Goal: Task Accomplishment & Management: Manage account settings

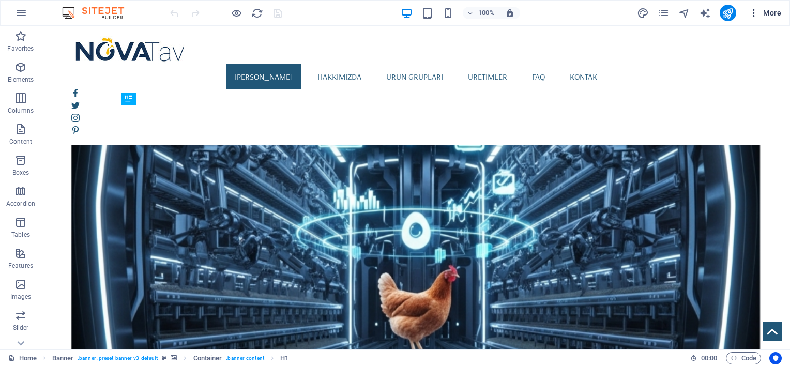
click at [756, 11] on icon "button" at bounding box center [754, 13] width 10 height 10
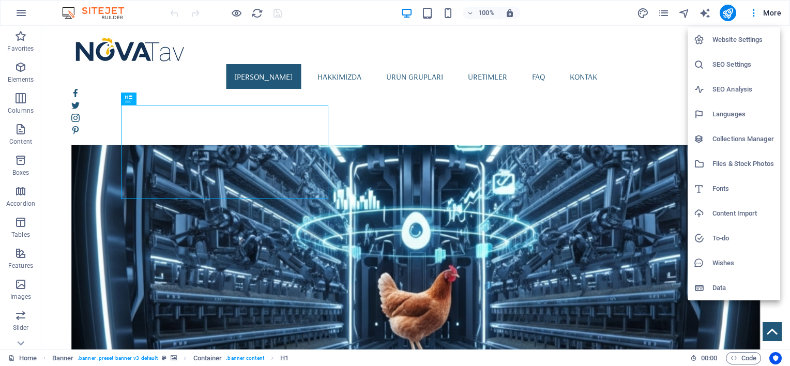
click at [668, 11] on div at bounding box center [395, 183] width 790 height 366
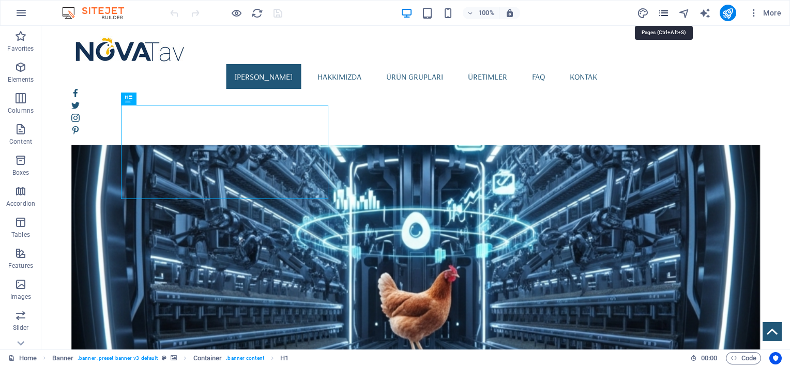
click at [667, 11] on icon "pages" at bounding box center [664, 13] width 12 height 12
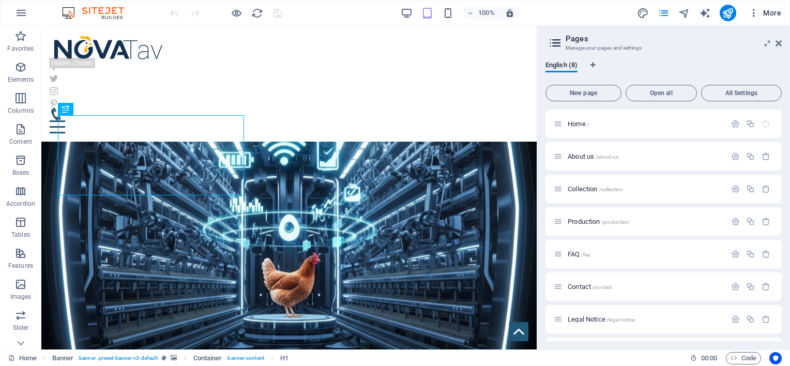
click at [750, 9] on icon "button" at bounding box center [754, 13] width 10 height 10
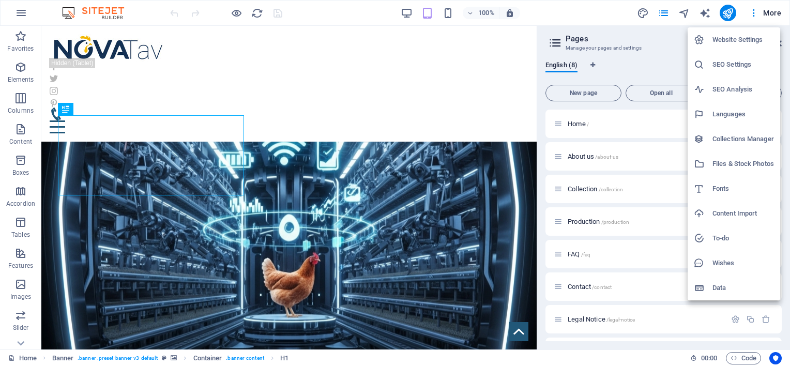
click at [743, 36] on h6 "Website Settings" at bounding box center [743, 40] width 62 height 12
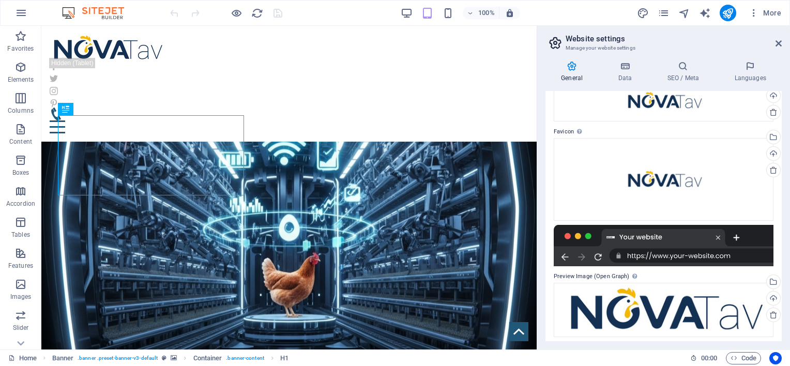
scroll to position [64, 0]
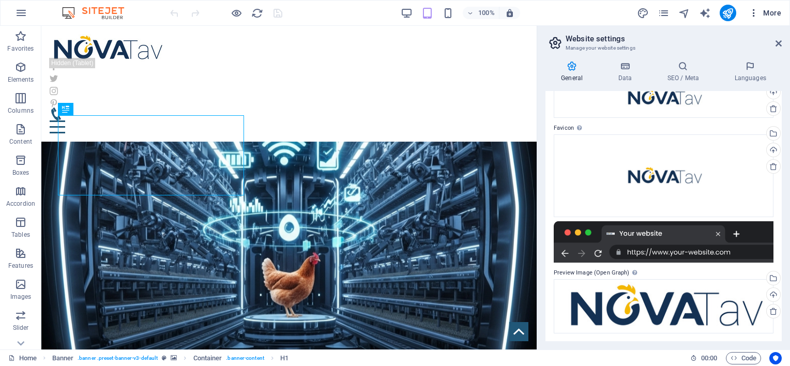
click at [768, 18] on button "More" at bounding box center [765, 13] width 41 height 17
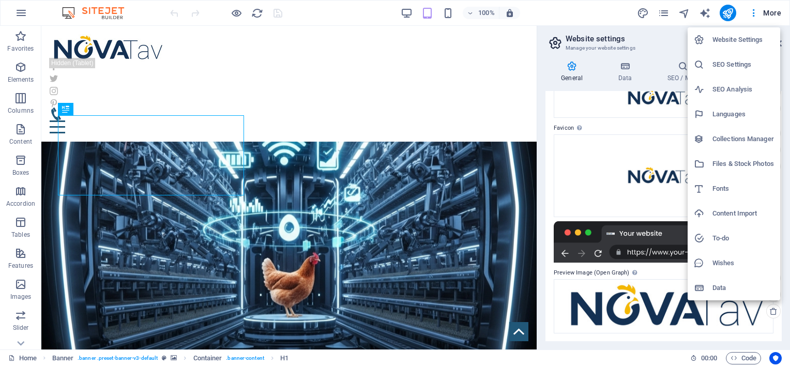
click at [734, 65] on h6 "SEO Settings" at bounding box center [743, 64] width 62 height 12
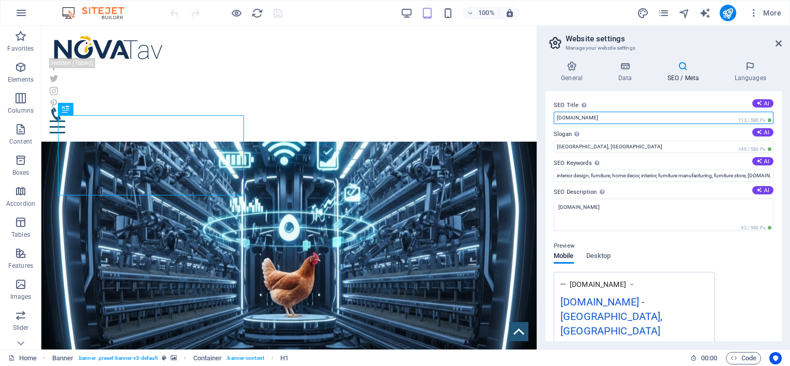
click at [618, 115] on input "[DOMAIN_NAME]" at bounding box center [664, 118] width 220 height 12
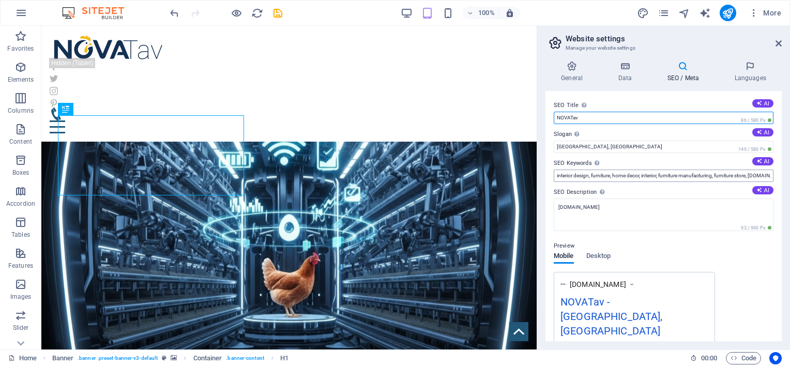
type input "NOVATav"
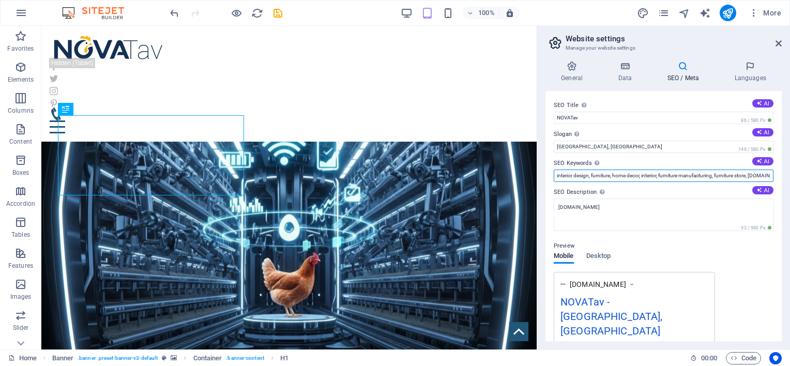
click at [583, 176] on input "interior design, furniture, home decor, interior, furniture manufacturing, furn…" at bounding box center [664, 176] width 220 height 12
type input "K"
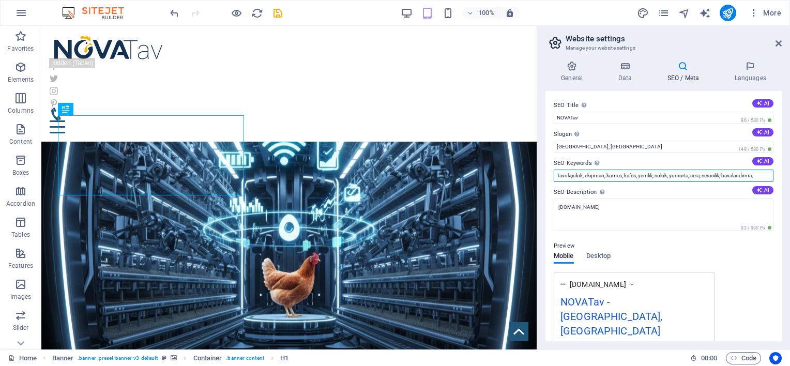
click at [693, 175] on input "Tavukçuluk, ekipman, kümes, kafes, yemlik, suluk, yumurta, sera, seracılık, hav…" at bounding box center [664, 176] width 220 height 12
click at [749, 180] on input "Tavukçuluk, ekipman, kümes, kafes, yemlik, suluk, yumurta, broiler, sera, serac…" at bounding box center [664, 176] width 220 height 12
drag, startPoint x: 749, startPoint y: 176, endPoint x: 780, endPoint y: 175, distance: 31.0
click at [780, 175] on div "SEO Title The title of your website - make it something that stands out in sear…" at bounding box center [663, 216] width 236 height 250
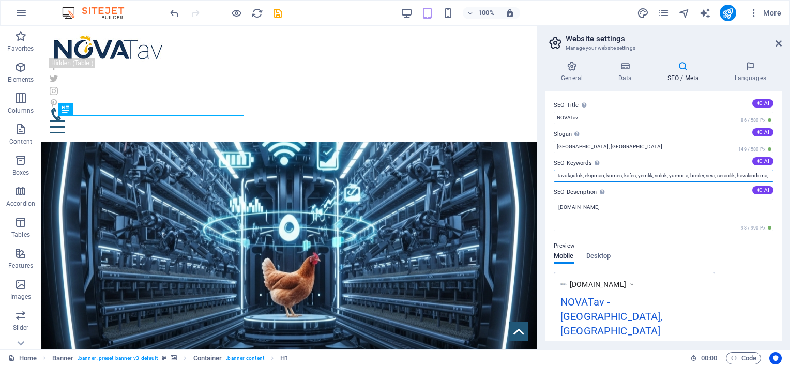
scroll to position [0, 0]
click at [672, 174] on input "Tavukçuluk, ekipman, kümes, kafes, yemlik, suluk, yumurta, broiler, sera, serac…" at bounding box center [664, 176] width 220 height 12
drag, startPoint x: 743, startPoint y: 176, endPoint x: 778, endPoint y: 176, distance: 34.1
click at [778, 176] on div "SEO Title The title of your website - make it something that stands out in sear…" at bounding box center [663, 216] width 236 height 250
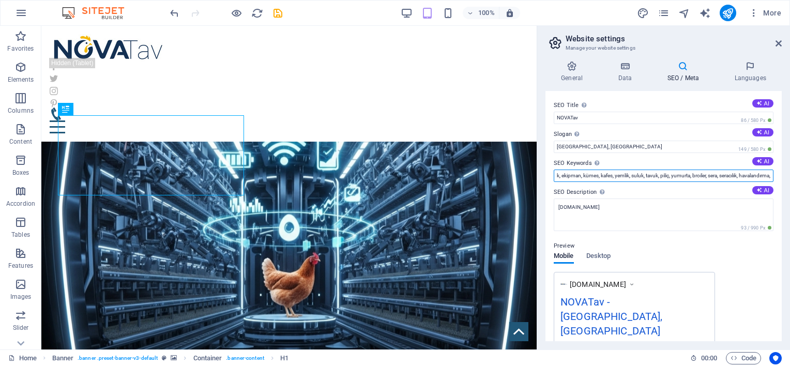
click at [732, 171] on input "Tavukçuluk, ekipman, kümes, kafes, yemlik, suluk, tavuk, piliç, yumurta, broile…" at bounding box center [664, 176] width 220 height 12
click at [734, 175] on input "Tavukçuluk, ekipman, kümes, kafes, yemlik, suluk, tavuk, piliç, yumurta, broile…" at bounding box center [664, 176] width 220 height 12
type input "Tavukçuluk, ekipman, kümes, kafes, yemlik, suluk, tavuk, piliç, yumurta, broile…"
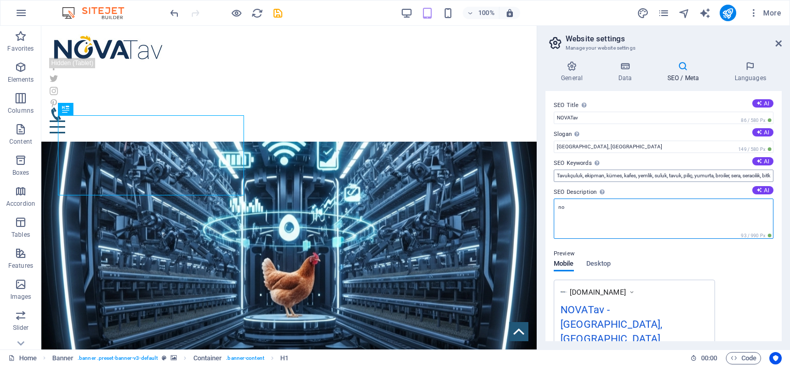
type textarea "n"
type textarea "Tavukçuluk ekipmanları, seracılık malzemeleri,"
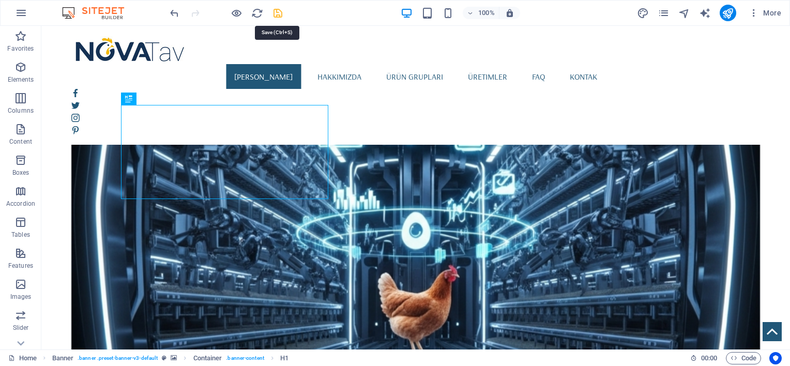
click at [275, 11] on icon "save" at bounding box center [278, 13] width 12 height 12
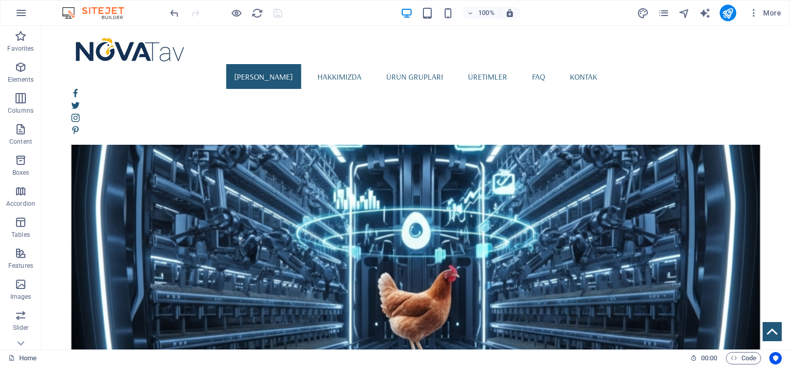
click at [442, 11] on div "100%" at bounding box center [460, 13] width 119 height 17
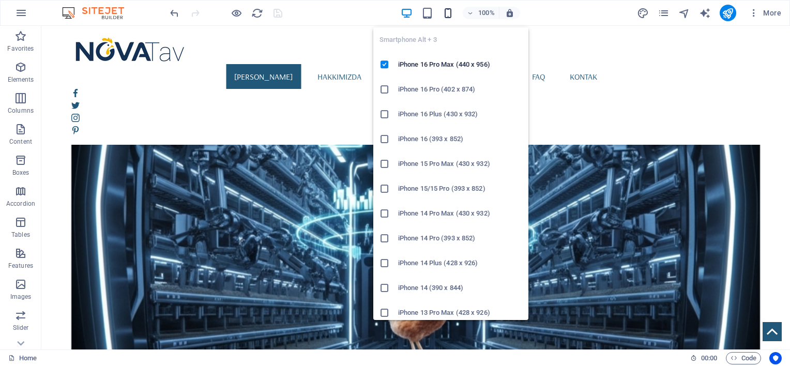
click at [451, 11] on icon "button" at bounding box center [448, 13] width 12 height 12
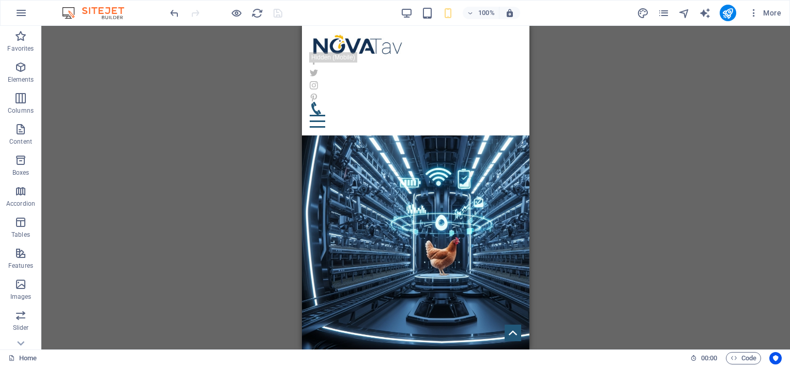
click at [400, 90] on figure at bounding box center [415, 210] width 227 height 292
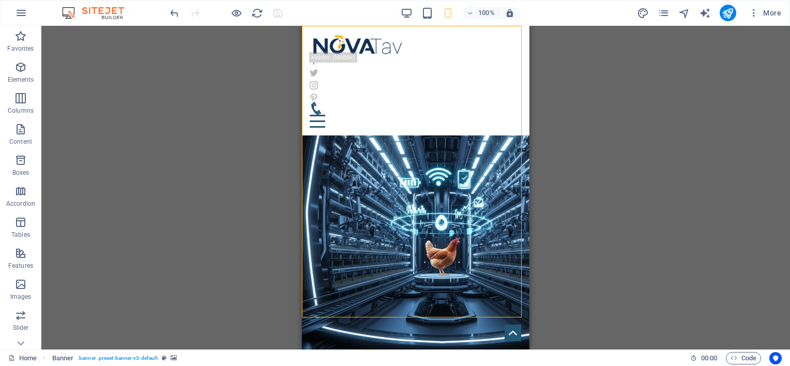
click at [400, 90] on figure at bounding box center [415, 210] width 227 height 292
select select "vh"
select select "banner"
select select "%"
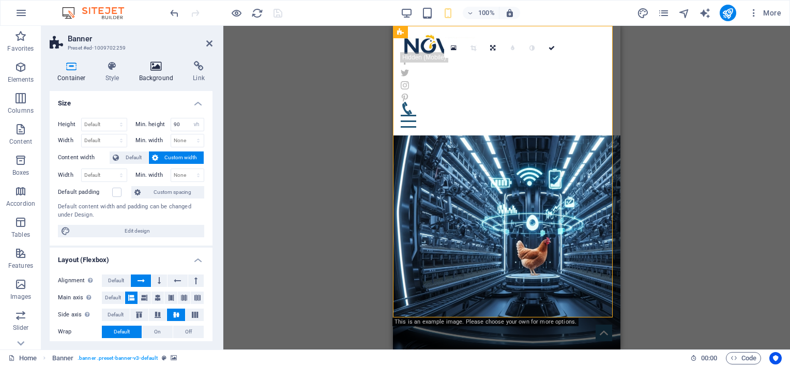
click at [163, 68] on icon at bounding box center [156, 66] width 50 height 10
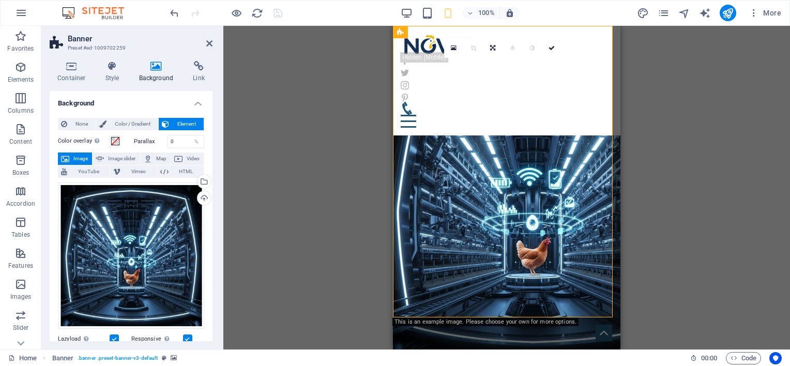
scroll to position [172, 0]
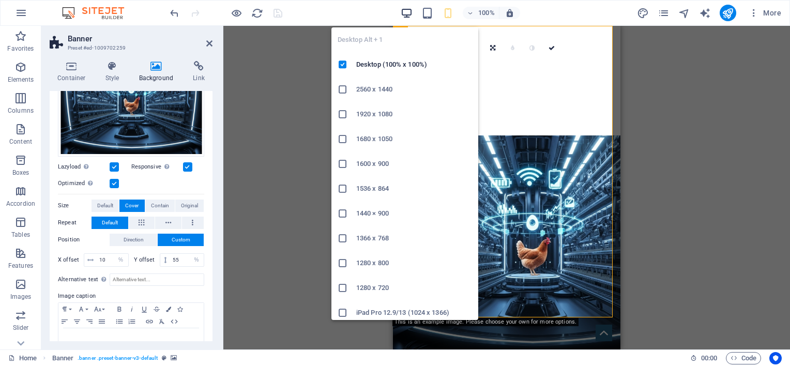
click at [404, 10] on icon "button" at bounding box center [407, 13] width 12 height 12
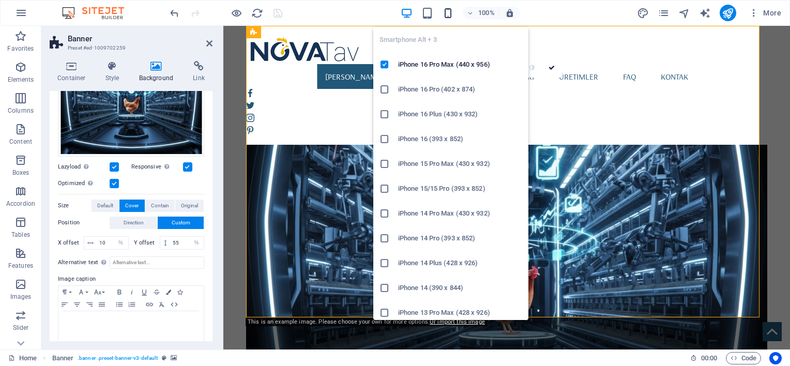
click at [446, 12] on icon "button" at bounding box center [448, 13] width 12 height 12
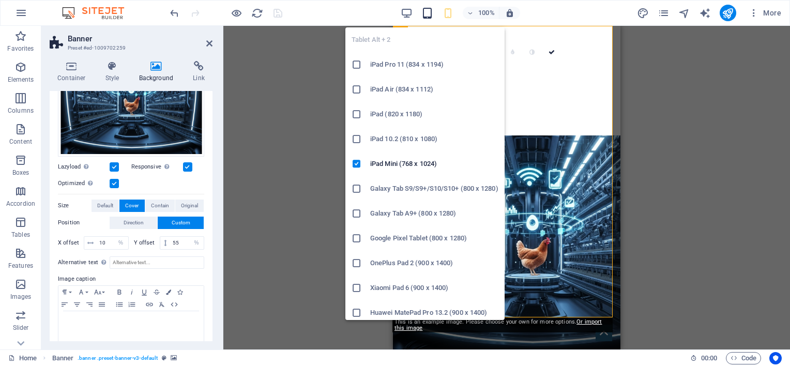
click at [423, 12] on icon "button" at bounding box center [427, 13] width 12 height 12
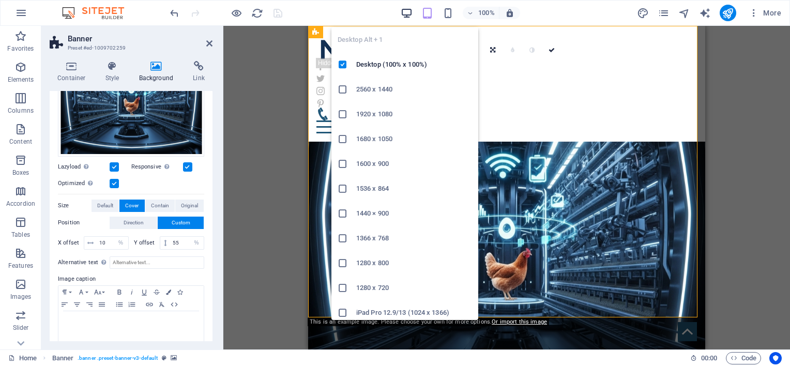
click at [404, 13] on icon "button" at bounding box center [407, 13] width 12 height 12
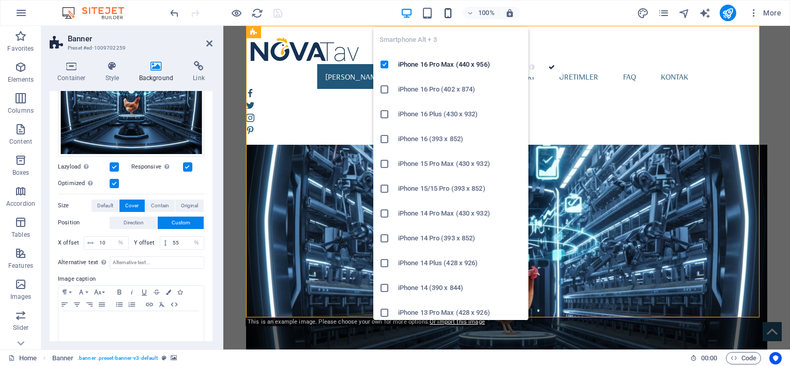
click at [452, 10] on icon "button" at bounding box center [448, 13] width 12 height 12
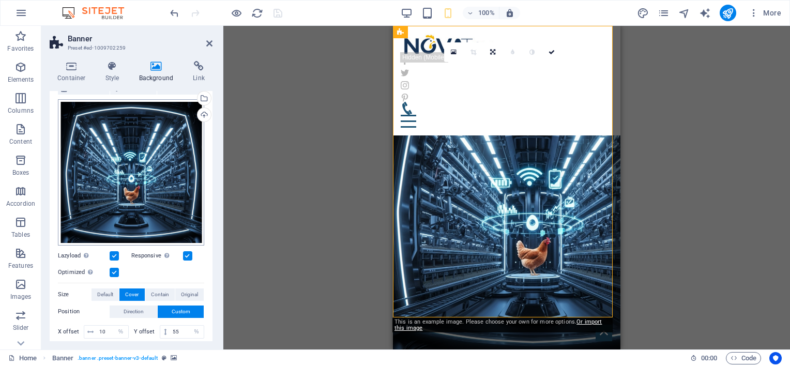
scroll to position [86, 0]
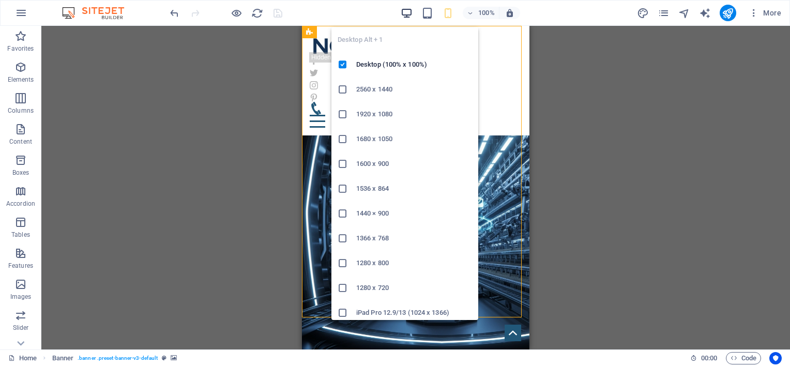
click at [406, 12] on icon "button" at bounding box center [407, 13] width 12 height 12
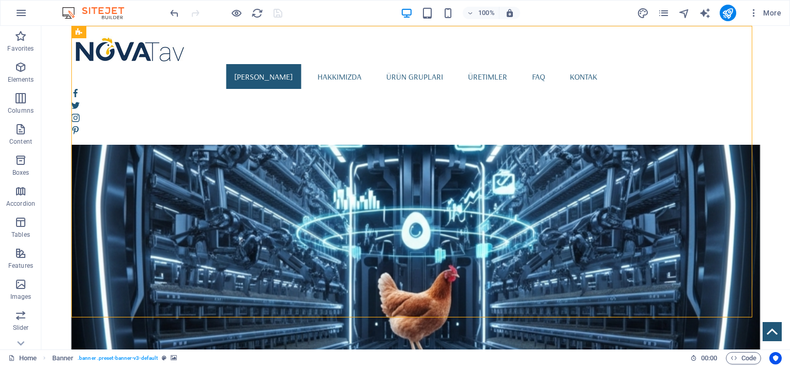
click at [481, 102] on figure at bounding box center [415, 220] width 689 height 292
select select "%"
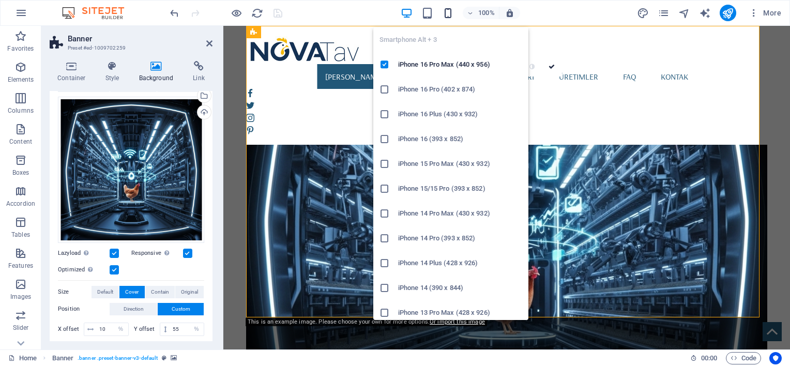
click at [451, 9] on icon "button" at bounding box center [448, 13] width 12 height 12
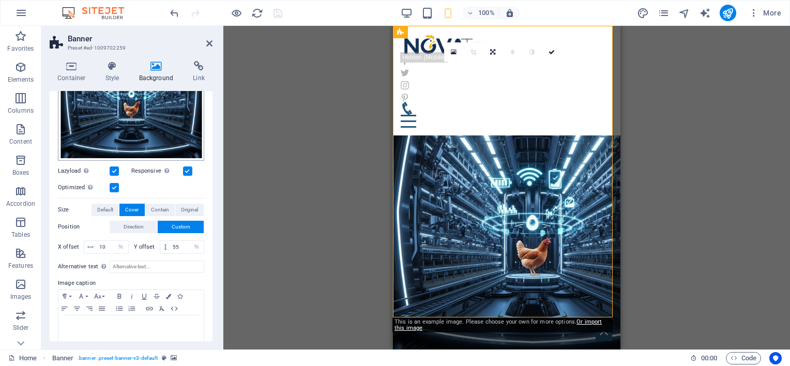
scroll to position [172, 0]
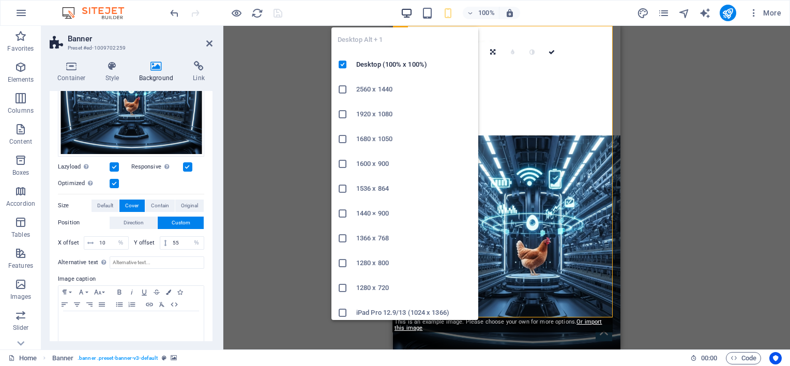
click at [409, 11] on icon "button" at bounding box center [407, 13] width 12 height 12
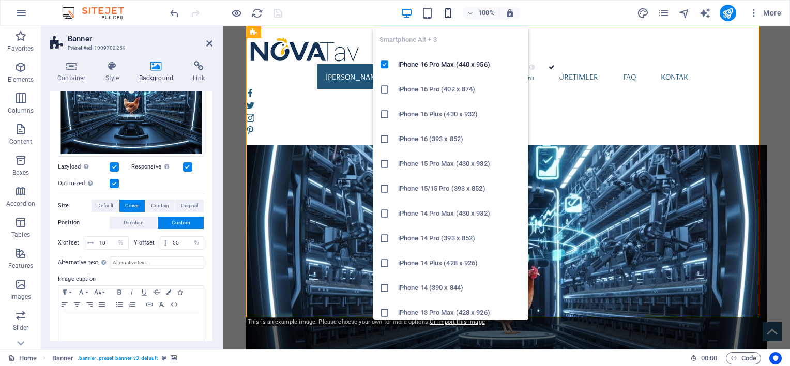
click at [446, 10] on icon "button" at bounding box center [448, 13] width 12 height 12
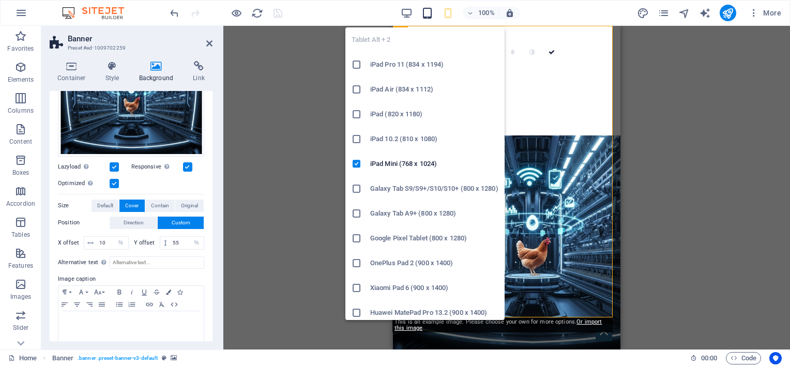
click at [422, 11] on icon "button" at bounding box center [427, 13] width 12 height 12
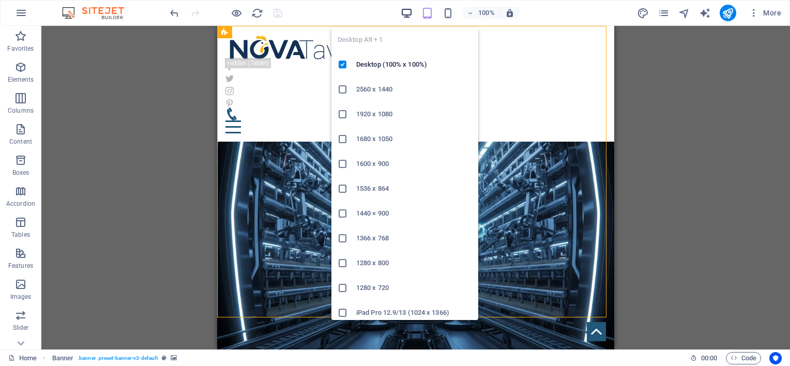
click at [402, 9] on icon "button" at bounding box center [407, 13] width 12 height 12
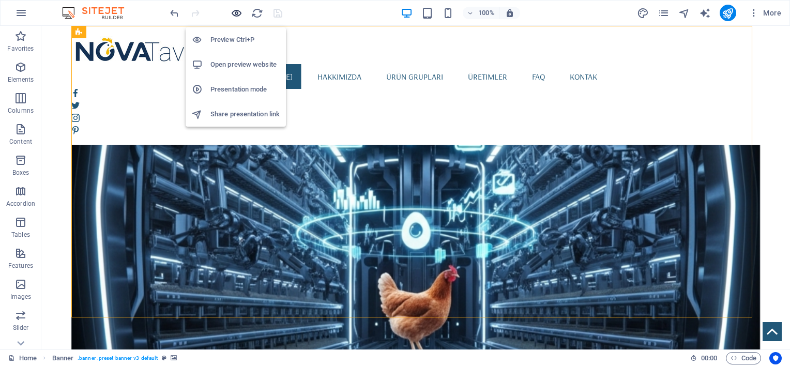
click at [234, 11] on icon "button" at bounding box center [237, 13] width 12 height 12
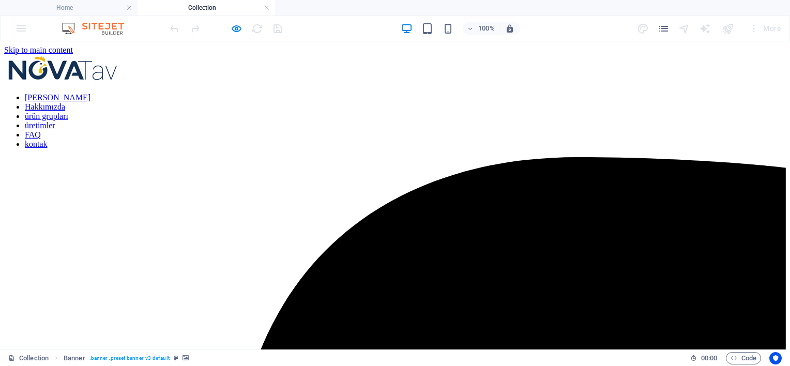
scroll to position [0, 0]
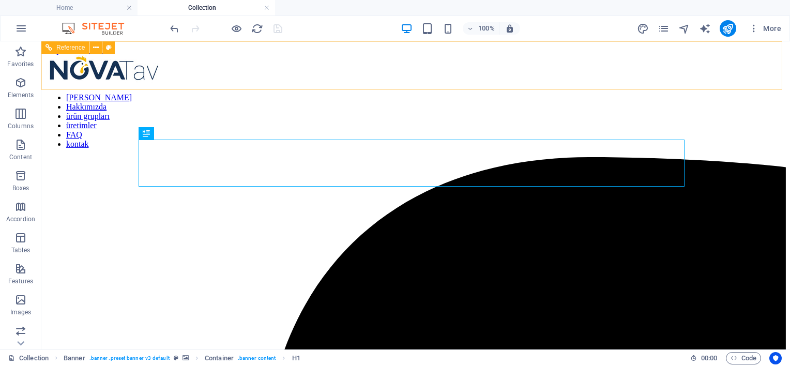
click at [267, 93] on nav "Ana Sayfa Hakkımızda ürün grupları üretimler FAQ kontak" at bounding box center [415, 121] width 740 height 56
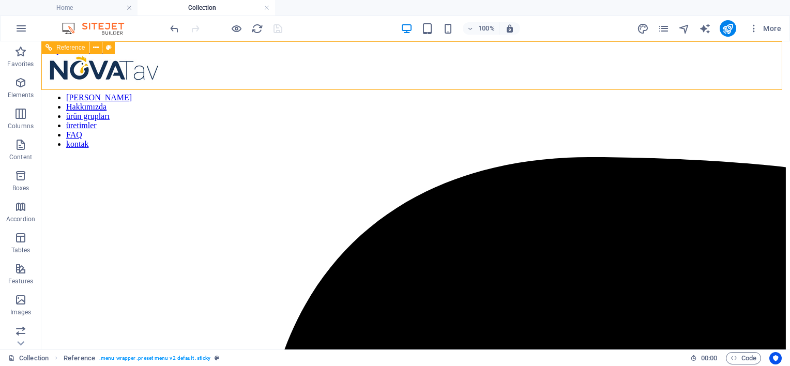
click at [271, 93] on nav "Ana Sayfa Hakkımızda ürün grupları üretimler FAQ kontak" at bounding box center [415, 121] width 740 height 56
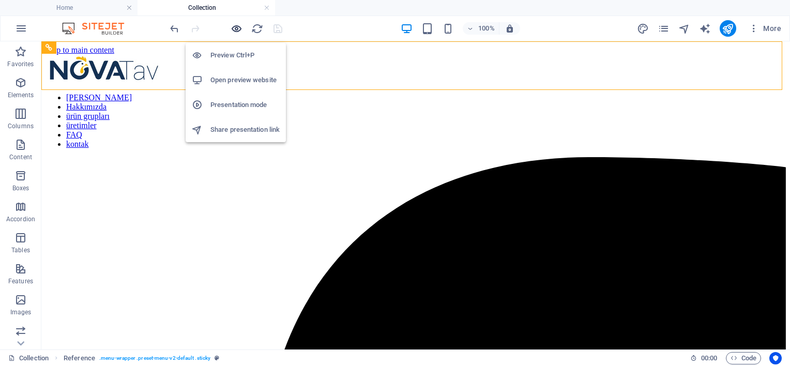
click at [235, 29] on icon "button" at bounding box center [237, 29] width 12 height 12
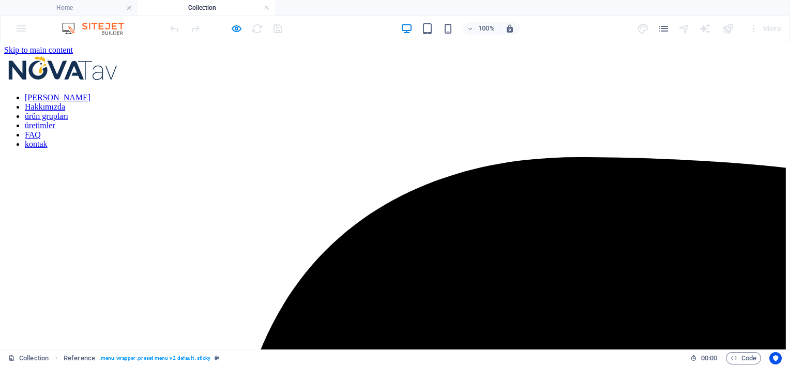
click at [90, 93] on link "Ana Sayfa" at bounding box center [58, 97] width 66 height 9
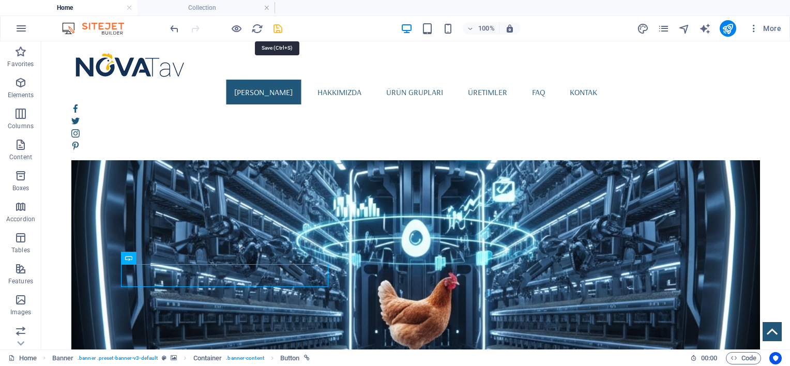
click at [275, 26] on icon "save" at bounding box center [278, 29] width 12 height 12
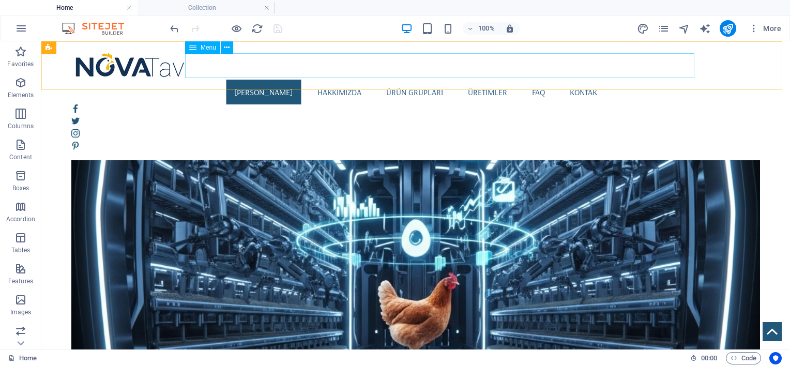
click at [485, 80] on nav "Ana Sayfa Hakkımızda ürün grupları üretimler FAQ kontak" at bounding box center [415, 92] width 689 height 25
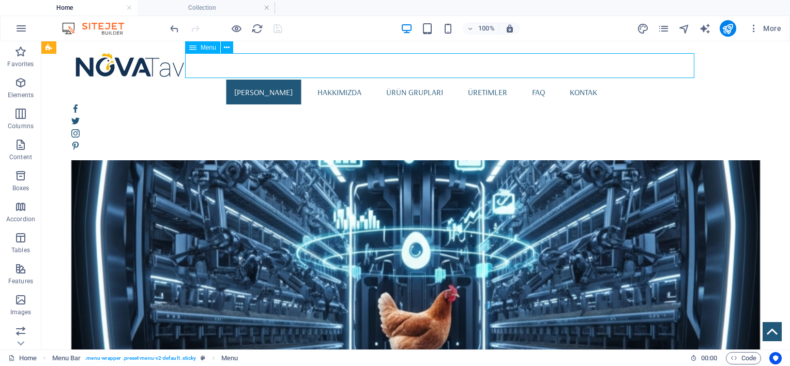
select select
select select "1"
select select
select select "2"
select select
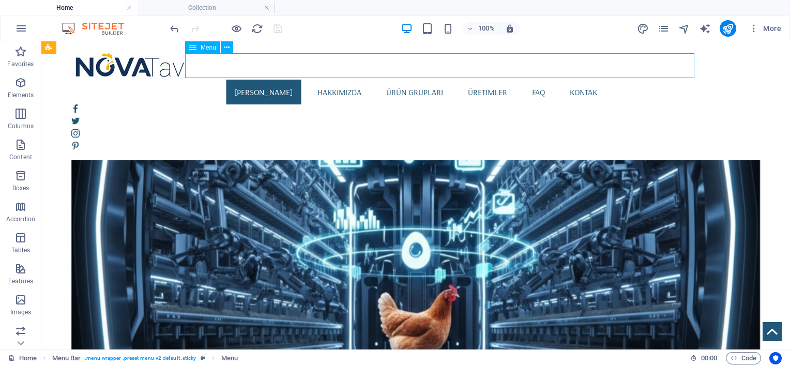
select select "3"
select select
select select "4"
select select
select select "5"
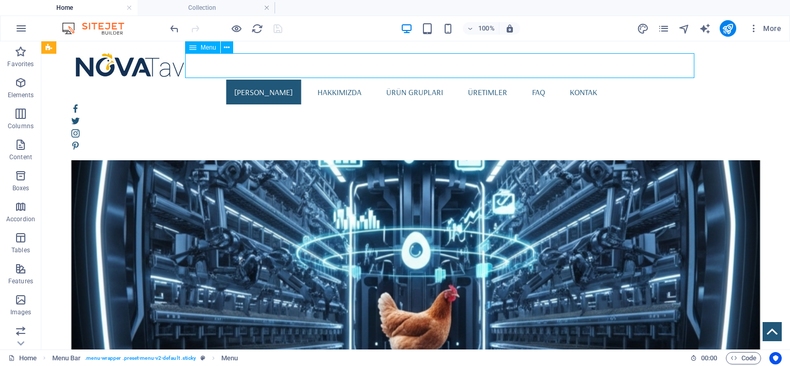
select select
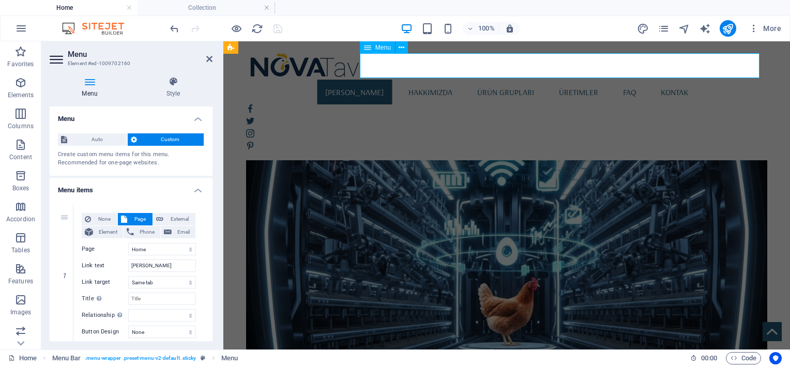
click at [616, 80] on nav "Ana Sayfa Hakkımızda ürün grupları üretimler FAQ kontak" at bounding box center [506, 92] width 521 height 25
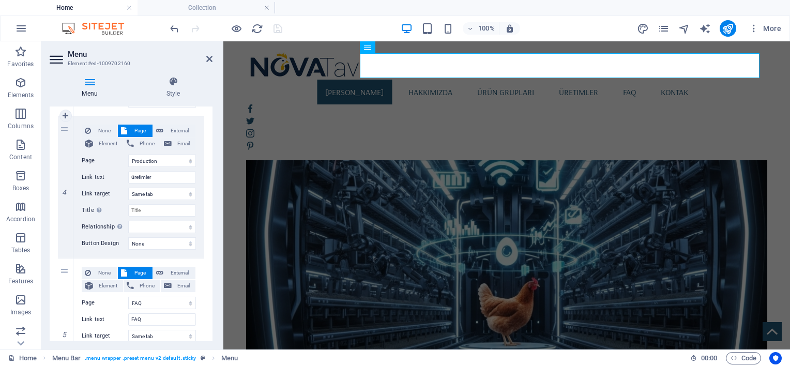
scroll to position [517, 0]
click at [155, 177] on input "üretimler" at bounding box center [162, 175] width 68 height 12
type input "üretimlerİ"
select select
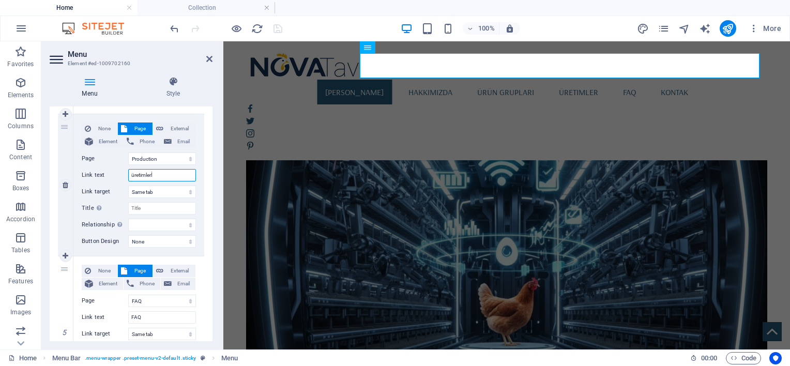
select select
type input "üretiml"
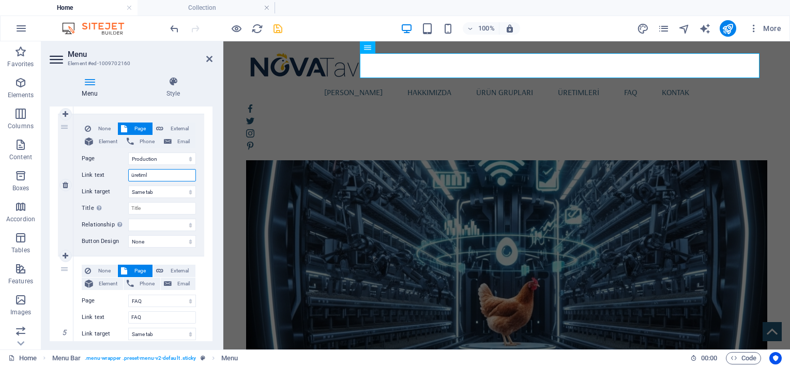
select select
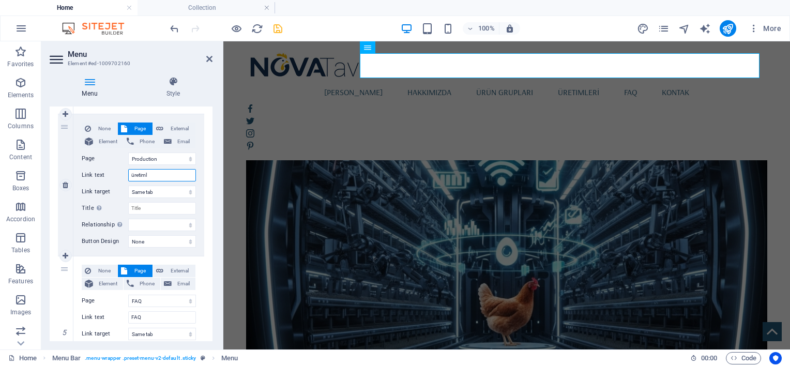
select select
type input "üretİ"
select select
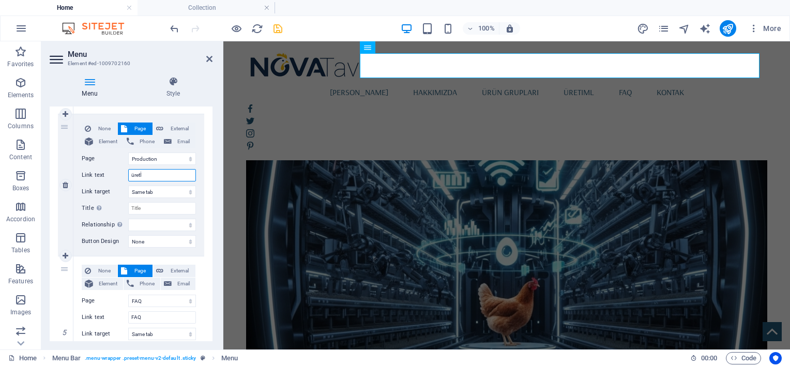
select select
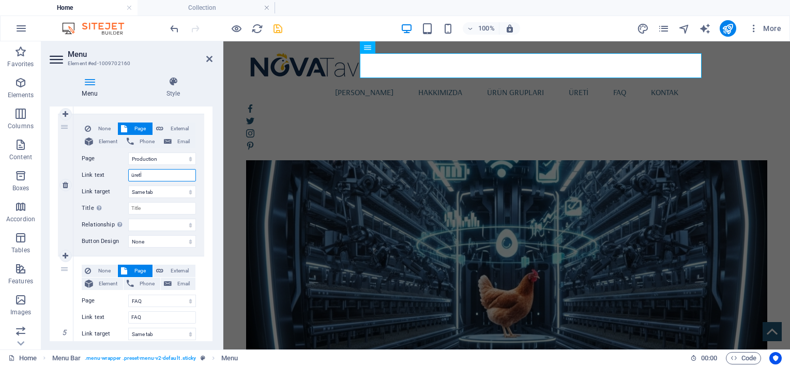
type input "üretİm"
select select
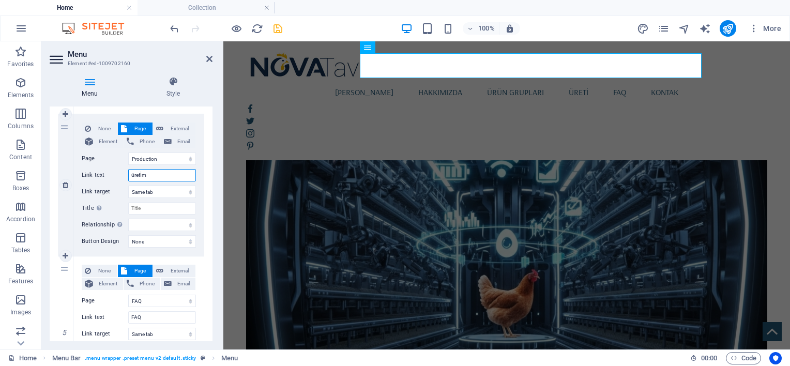
select select
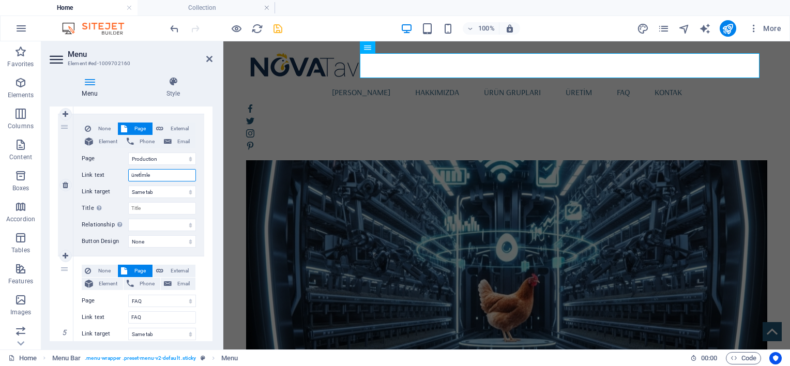
type input "üretİmler"
select select
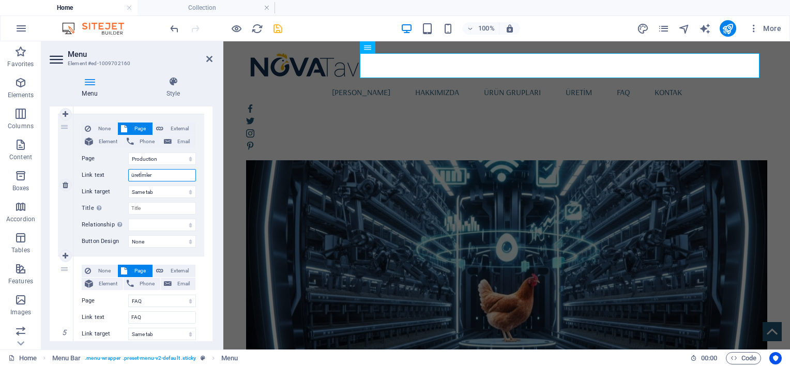
select select
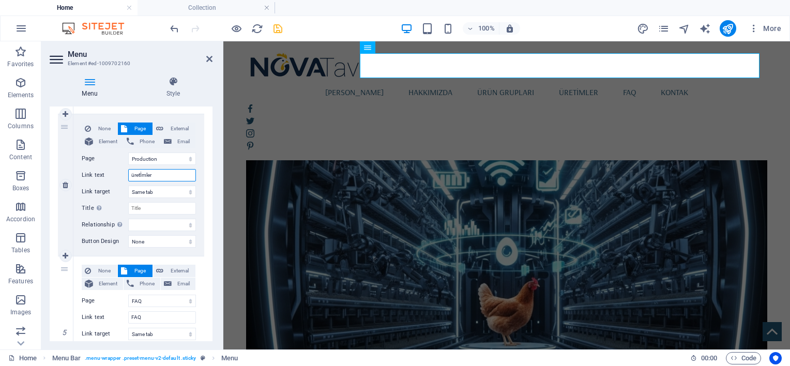
click at [147, 174] on input "üretİmler" at bounding box center [162, 175] width 68 height 12
type input "ÜRETİML"
select select
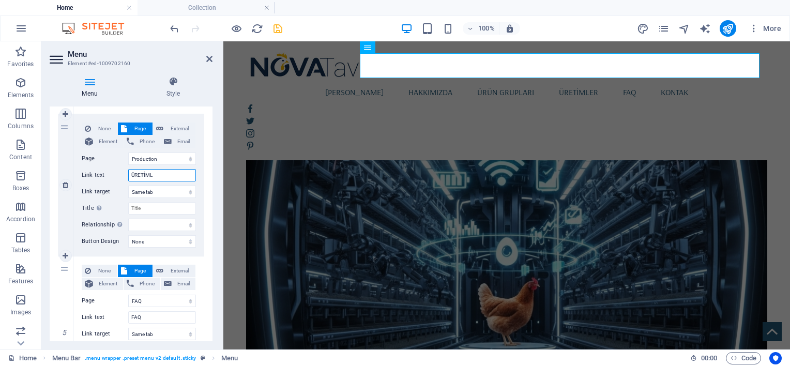
select select
type input "ÜRETİMLER"
select select
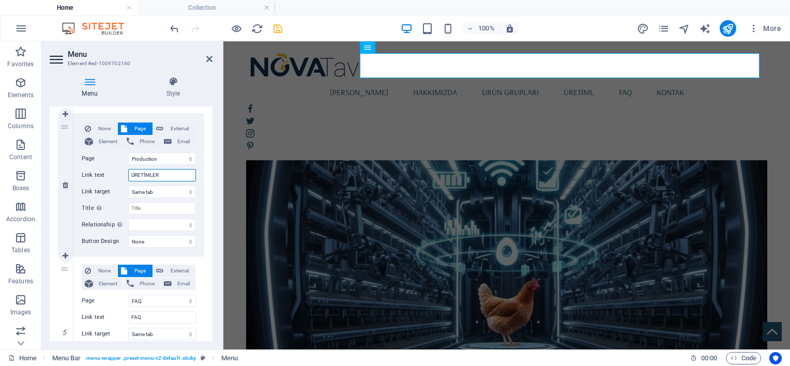
select select
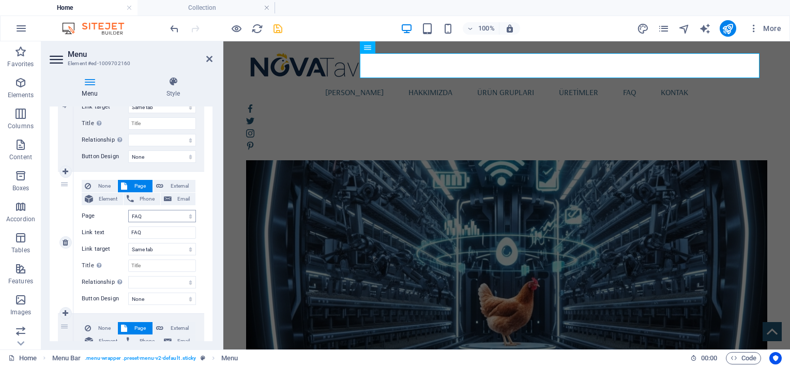
scroll to position [603, 0]
type input "ÜRETİMLER"
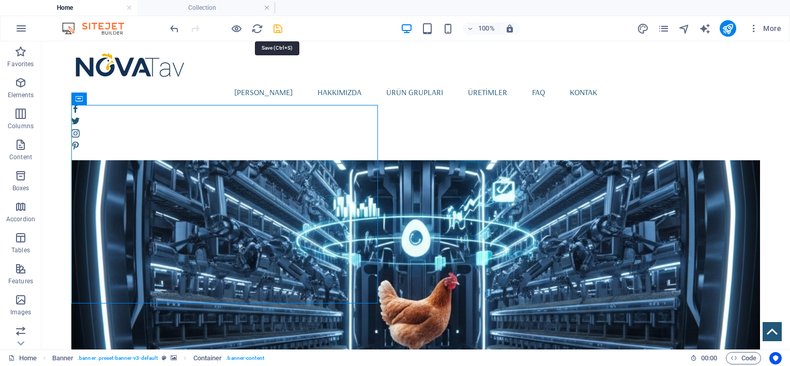
click at [279, 23] on icon "save" at bounding box center [278, 29] width 12 height 12
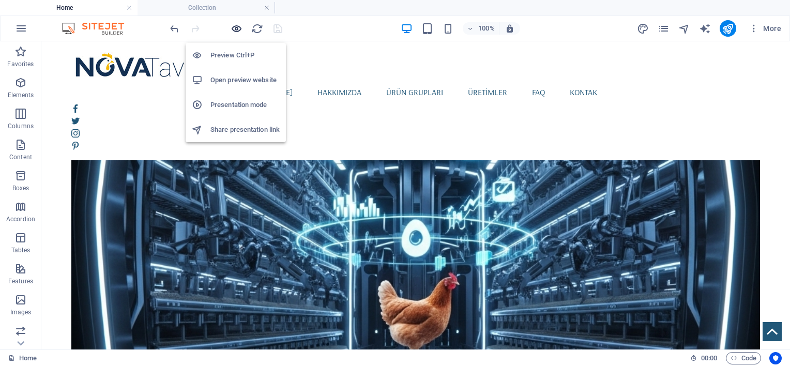
click at [235, 27] on icon "button" at bounding box center [237, 29] width 12 height 12
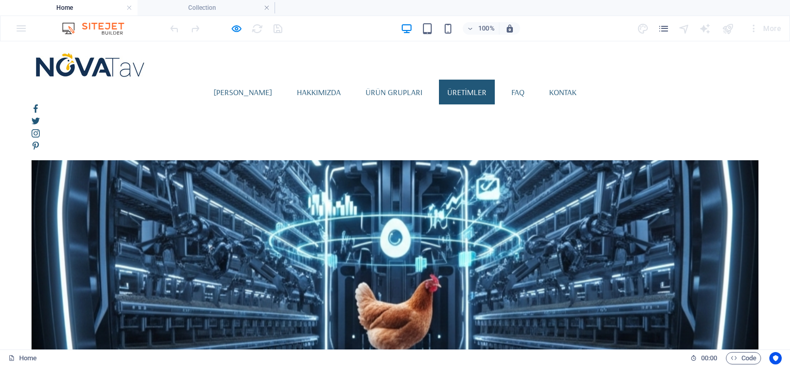
click at [472, 80] on link "ÜRETİMLER" at bounding box center [467, 92] width 56 height 25
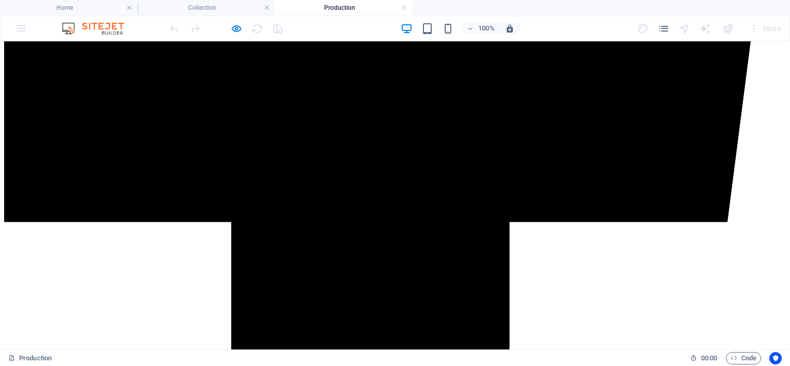
scroll to position [776, 0]
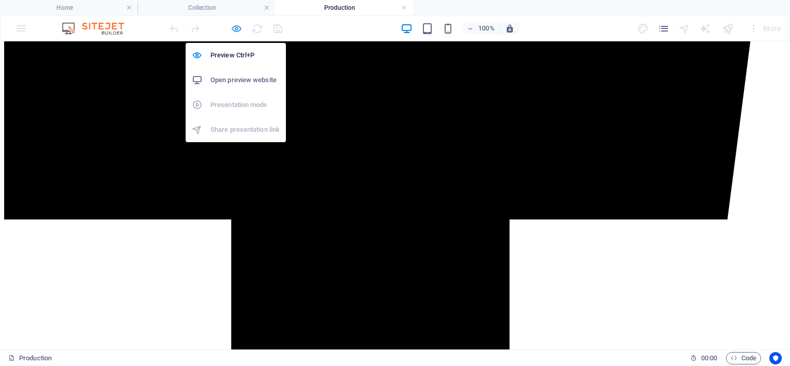
click at [234, 31] on icon "button" at bounding box center [237, 29] width 12 height 12
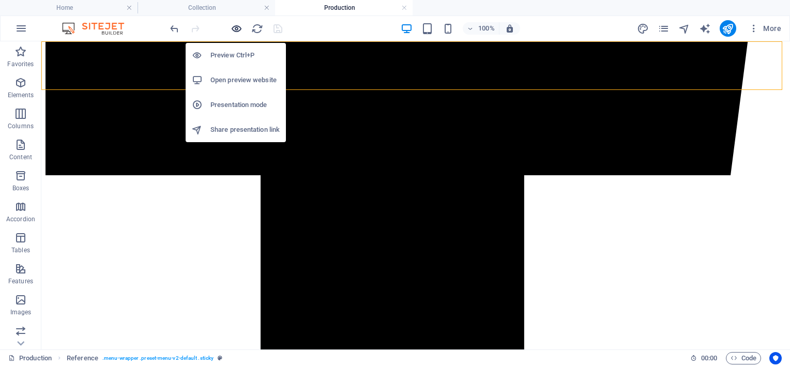
click at [236, 25] on icon "button" at bounding box center [237, 29] width 12 height 12
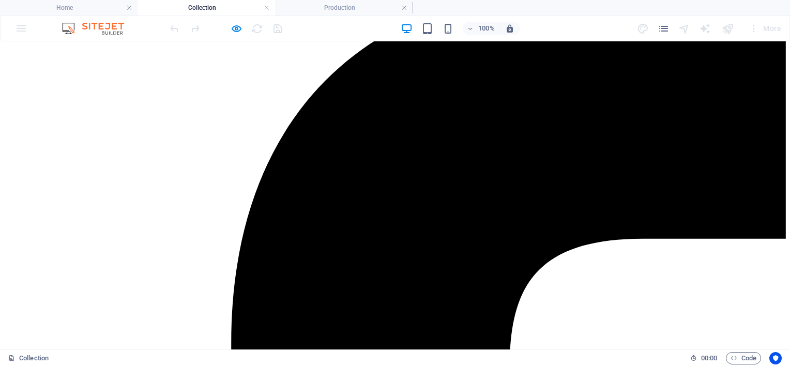
scroll to position [172, 0]
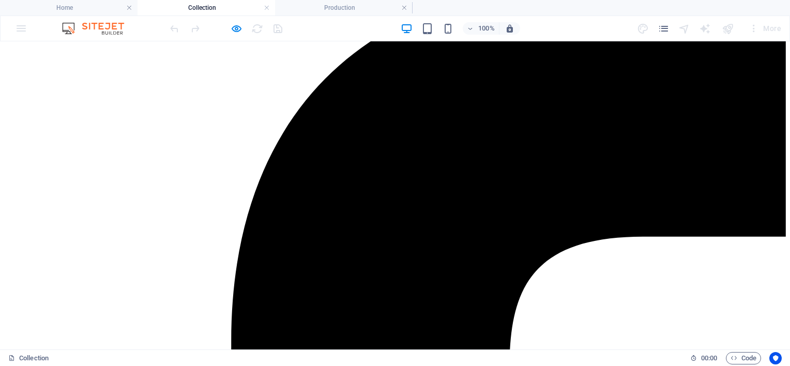
click at [229, 29] on div at bounding box center [226, 28] width 116 height 17
click at [237, 28] on icon "button" at bounding box center [237, 29] width 12 height 12
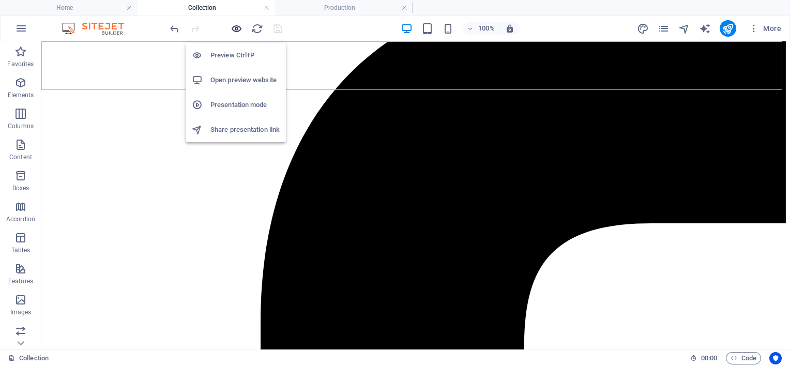
click at [234, 24] on icon "button" at bounding box center [237, 29] width 12 height 12
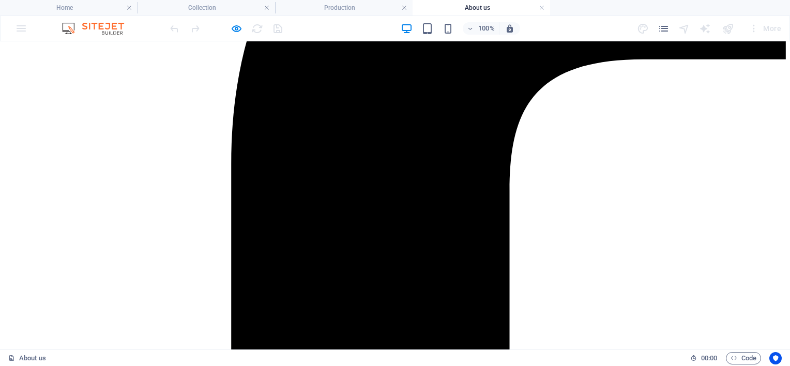
scroll to position [344, 0]
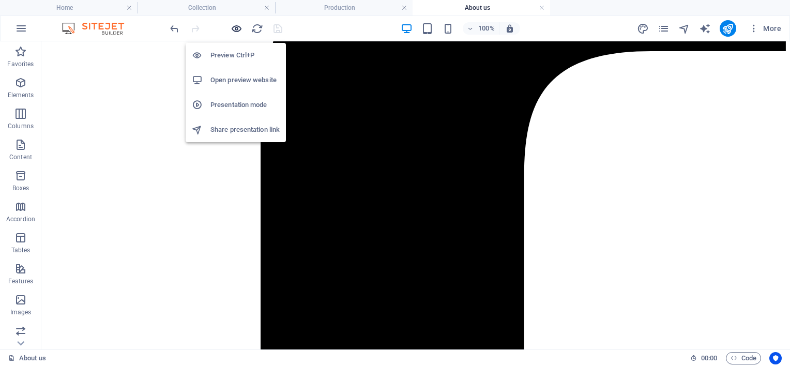
click at [236, 25] on icon "button" at bounding box center [237, 29] width 12 height 12
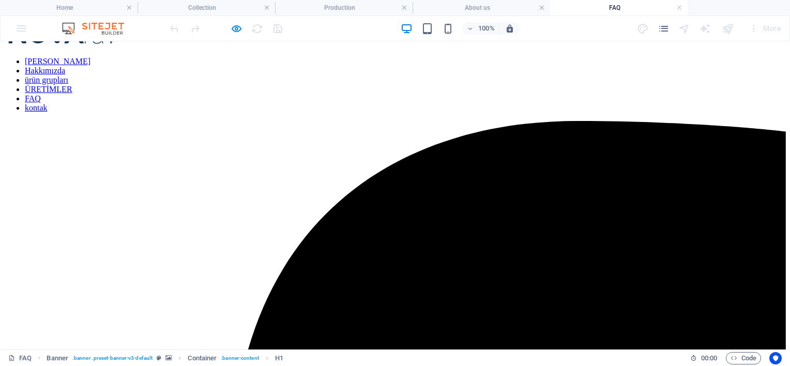
scroll to position [86, 0]
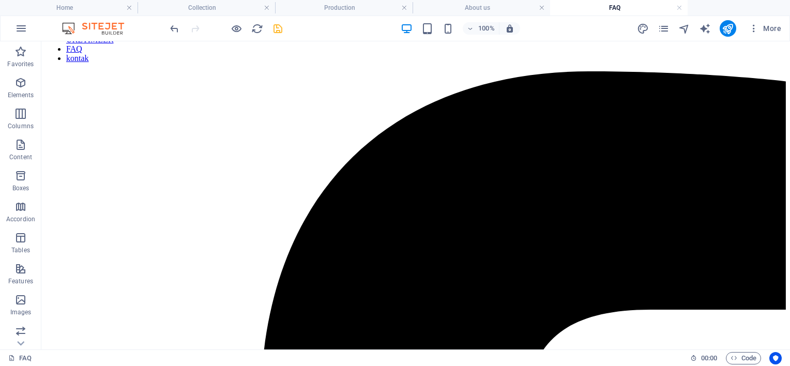
click at [273, 29] on icon "save" at bounding box center [278, 29] width 12 height 12
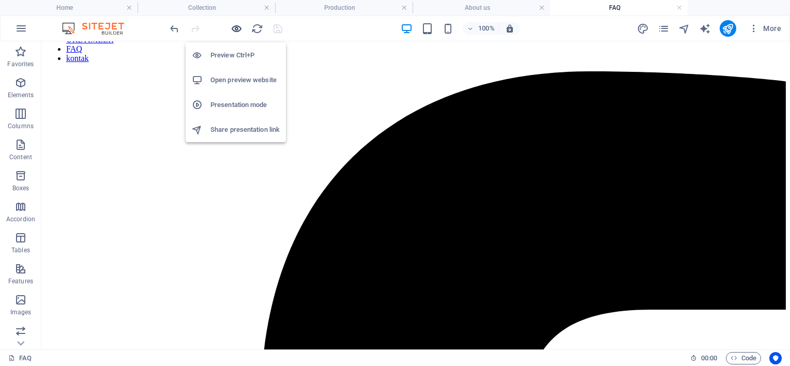
click at [237, 25] on icon "button" at bounding box center [237, 29] width 12 height 12
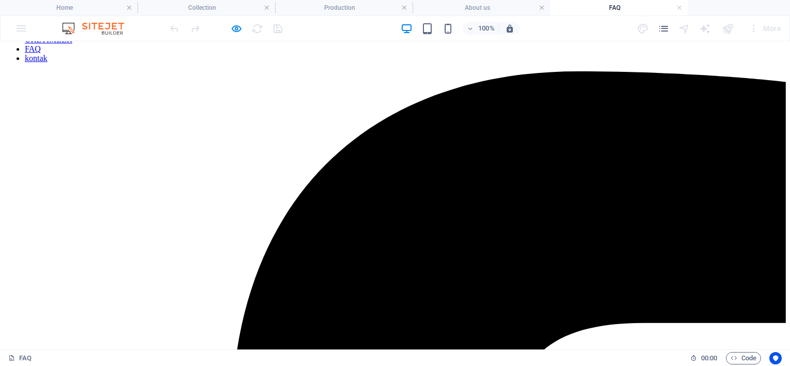
click at [48, 62] on link "kontak" at bounding box center [36, 58] width 23 height 9
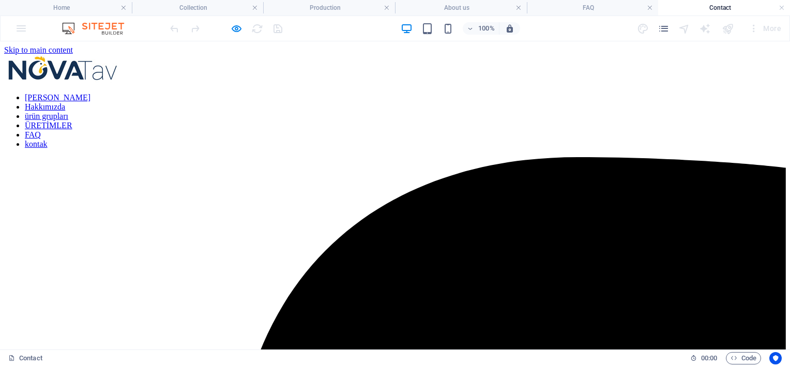
scroll to position [0, 0]
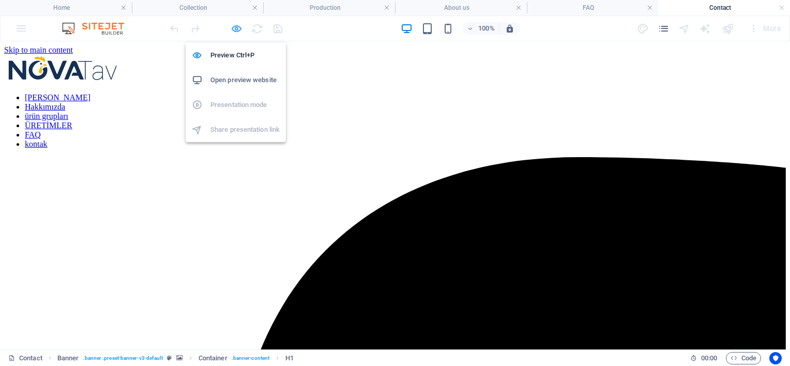
click at [238, 27] on icon "button" at bounding box center [237, 29] width 12 height 12
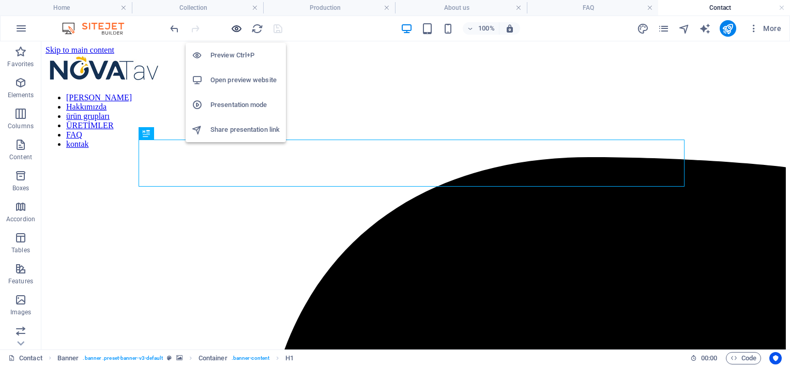
click at [239, 26] on icon "button" at bounding box center [237, 29] width 12 height 12
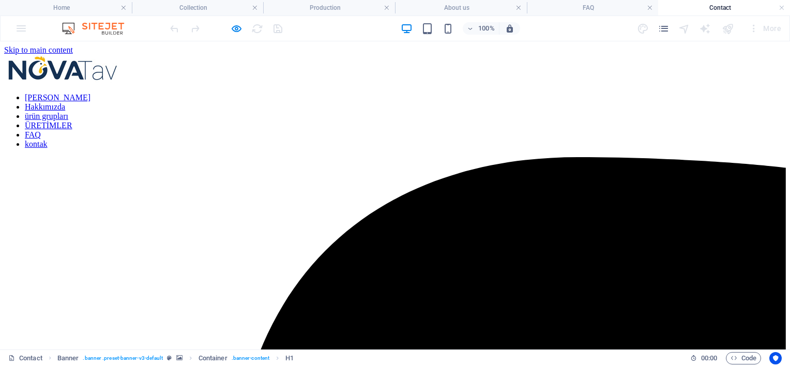
click at [90, 93] on link "Ana Sayfa" at bounding box center [58, 97] width 66 height 9
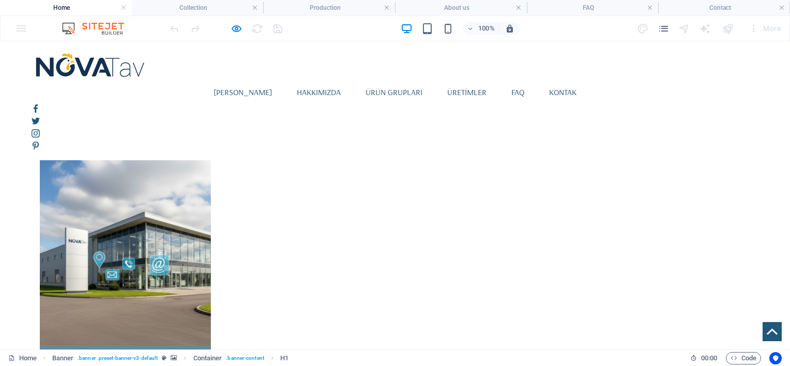
scroll to position [861, 0]
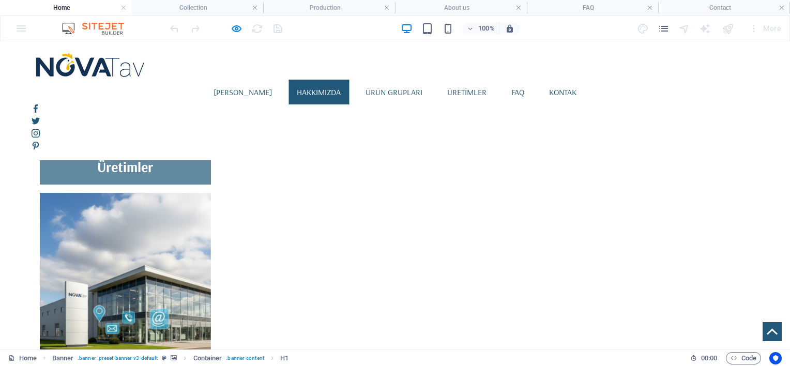
click at [340, 80] on link "Hakkımızda" at bounding box center [318, 92] width 60 height 25
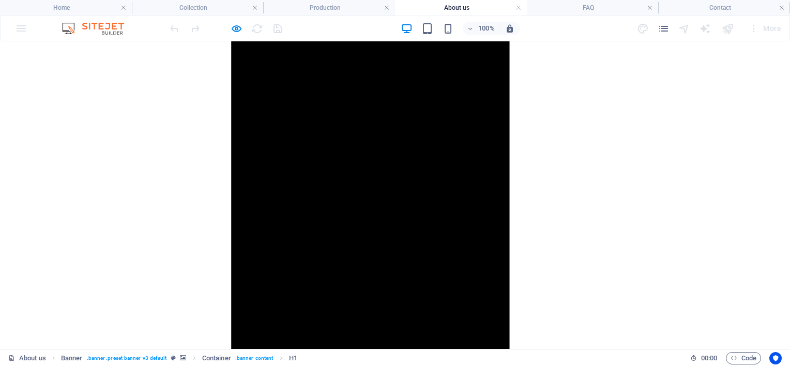
scroll to position [1378, 0]
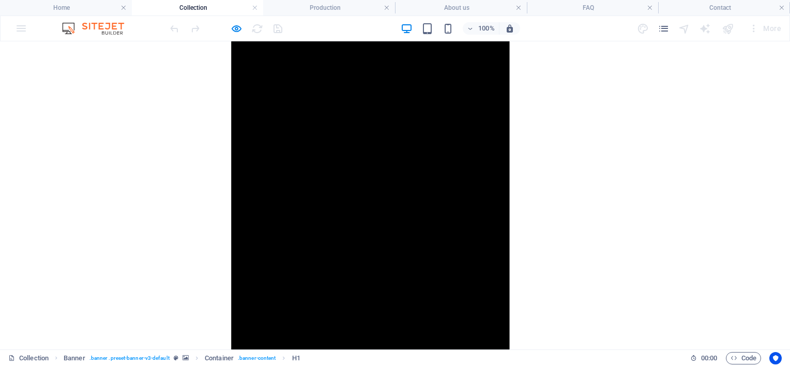
scroll to position [1065, 0]
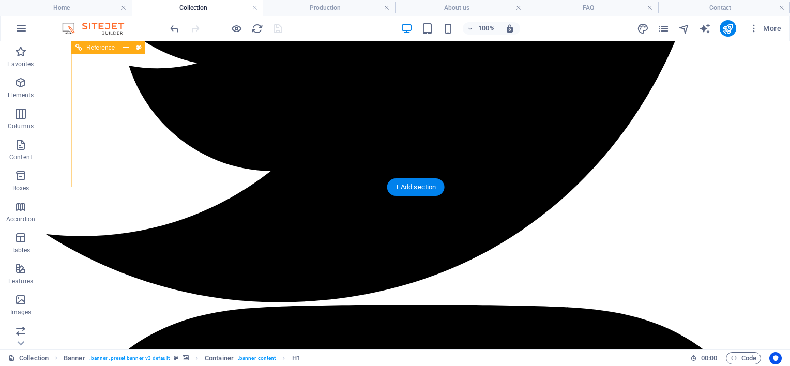
scroll to position [2029, 0]
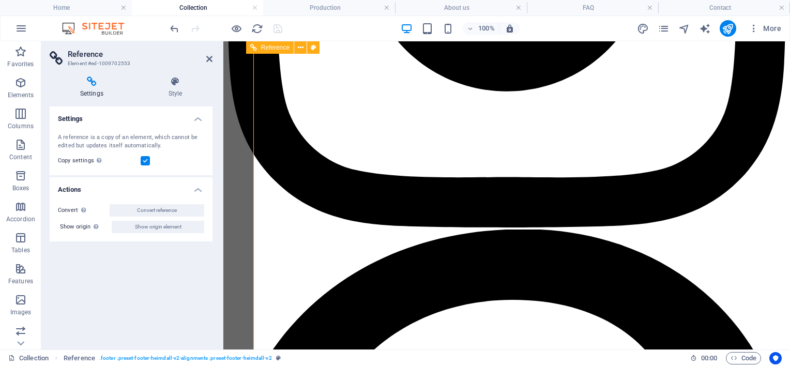
scroll to position [1929, 0]
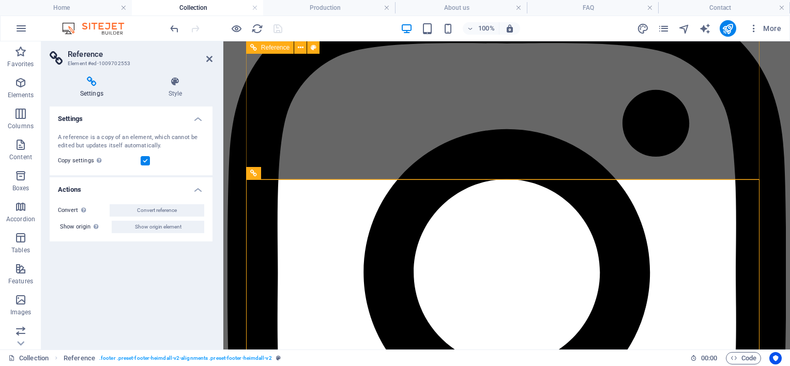
scroll to position [1756, 0]
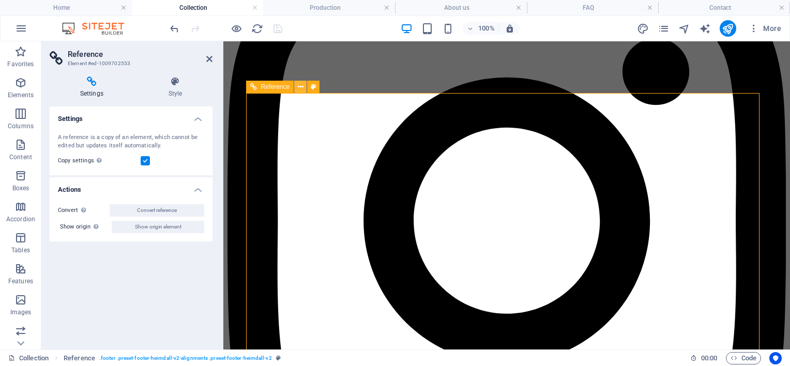
click at [298, 87] on icon at bounding box center [301, 87] width 6 height 11
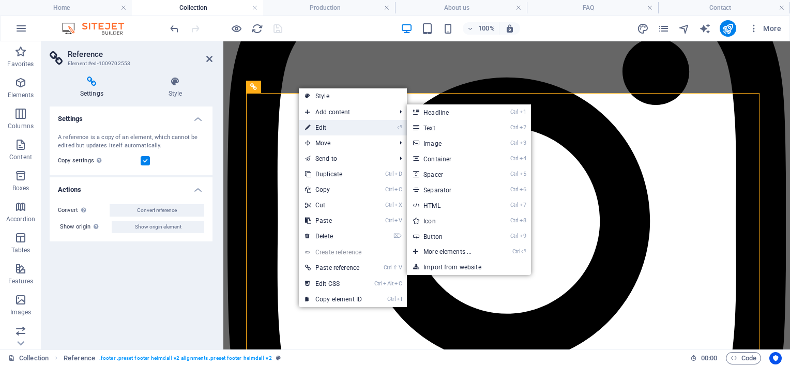
click at [327, 121] on link "⏎ Edit" at bounding box center [333, 128] width 69 height 16
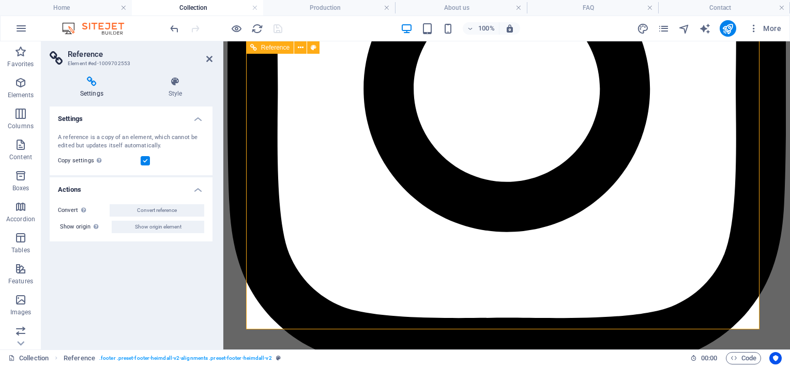
scroll to position [1929, 0]
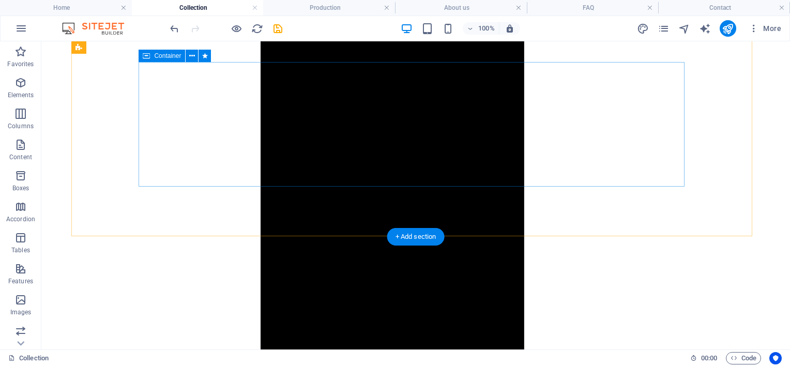
scroll to position [1162, 0]
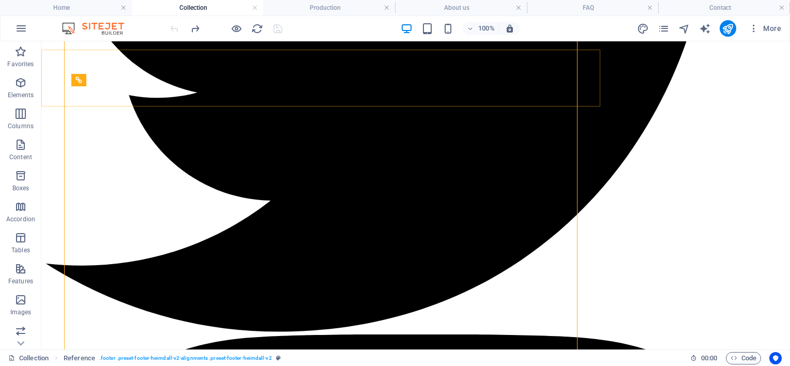
scroll to position [1856, 0]
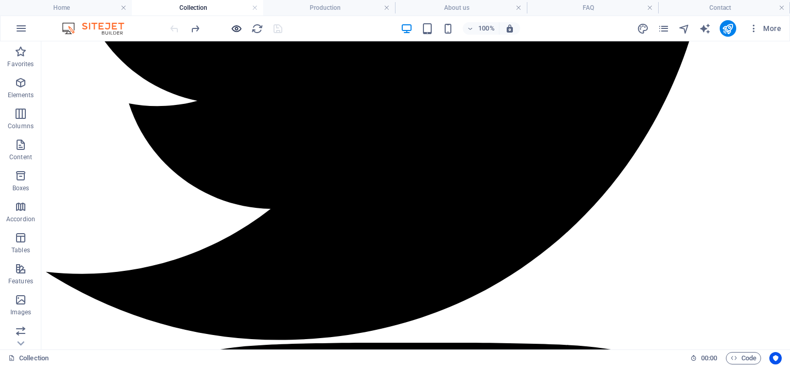
click at [231, 27] on icon "button" at bounding box center [237, 29] width 12 height 12
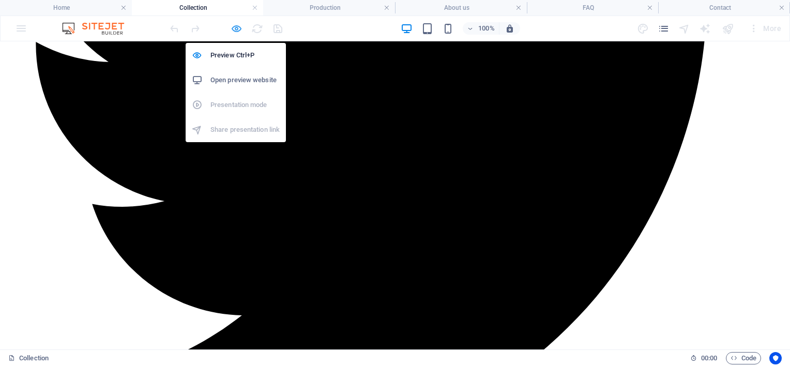
scroll to position [1065, 0]
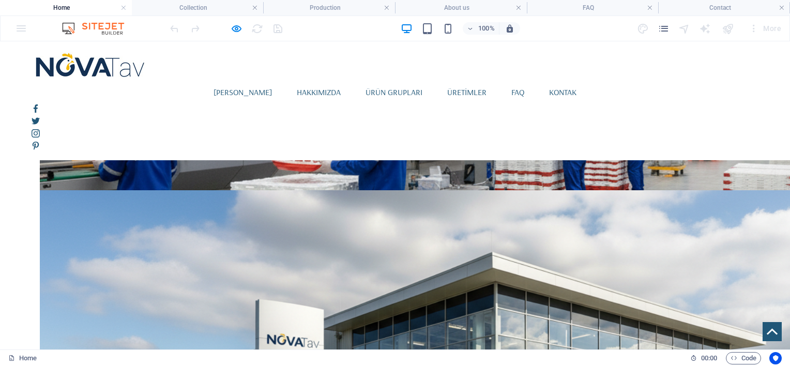
scroll to position [860, 0]
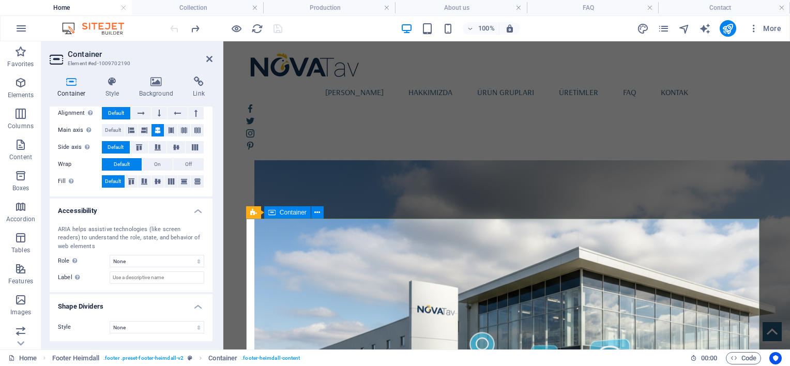
scroll to position [1125, 0]
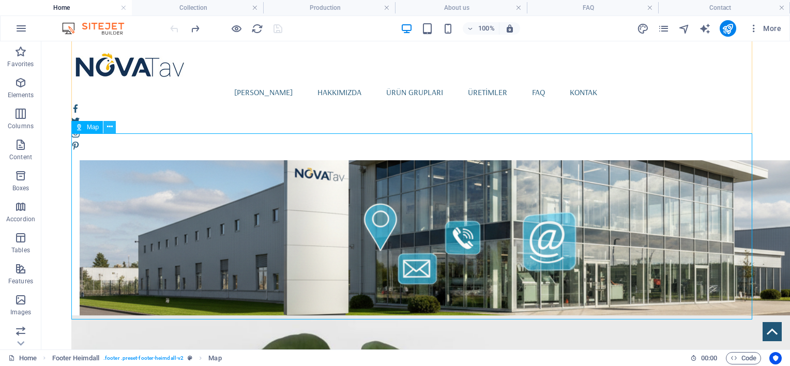
click at [109, 130] on icon at bounding box center [110, 126] width 6 height 11
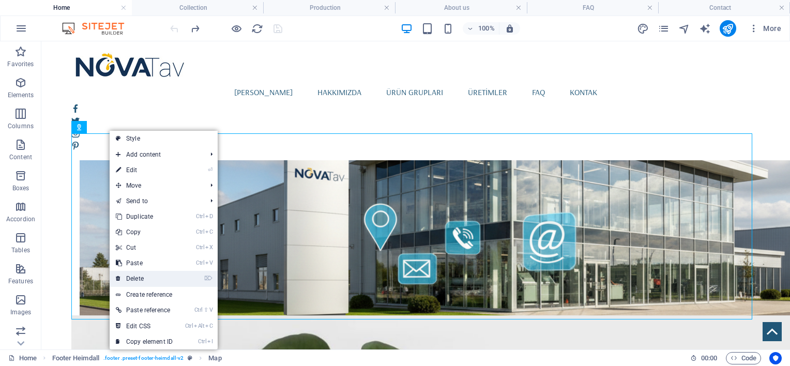
click at [146, 272] on link "⌦ Delete" at bounding box center [144, 279] width 69 height 16
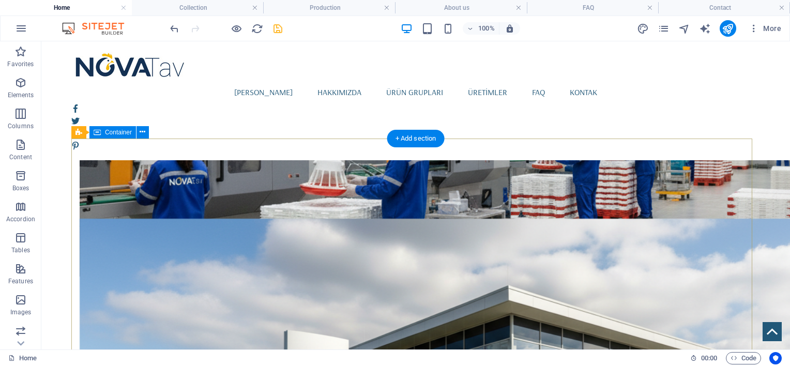
scroll to position [844, 0]
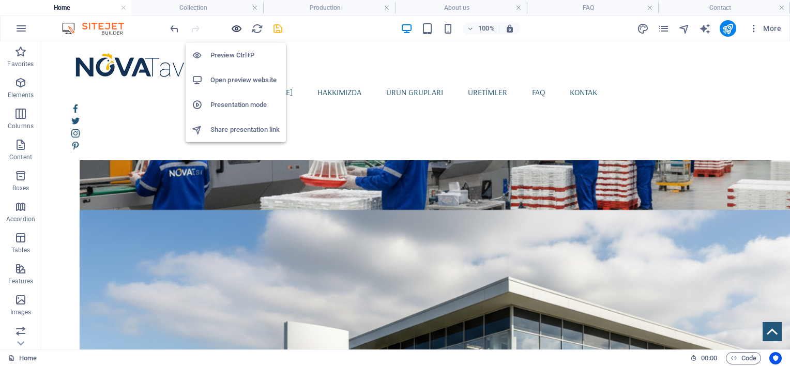
click at [234, 26] on icon "button" at bounding box center [237, 29] width 12 height 12
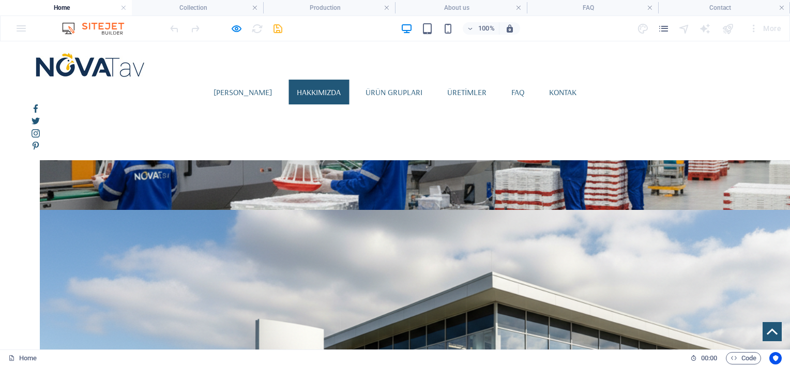
click at [322, 80] on link "Hakkımızda" at bounding box center [318, 92] width 60 height 25
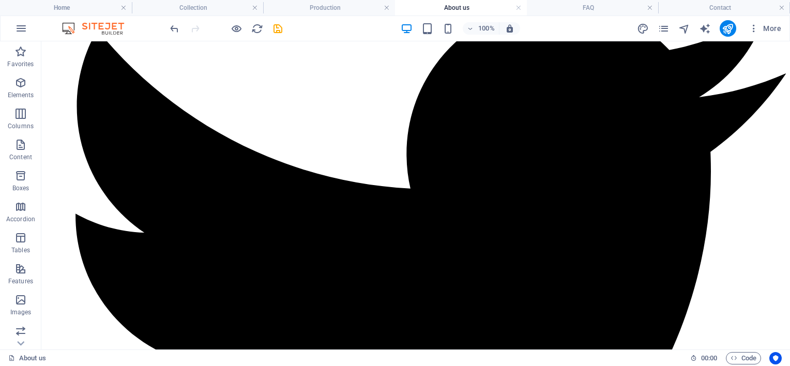
scroll to position [1590, 0]
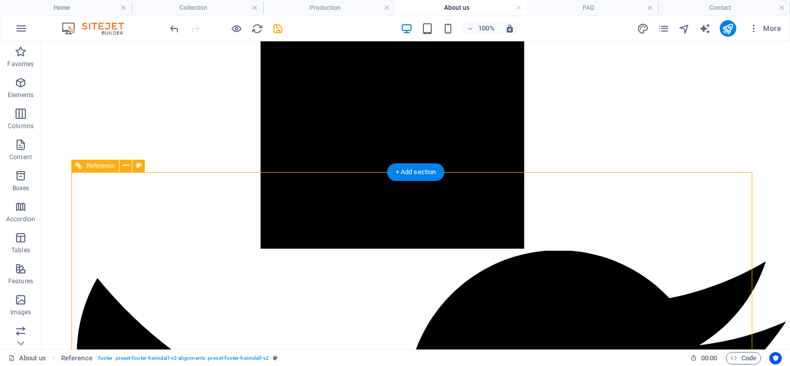
scroll to position [1332, 0]
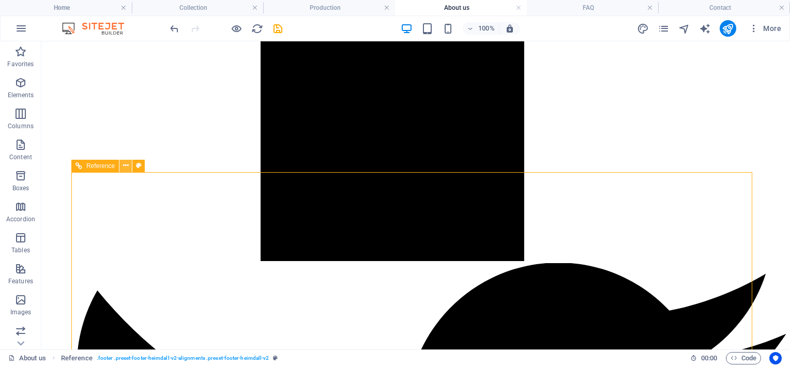
click at [124, 165] on icon at bounding box center [126, 165] width 6 height 11
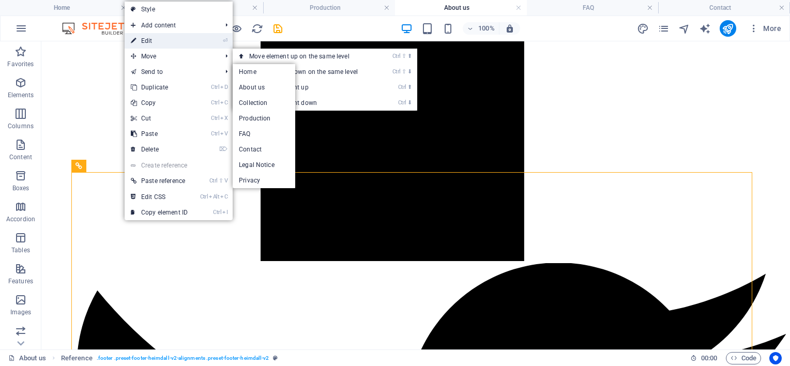
click at [169, 39] on link "⏎ Edit" at bounding box center [159, 41] width 69 height 16
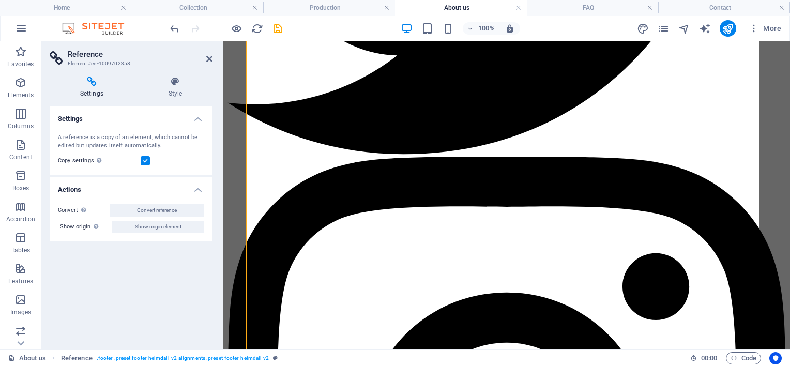
scroll to position [1580, 0]
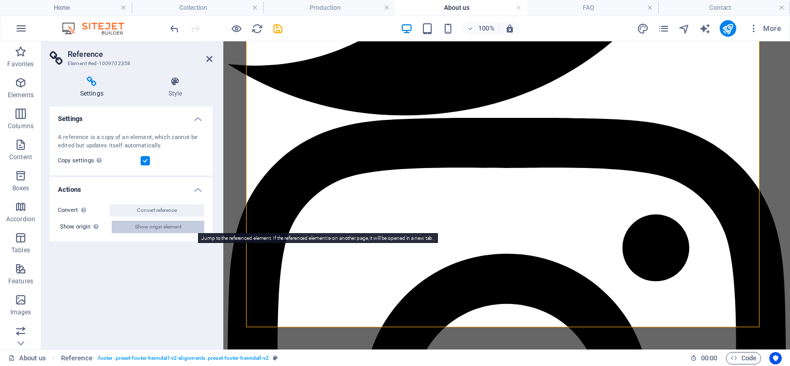
click at [143, 225] on span "Show origin element" at bounding box center [158, 227] width 47 height 12
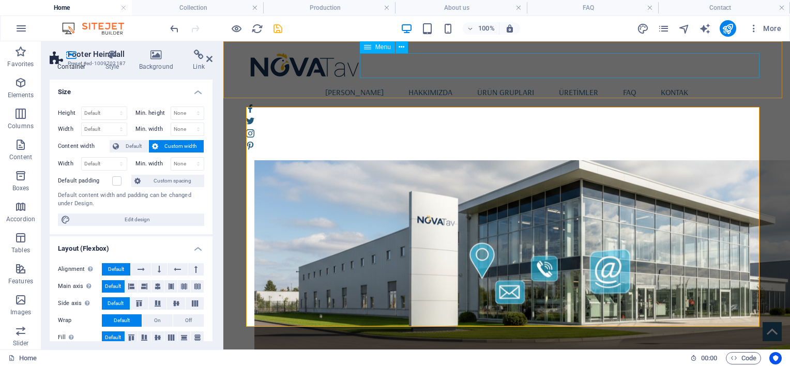
scroll to position [844, 0]
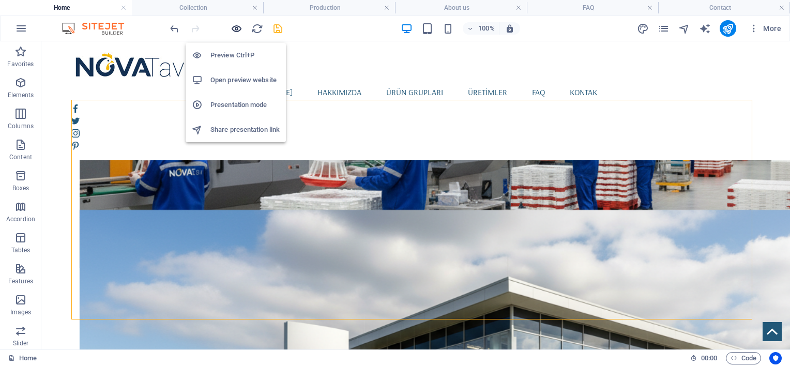
click at [236, 26] on icon "button" at bounding box center [237, 29] width 12 height 12
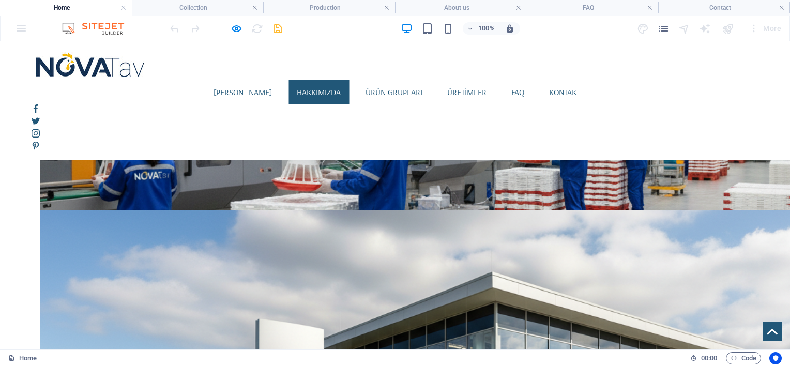
click at [335, 80] on link "Hakkımızda" at bounding box center [318, 92] width 60 height 25
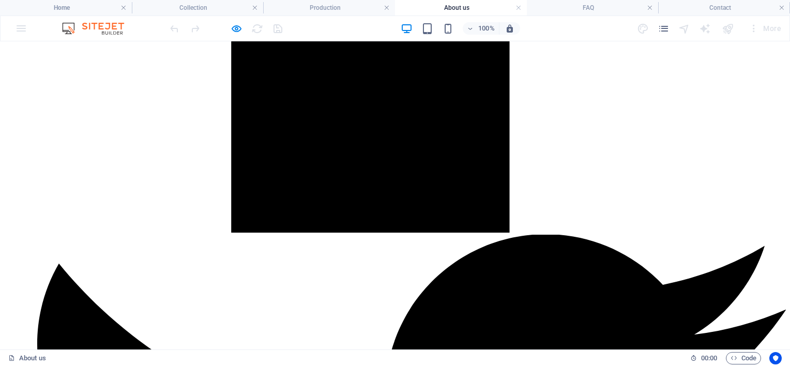
scroll to position [1420, 0]
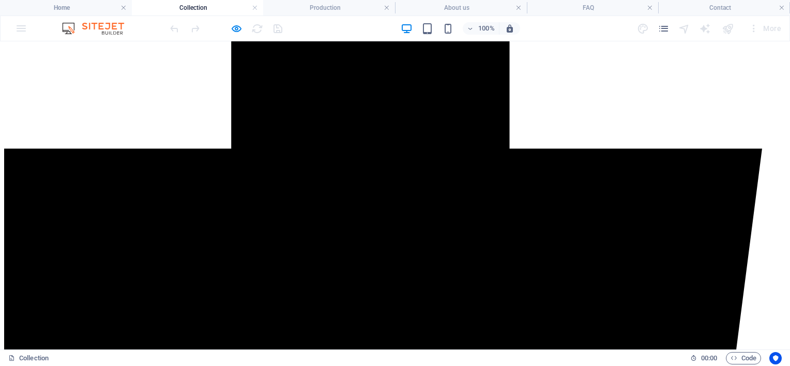
scroll to position [534, 0]
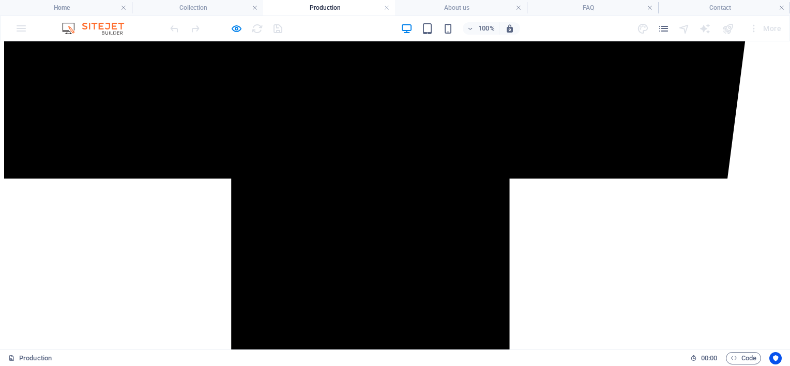
scroll to position [903, 0]
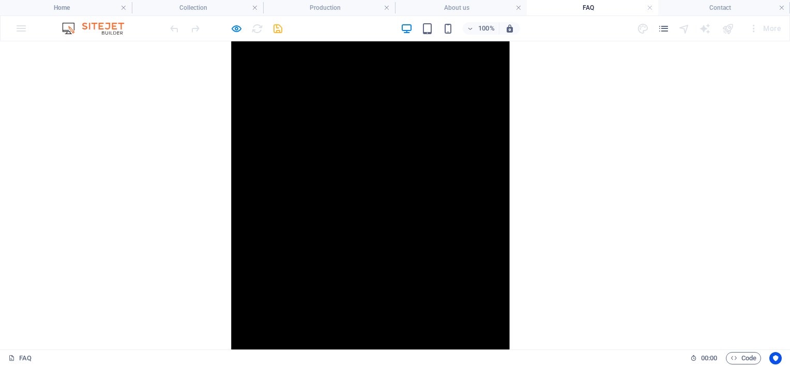
scroll to position [1087, 0]
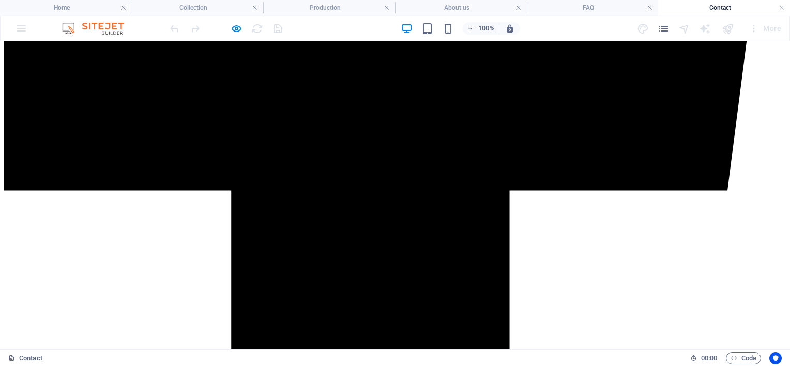
scroll to position [804, 0]
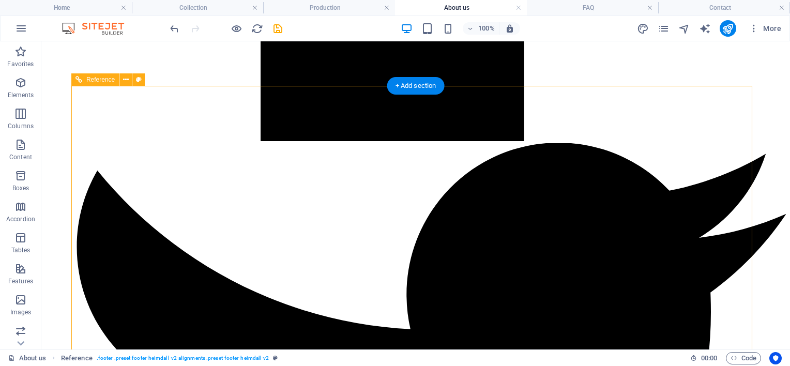
scroll to position [1590, 0]
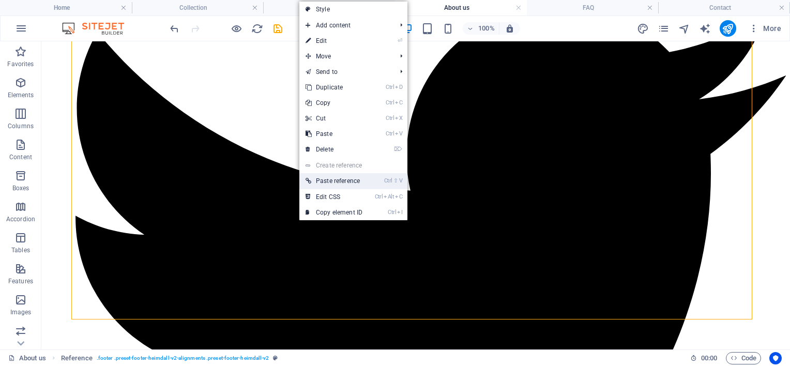
click at [317, 178] on link "Ctrl ⇧ V Paste reference" at bounding box center [333, 181] width 69 height 16
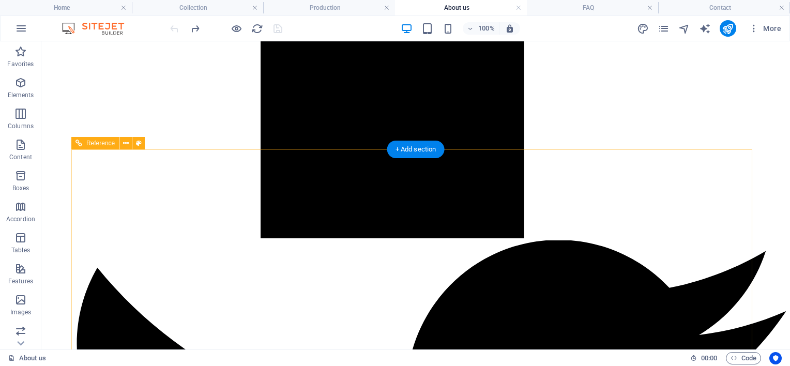
scroll to position [1332, 0]
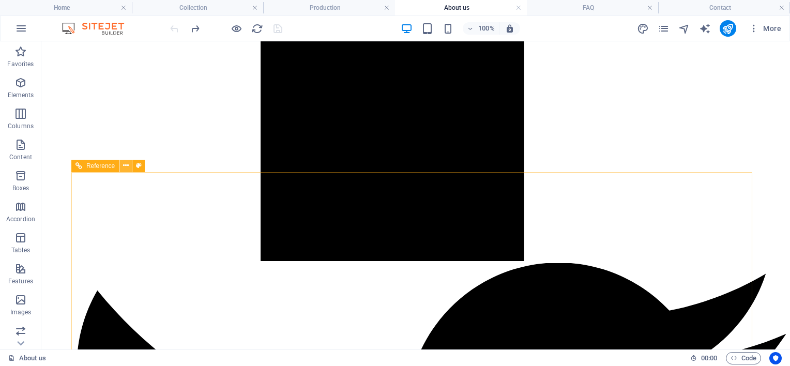
click at [125, 168] on icon at bounding box center [126, 165] width 6 height 11
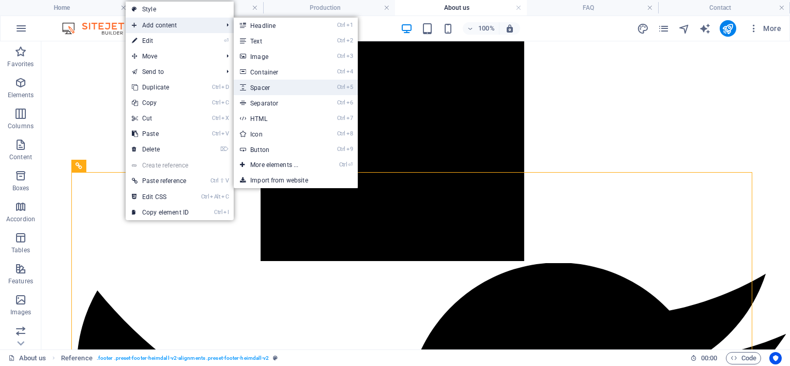
click at [275, 93] on link "Ctrl 5 Spacer" at bounding box center [276, 88] width 85 height 16
select select "px"
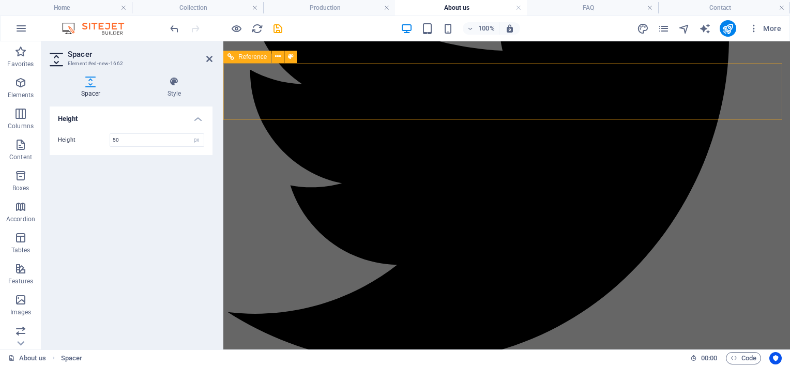
scroll to position [1606, 0]
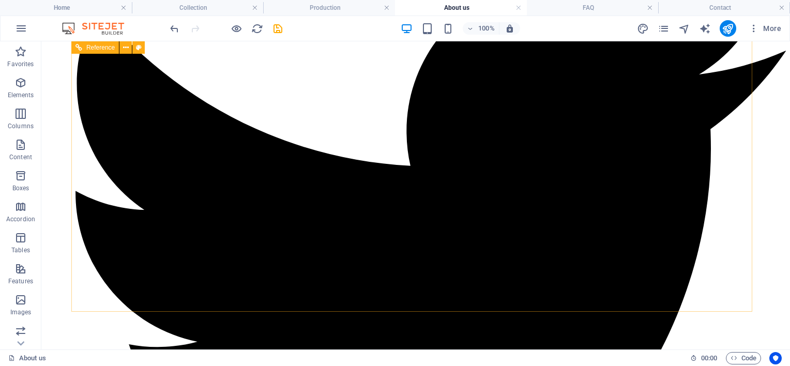
scroll to position [1616, 0]
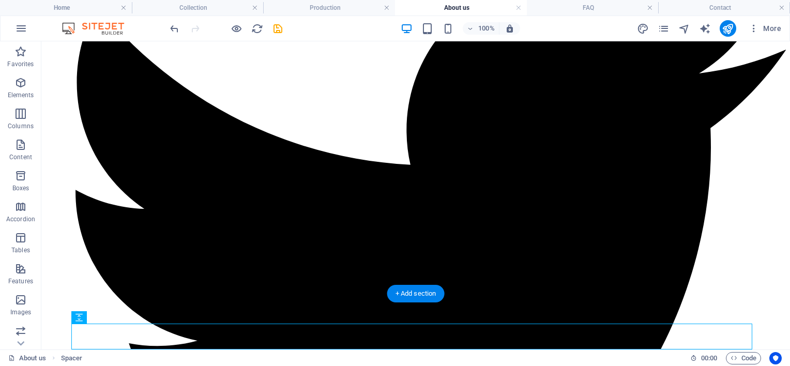
drag, startPoint x: 252, startPoint y: 328, endPoint x: 251, endPoint y: 275, distance: 52.8
click at [113, 318] on button at bounding box center [117, 317] width 12 height 12
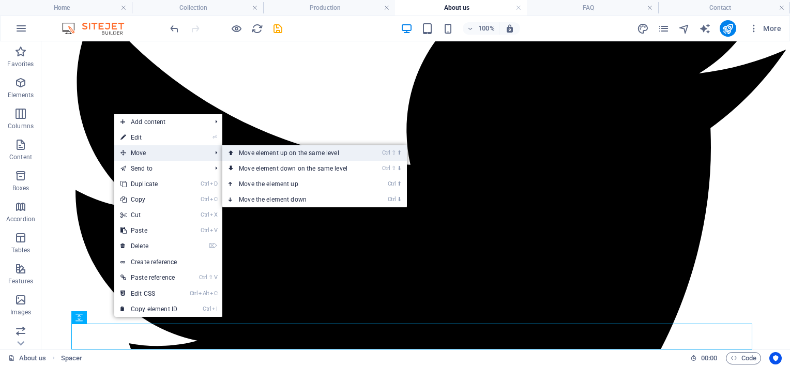
click at [250, 153] on link "Ctrl ⇧ ⬆ Move element up on the same level" at bounding box center [295, 153] width 146 height 16
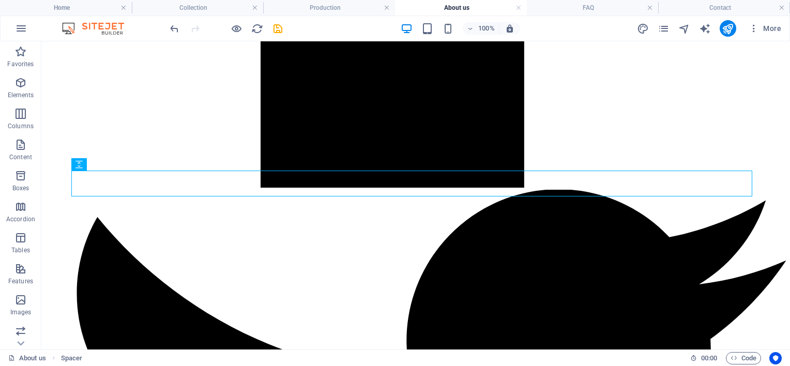
scroll to position [1407, 0]
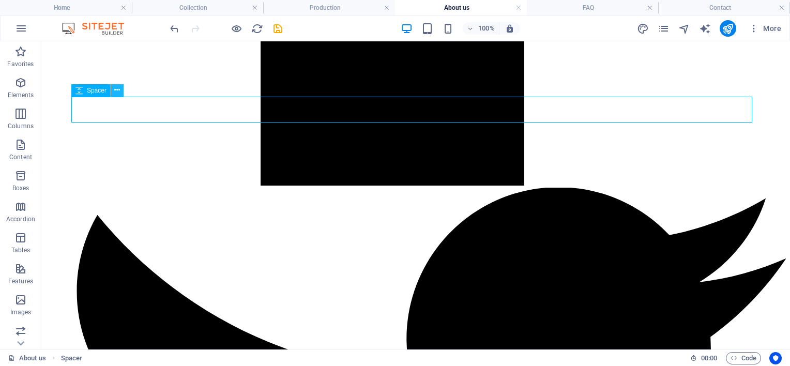
click at [116, 91] on icon at bounding box center [117, 90] width 6 height 11
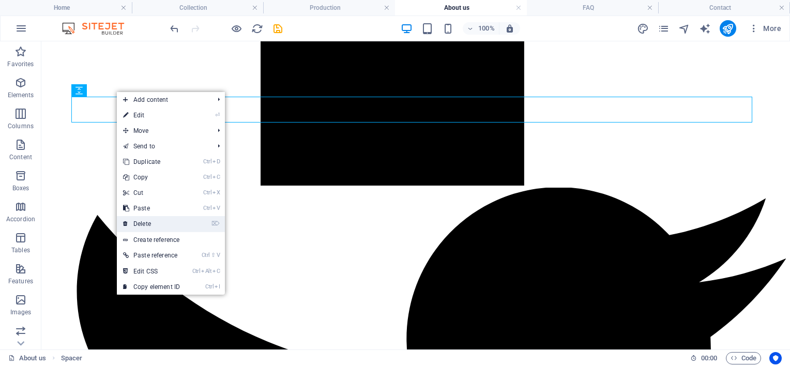
click at [153, 219] on link "⌦ Delete" at bounding box center [151, 224] width 69 height 16
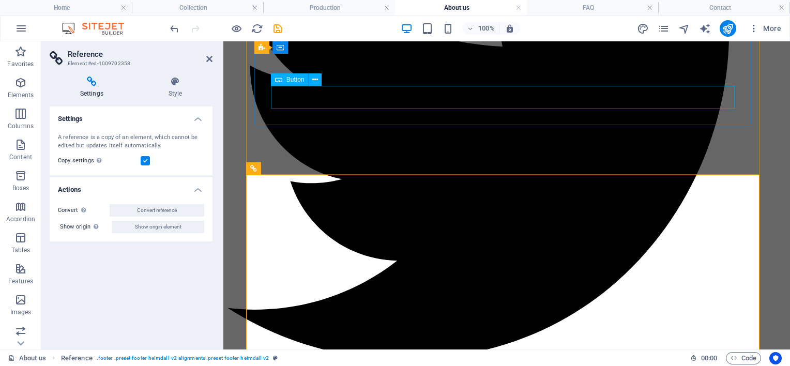
scroll to position [1321, 0]
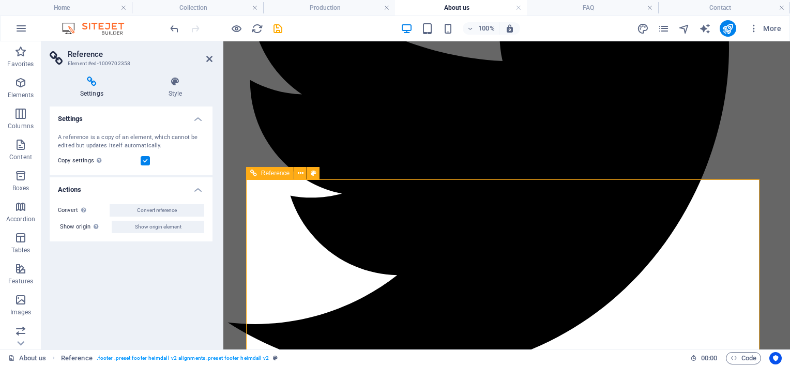
click at [279, 174] on span "Reference" at bounding box center [275, 173] width 28 height 6
click at [254, 174] on icon at bounding box center [253, 173] width 7 height 12
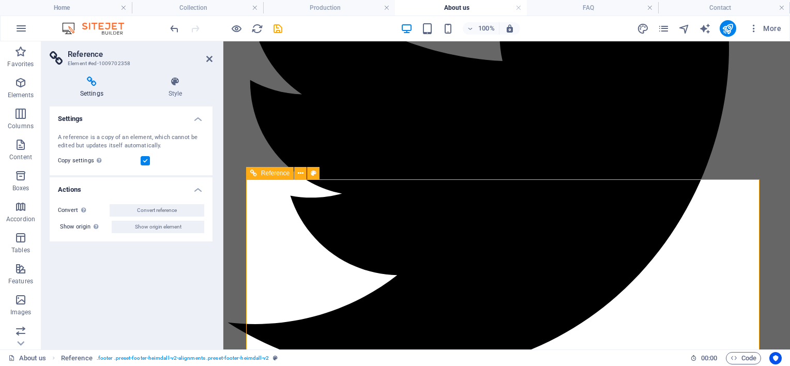
click at [254, 174] on icon at bounding box center [253, 173] width 7 height 12
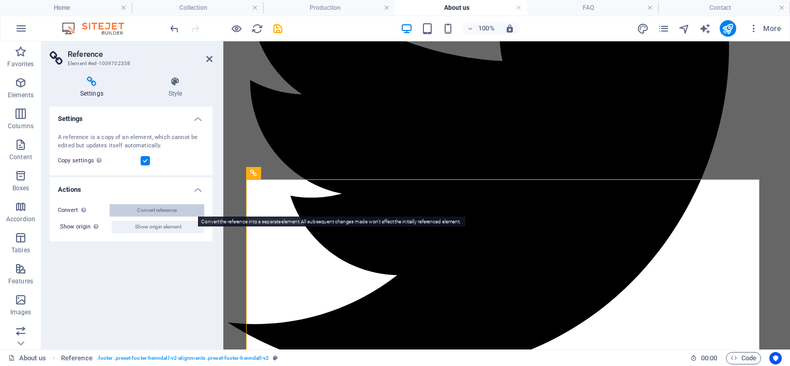
click at [170, 207] on span "Convert reference" at bounding box center [157, 210] width 40 height 12
select select "footer"
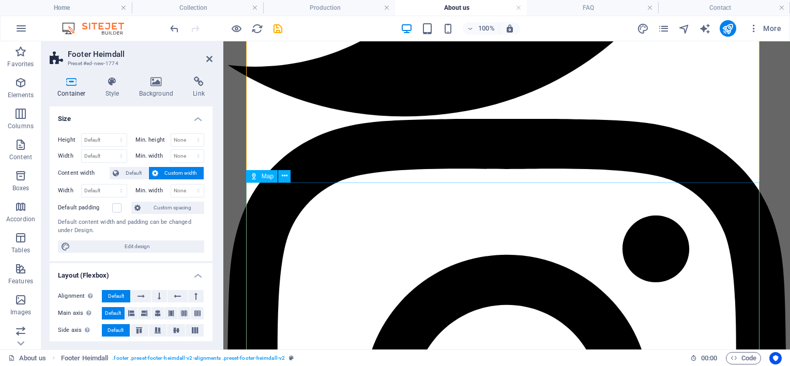
scroll to position [1580, 0]
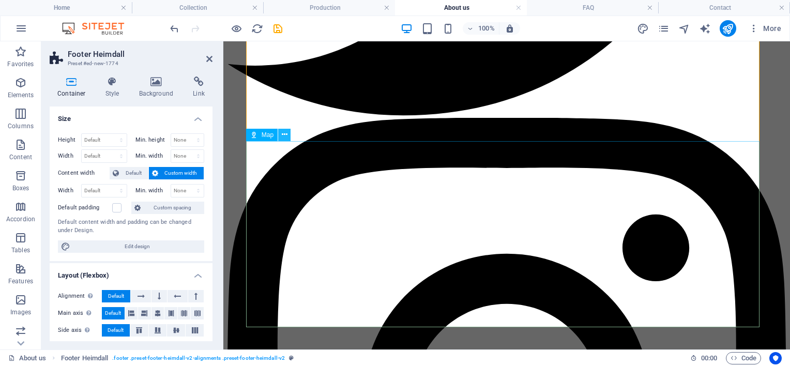
click at [288, 135] on button at bounding box center [284, 135] width 12 height 12
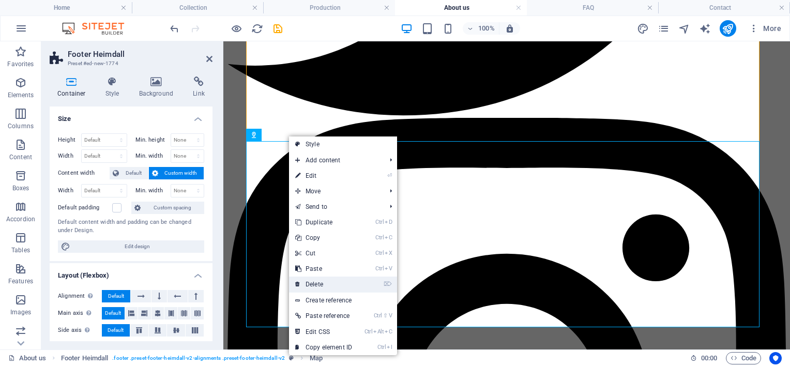
click at [316, 278] on link "⌦ Delete" at bounding box center [323, 285] width 69 height 16
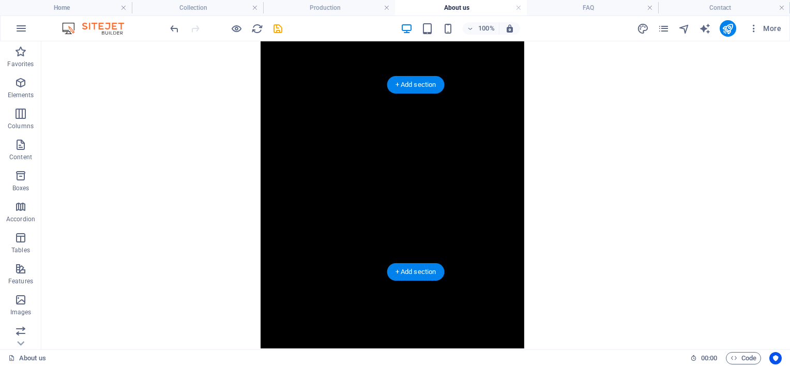
scroll to position [1232, 0]
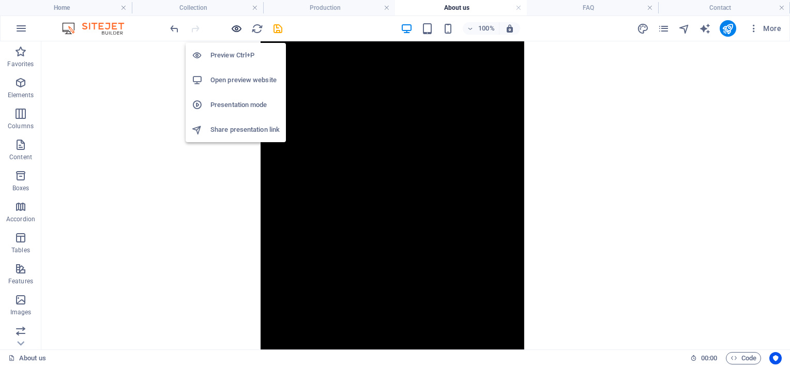
click at [237, 27] on icon "button" at bounding box center [237, 29] width 12 height 12
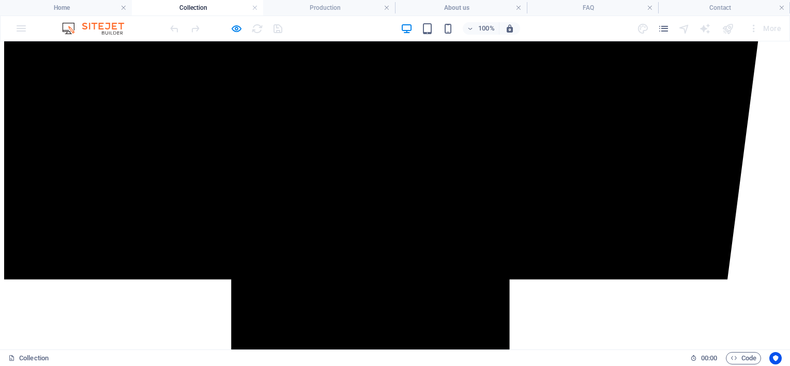
scroll to position [792, 0]
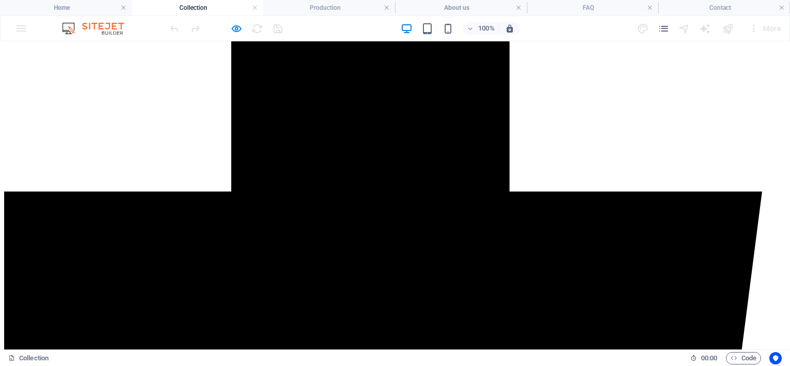
scroll to position [534, 0]
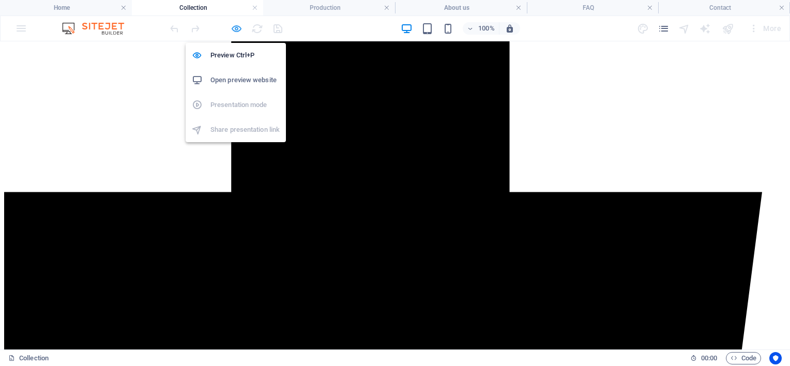
click at [234, 31] on icon "button" at bounding box center [237, 29] width 12 height 12
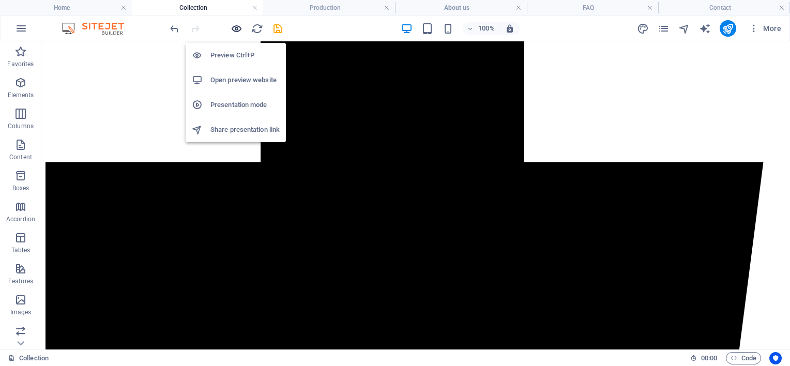
scroll to position [535, 0]
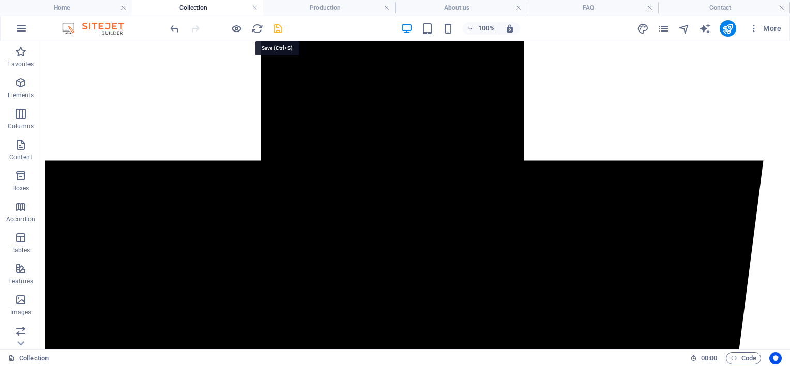
click at [273, 27] on icon "save" at bounding box center [278, 29] width 12 height 12
click at [726, 31] on icon "publish" at bounding box center [728, 29] width 12 height 12
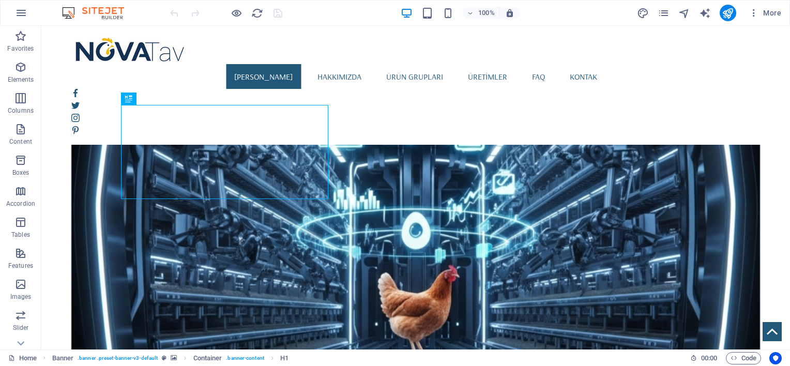
click at [576, 126] on figure at bounding box center [415, 220] width 689 height 292
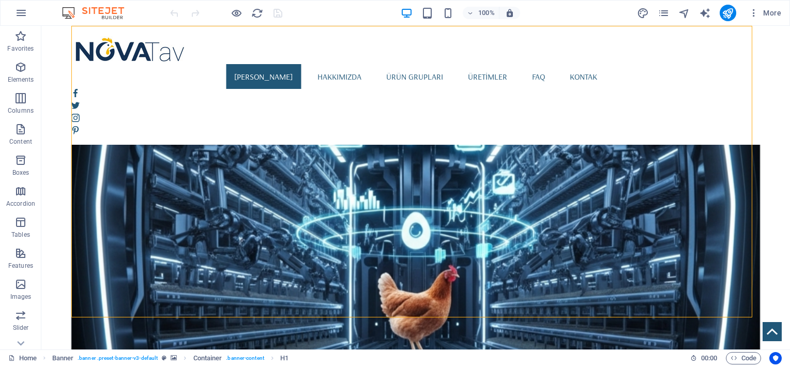
click at [576, 126] on figure at bounding box center [415, 220] width 689 height 292
select select "vh"
select select "banner"
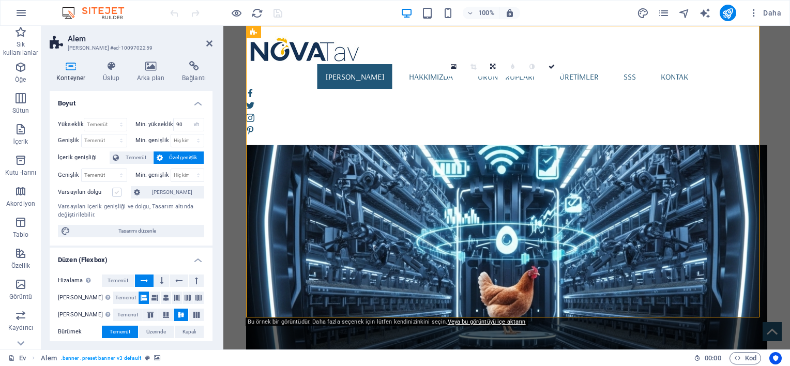
click at [118, 192] on label at bounding box center [116, 192] width 9 height 9
click at [0, 0] on input "Varsayılan dolgu" at bounding box center [0, 0] width 0 height 0
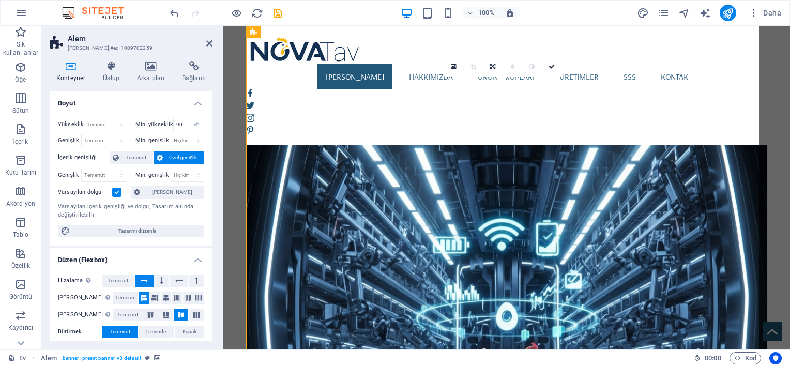
click at [118, 192] on label at bounding box center [116, 192] width 9 height 9
click at [0, 0] on input "Varsayılan dolgu" at bounding box center [0, 0] width 0 height 0
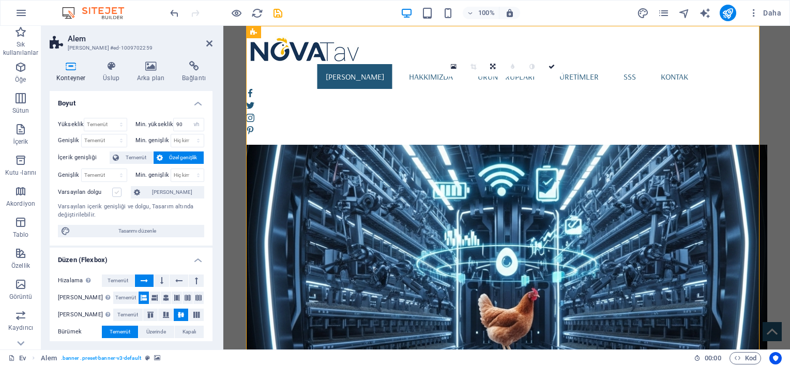
click at [118, 192] on label at bounding box center [116, 192] width 9 height 9
click at [0, 0] on input "Varsayılan dolgu" at bounding box center [0, 0] width 0 height 0
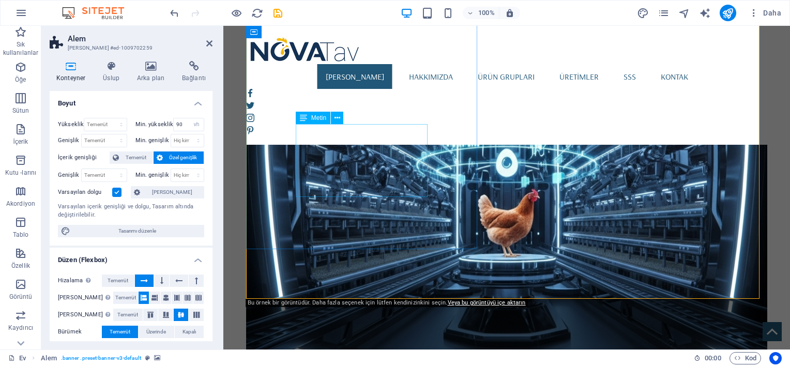
scroll to position [172, 0]
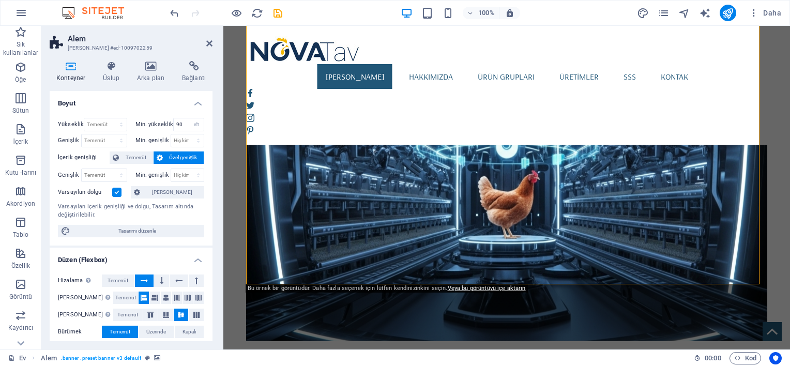
click at [121, 190] on label at bounding box center [116, 192] width 9 height 9
click at [0, 0] on input "Varsayılan dolgu" at bounding box center [0, 0] width 0 height 0
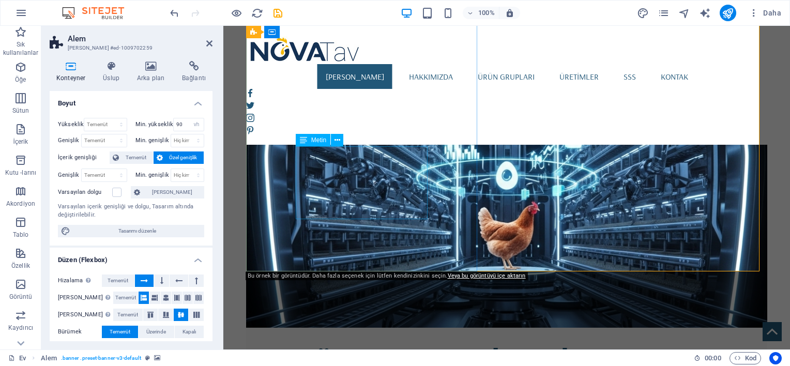
scroll to position [86, 0]
click at [116, 194] on label at bounding box center [116, 192] width 9 height 9
click at [0, 0] on input "Varsayılan dolgu" at bounding box center [0, 0] width 0 height 0
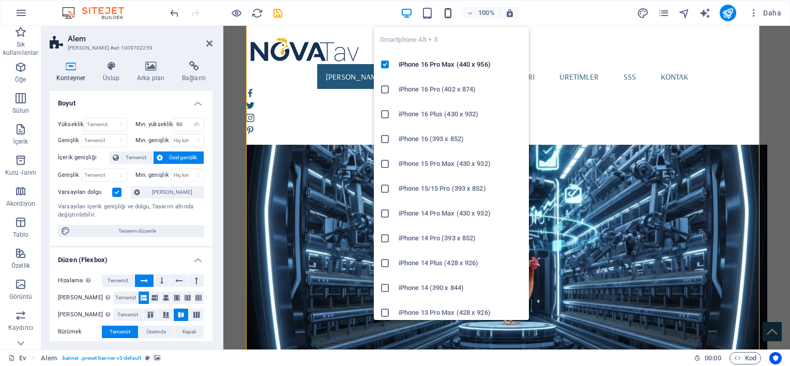
click at [446, 12] on icon "button" at bounding box center [448, 13] width 12 height 12
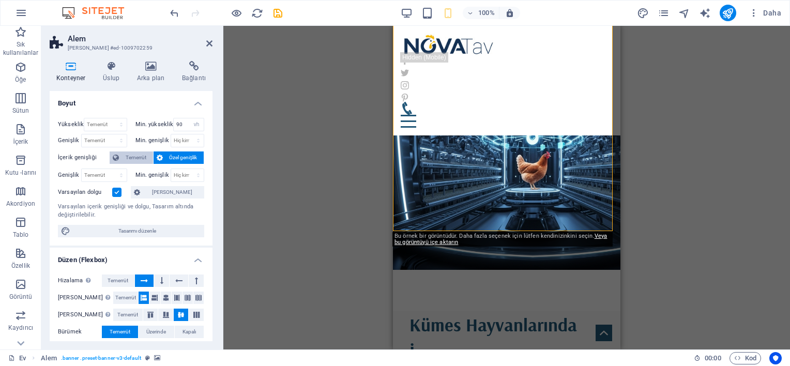
click at [135, 159] on span "Temerrüt" at bounding box center [136, 157] width 28 height 12
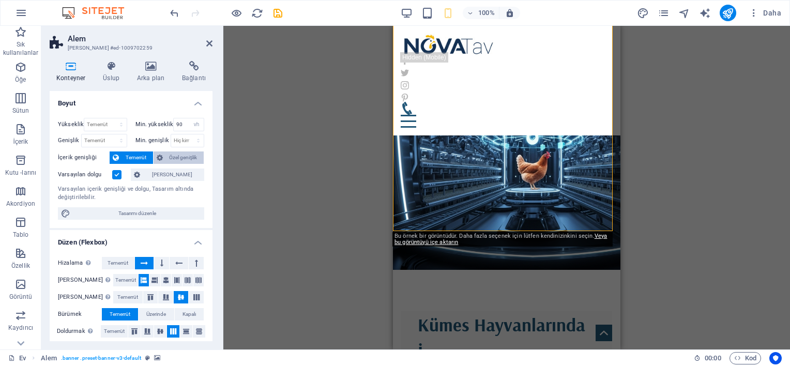
click at [158, 157] on icon at bounding box center [160, 157] width 6 height 12
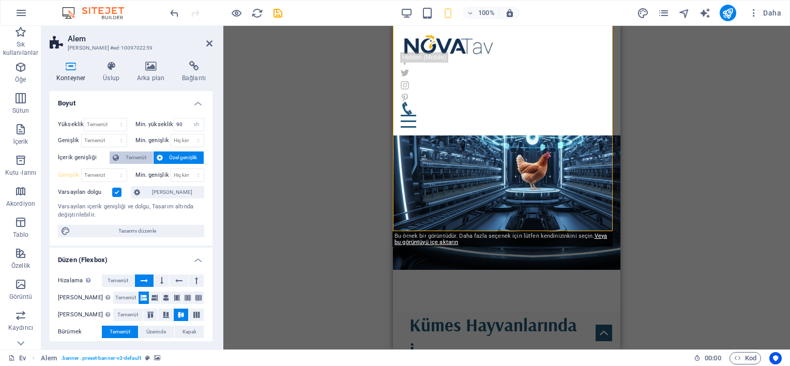
click at [142, 157] on span "Temerrüt" at bounding box center [136, 157] width 28 height 12
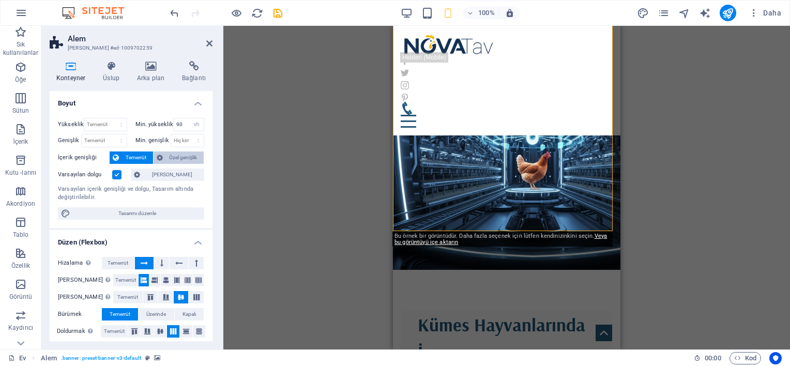
click at [181, 157] on span "Özel genişlik" at bounding box center [183, 157] width 35 height 12
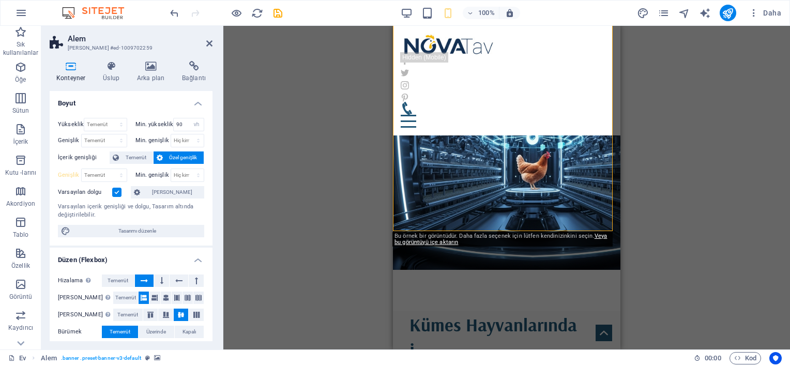
click at [157, 157] on icon at bounding box center [160, 157] width 6 height 12
click at [133, 157] on span "Temerrüt" at bounding box center [136, 157] width 28 height 12
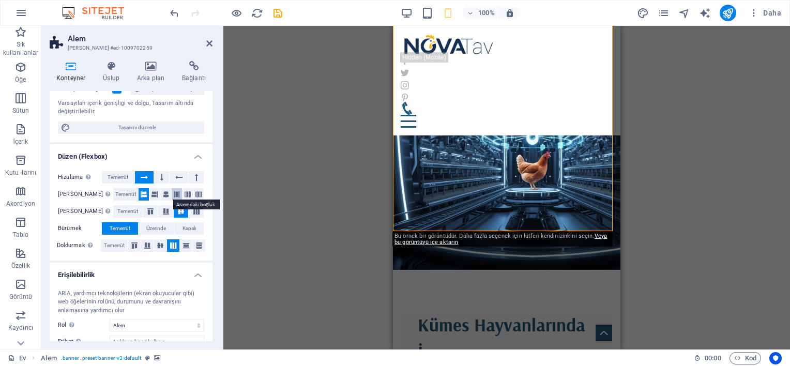
click at [174, 190] on icon at bounding box center [177, 194] width 6 height 12
click at [141, 191] on icon at bounding box center [144, 194] width 6 height 12
click at [190, 211] on icon at bounding box center [196, 211] width 12 height 6
click at [176, 211] on icon at bounding box center [181, 211] width 12 height 6
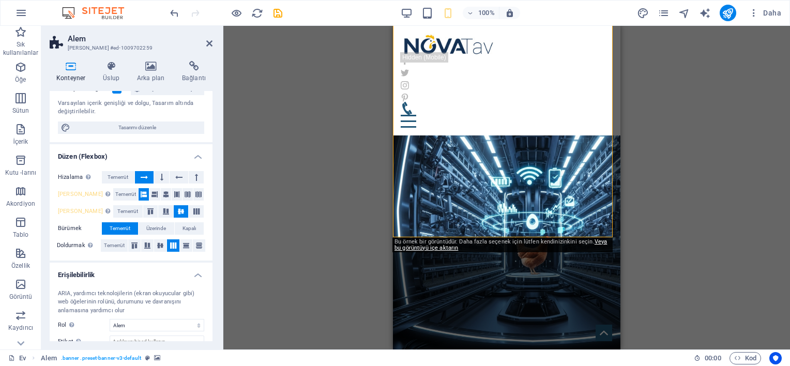
scroll to position [0, 0]
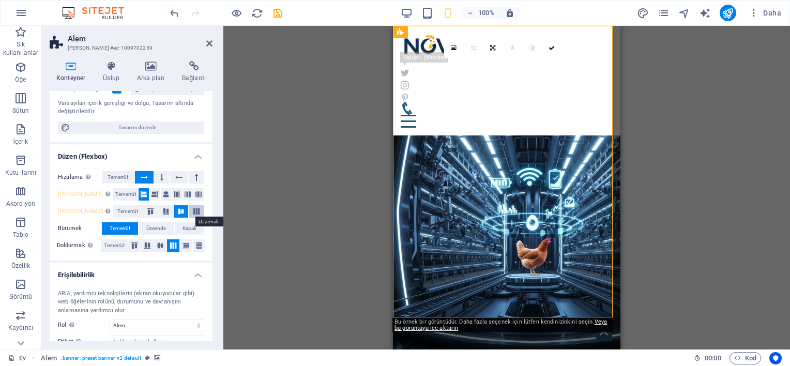
click at [195, 213] on icon at bounding box center [196, 211] width 12 height 6
click at [181, 211] on icon at bounding box center [181, 211] width 12 height 6
click at [160, 210] on icon at bounding box center [166, 211] width 12 height 6
click at [175, 210] on icon at bounding box center [181, 211] width 12 height 6
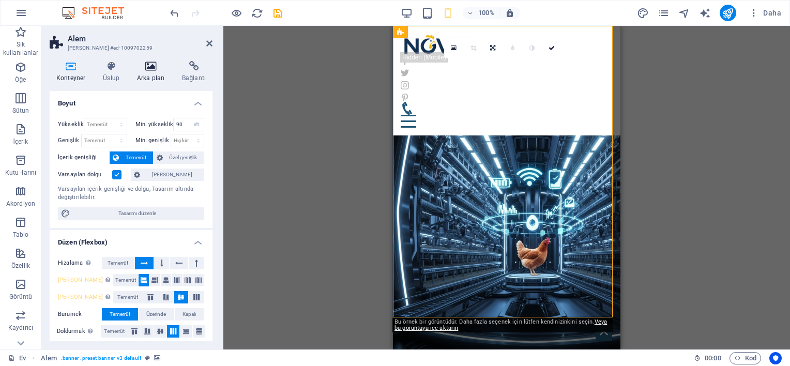
click at [149, 77] on font "Arka plan" at bounding box center [150, 77] width 27 height 7
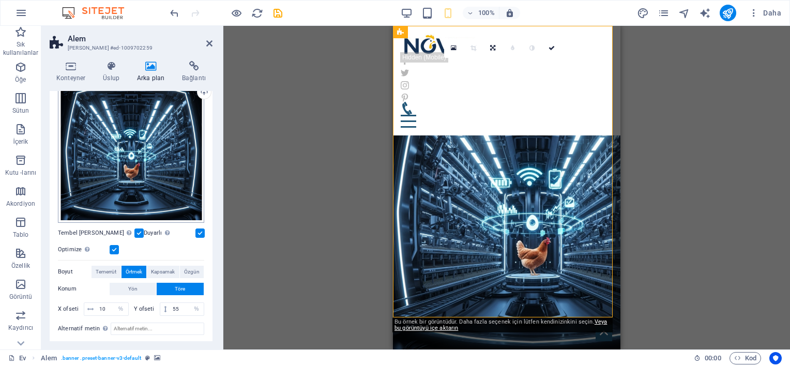
scroll to position [172, 0]
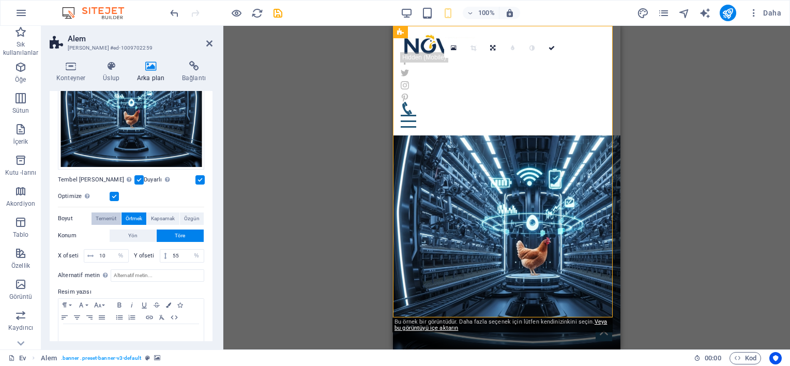
click at [114, 217] on span "Temerrüt" at bounding box center [106, 218] width 21 height 12
click at [106, 215] on span "Temerrüt" at bounding box center [106, 218] width 21 height 12
click at [159, 212] on span "Kapsamak" at bounding box center [163, 218] width 24 height 12
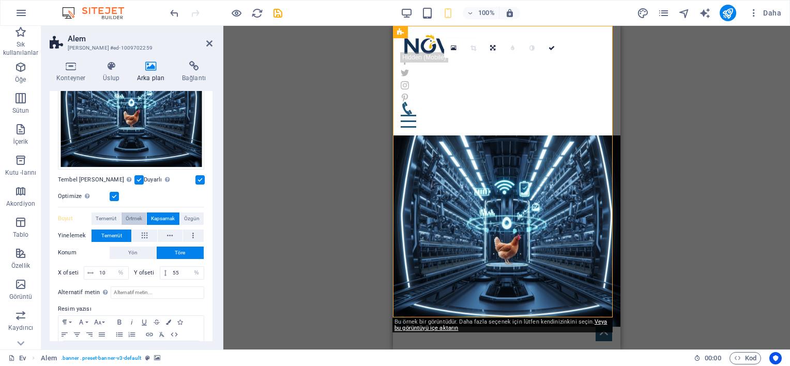
click at [143, 212] on button "Örtmek" at bounding box center [133, 218] width 25 height 12
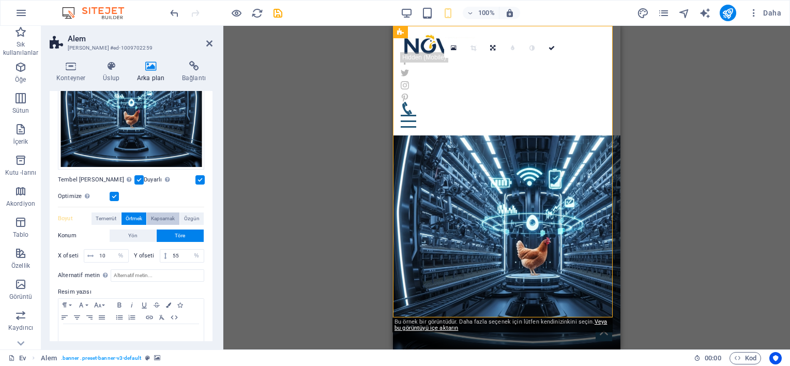
click at [161, 213] on span "Kapsamak" at bounding box center [163, 218] width 24 height 12
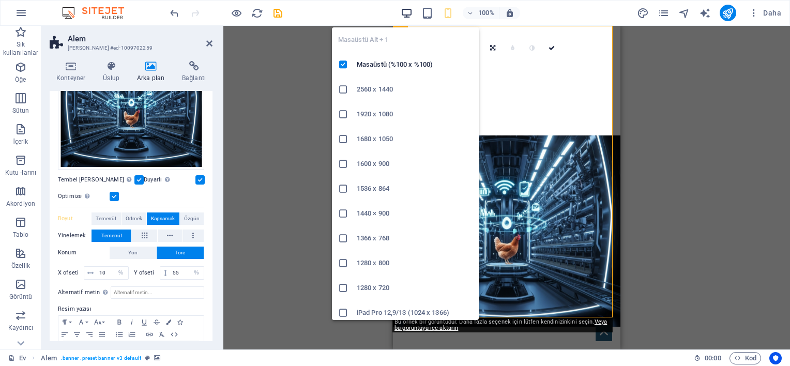
click at [406, 12] on icon "button" at bounding box center [407, 13] width 12 height 12
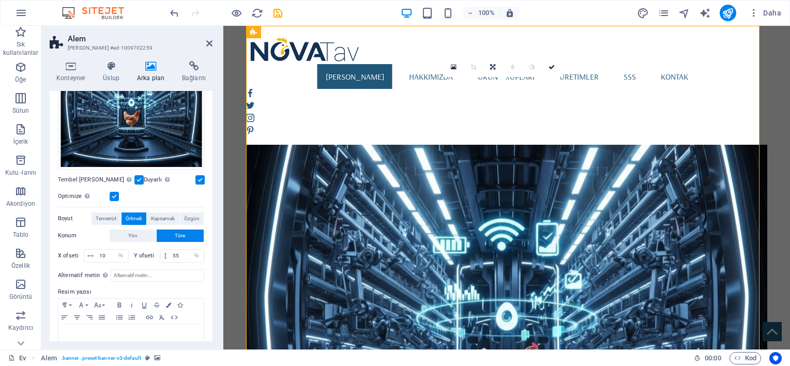
scroll to position [86, 0]
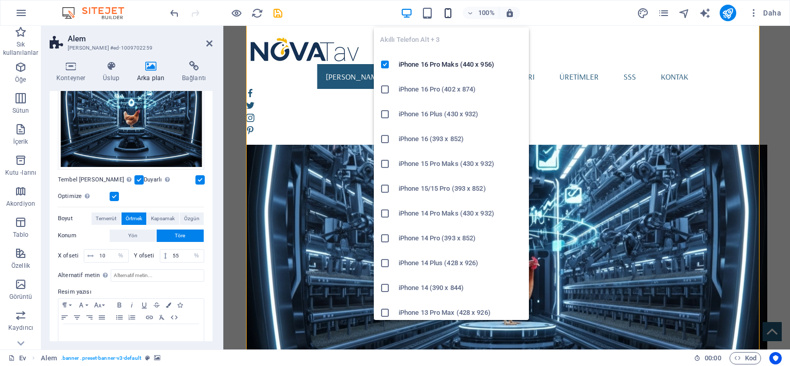
click at [445, 9] on icon "button" at bounding box center [448, 13] width 12 height 12
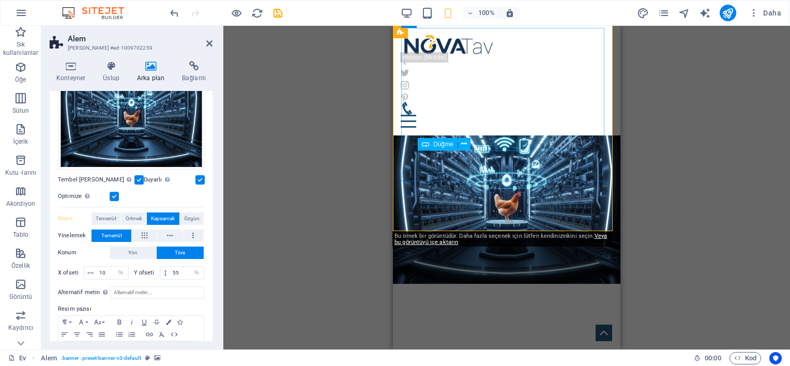
scroll to position [0, 0]
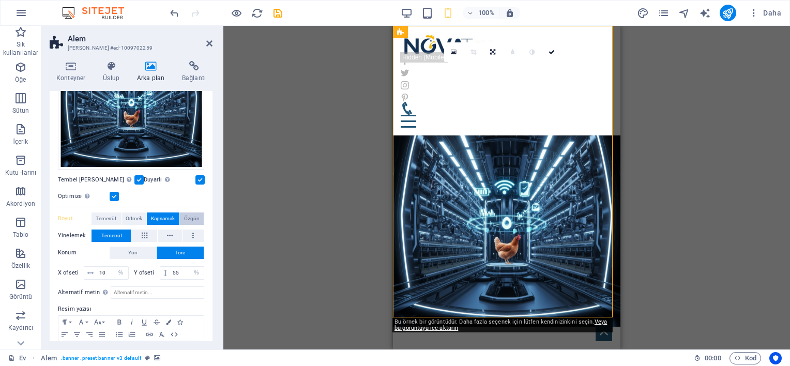
click at [180, 213] on button "Özgün" at bounding box center [192, 218] width 24 height 12
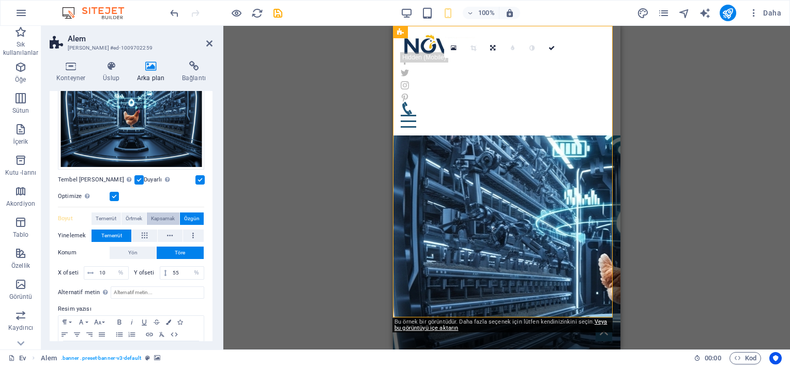
click at [170, 214] on span "Kapsamak" at bounding box center [163, 218] width 24 height 12
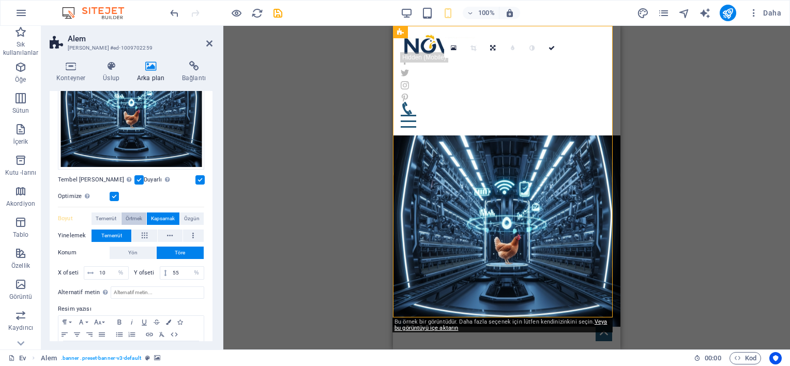
click at [136, 213] on span "Örtmek" at bounding box center [134, 218] width 17 height 12
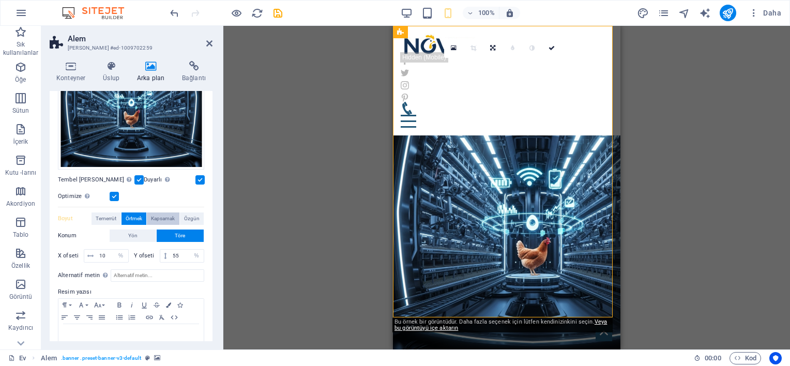
click at [156, 213] on span "Kapsamak" at bounding box center [163, 218] width 24 height 12
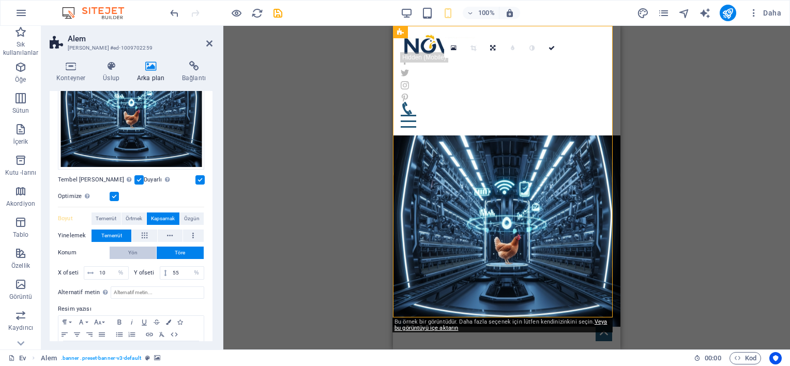
click at [136, 248] on button "Yön" at bounding box center [133, 253] width 47 height 12
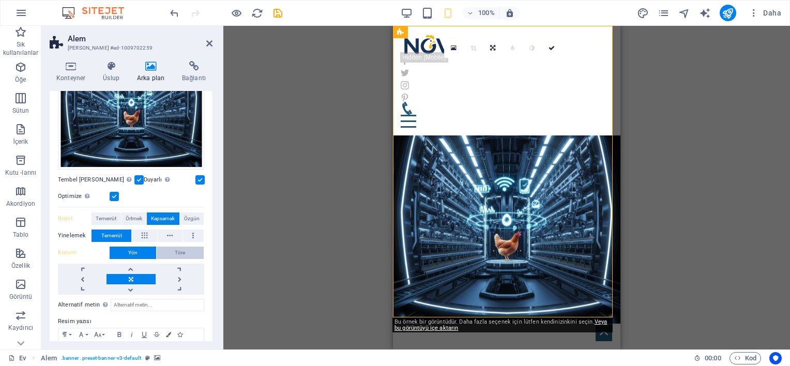
click at [169, 248] on button "Töre" at bounding box center [181, 253] width 48 height 12
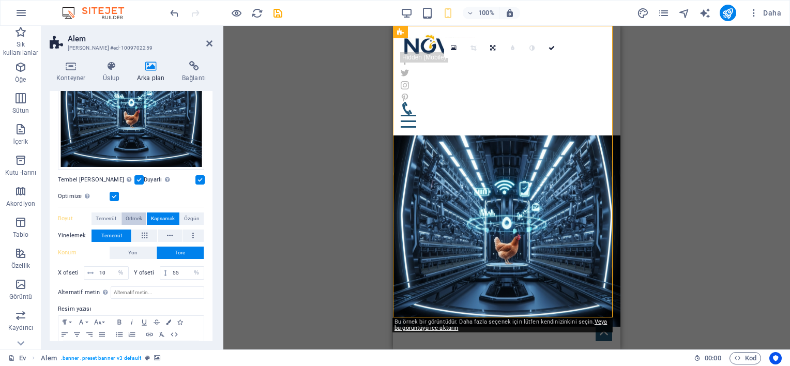
click at [130, 216] on span "Örtmek" at bounding box center [134, 218] width 17 height 12
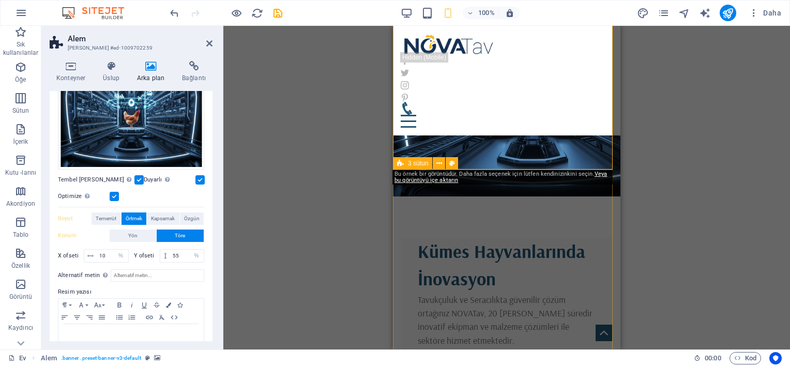
scroll to position [172, 0]
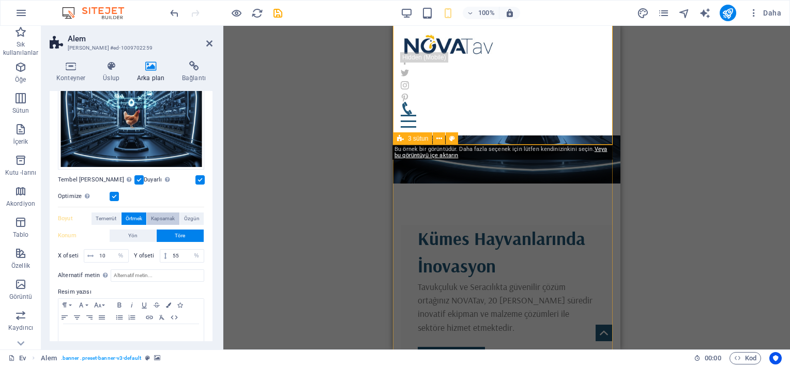
click at [163, 215] on span "Kapsamak" at bounding box center [163, 218] width 24 height 12
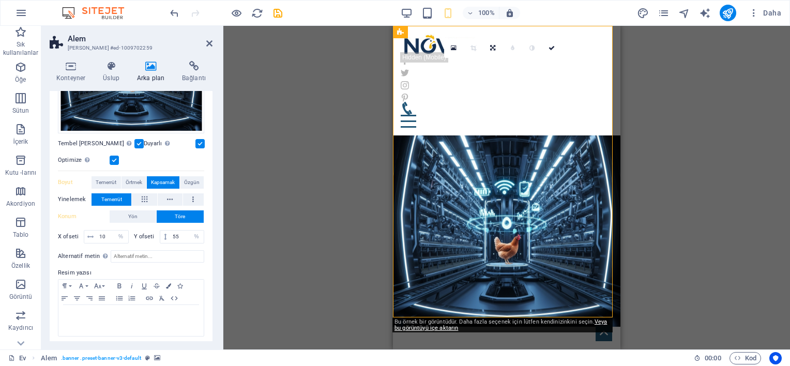
scroll to position [209, 0]
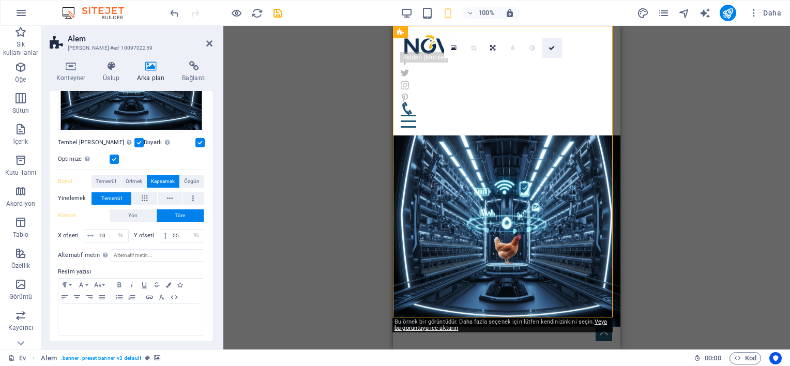
click at [554, 45] on icon at bounding box center [552, 48] width 6 height 6
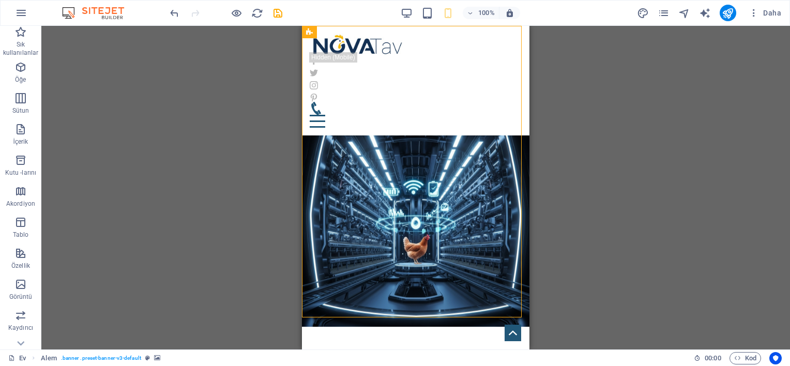
click at [271, 14] on div at bounding box center [226, 13] width 116 height 17
click at [273, 14] on icon "kurtarmak" at bounding box center [278, 13] width 12 height 12
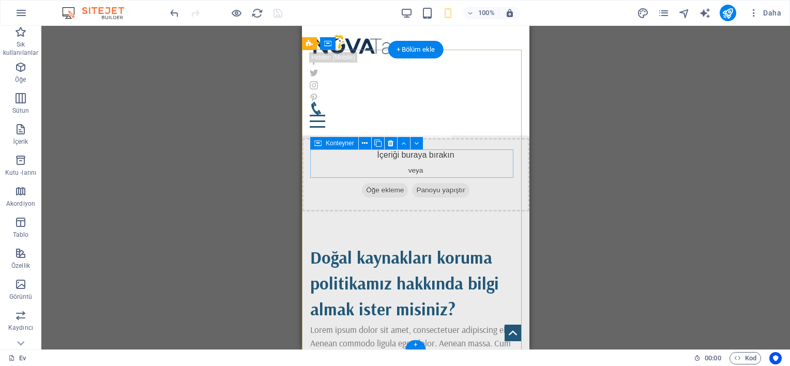
scroll to position [1331, 0]
click at [361, 143] on button at bounding box center [365, 142] width 12 height 12
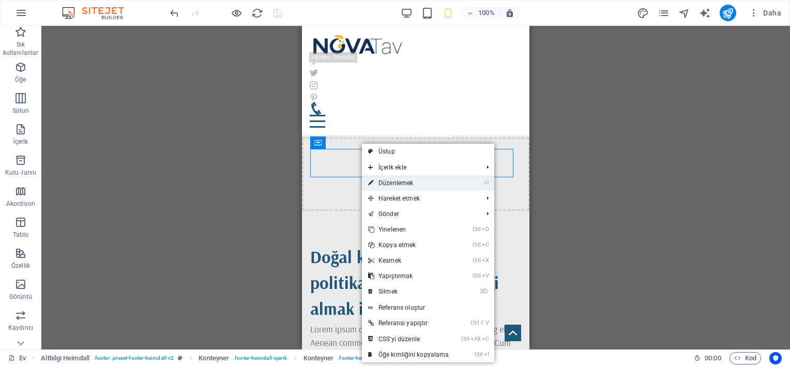
drag, startPoint x: 392, startPoint y: 179, endPoint x: 0, endPoint y: 152, distance: 392.9
click at [392, 179] on font "Düzenlemek" at bounding box center [395, 182] width 35 height 7
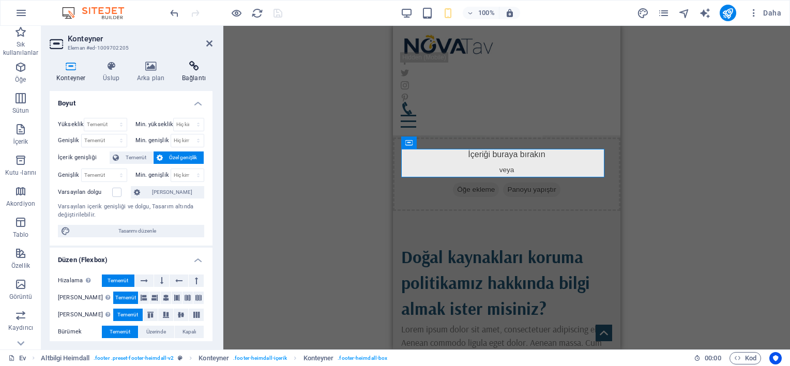
click at [195, 71] on icon at bounding box center [193, 66] width 37 height 10
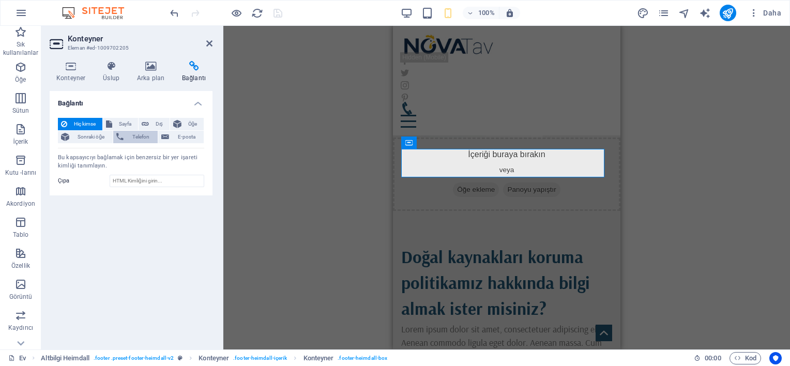
click at [146, 140] on span "Telefon" at bounding box center [141, 137] width 28 height 12
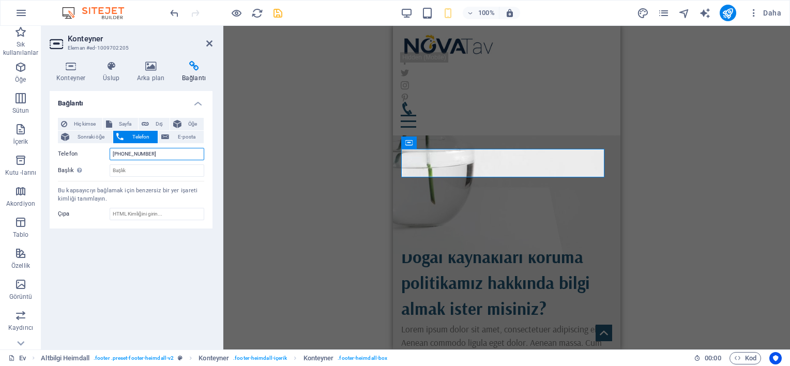
type input "+905326179717"
click at [246, 155] on div "H1 Alem Banner Konteyner Menü Menü çubuğu Metin Düğme Spacer Logo 3 sütun Düğme…" at bounding box center [506, 188] width 567 height 324
click at [335, 176] on div "H1 Alem Banner Konteyner Menü Menü çubuğu Metin Düğme Spacer Logo 3 sütun Düğme…" at bounding box center [506, 188] width 567 height 324
drag, startPoint x: 335, startPoint y: 176, endPoint x: 325, endPoint y: 178, distance: 10.2
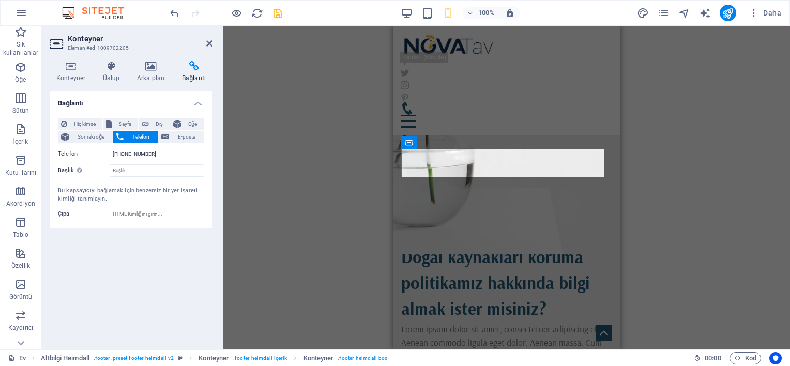
click at [325, 178] on div "H1 Alem Banner Konteyner Menü Menü çubuğu Metin Düğme Spacer Logo 3 sütun Düğme…" at bounding box center [506, 188] width 567 height 324
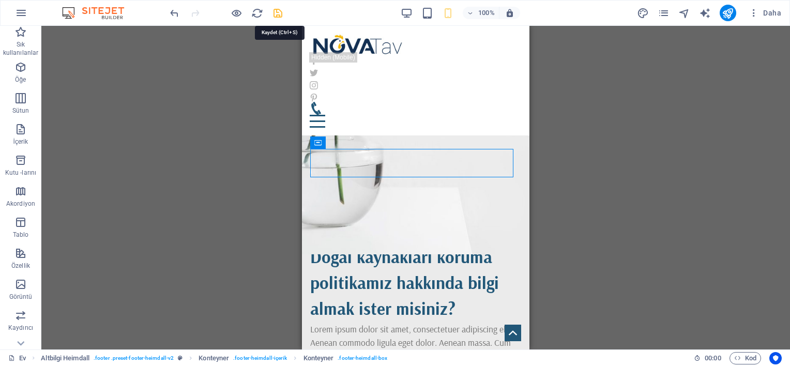
click at [276, 12] on icon "kurtarmak" at bounding box center [278, 13] width 12 height 12
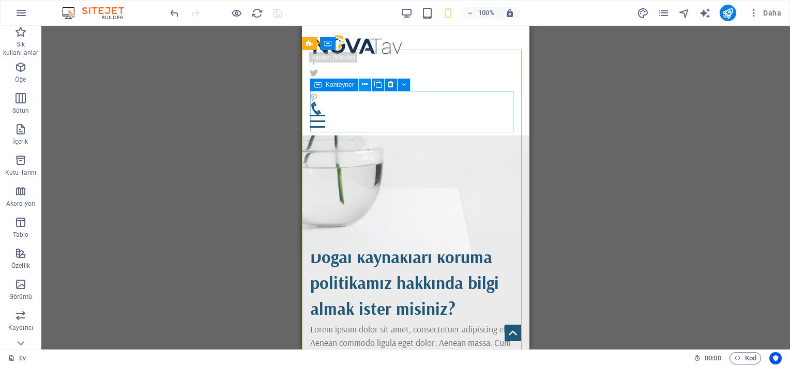
click at [362, 86] on icon at bounding box center [365, 84] width 6 height 11
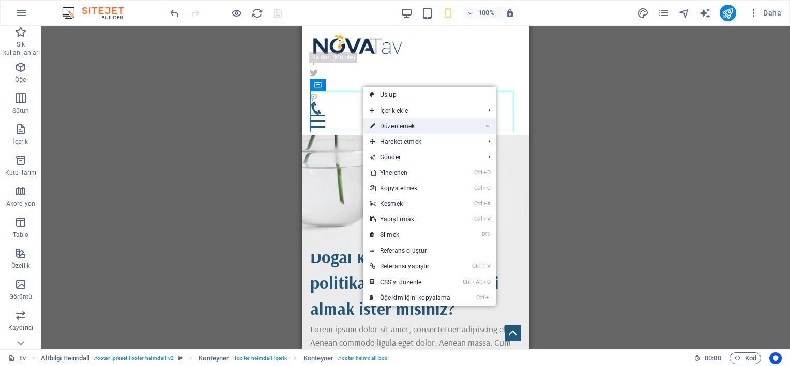
click at [395, 121] on link "⏎ Düzenlemek" at bounding box center [410, 126] width 94 height 16
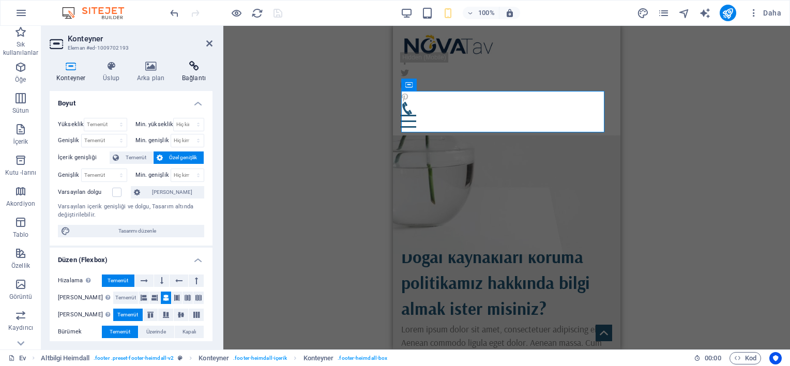
click at [185, 69] on icon at bounding box center [193, 66] width 37 height 10
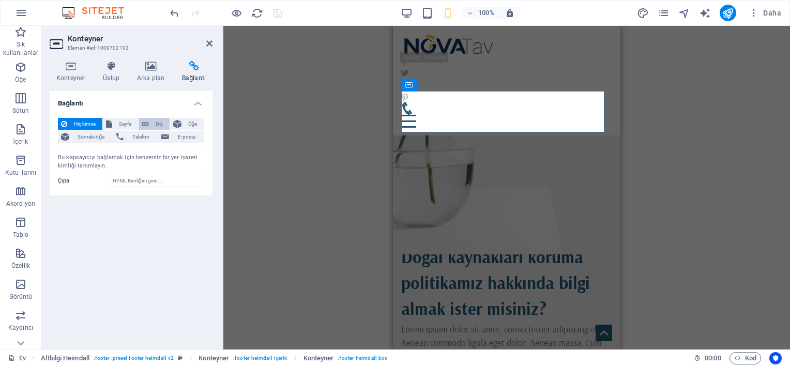
click at [151, 122] on button "Dış" at bounding box center [154, 124] width 31 height 12
select select "blank"
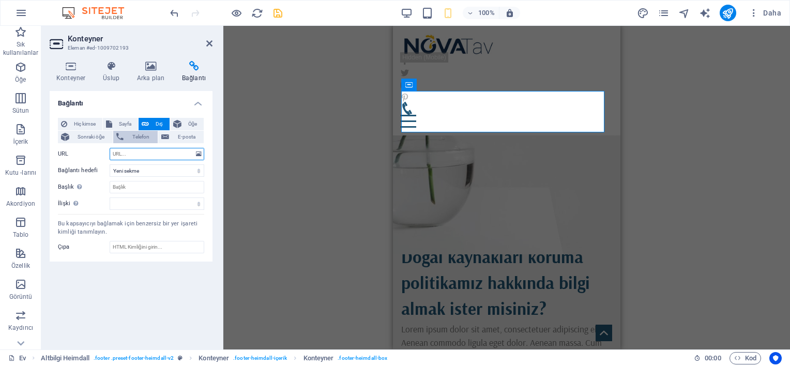
paste input "https://maps.app.goo.gl/La12i6TWWuvwXWV77"
type input "https://maps.app.goo.gl/La12i6TWWuvwXWV77"
click at [126, 275] on div "Bağlantı Hiç kimse Sayfa Dış Öğe Sonraki öğe Telefon E-posta Sayfa Ev Hakkımızd…" at bounding box center [131, 216] width 163 height 250
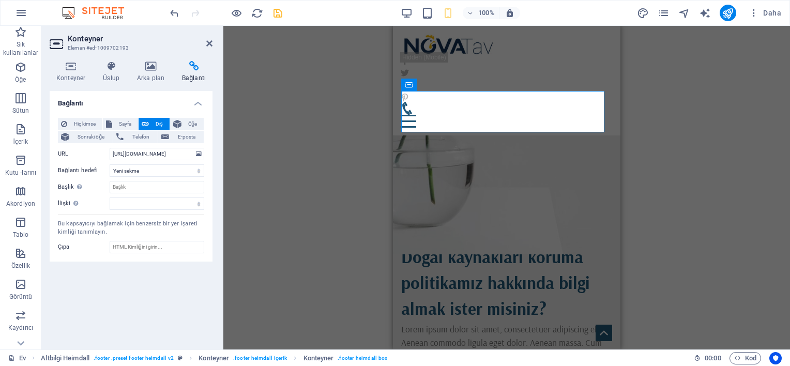
click at [323, 176] on div "H1 Alem Banner Konteyner Menü Menü çubuğu Metin Düğme Spacer Logo 3 sütun Düğme…" at bounding box center [506, 188] width 567 height 324
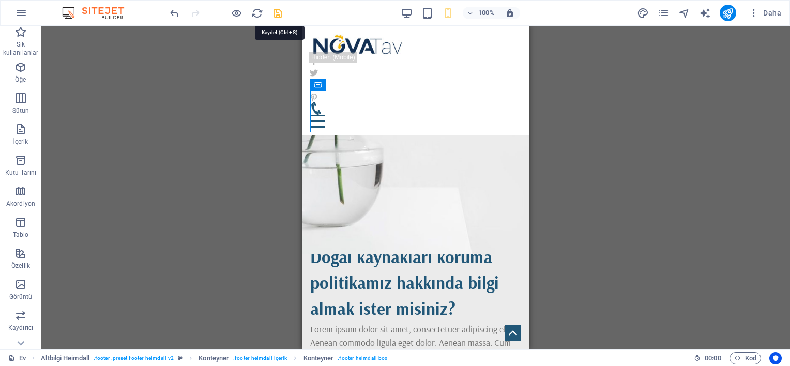
click at [278, 12] on icon "kurtarmak" at bounding box center [278, 13] width 12 height 12
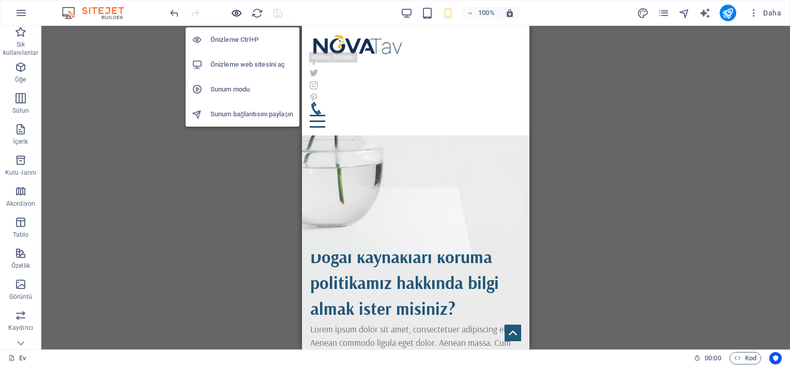
click at [240, 11] on icon "button" at bounding box center [237, 13] width 12 height 12
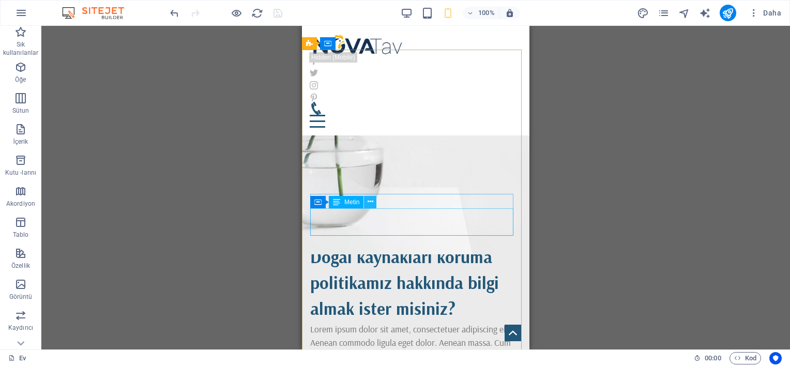
click at [366, 206] on button at bounding box center [370, 202] width 12 height 12
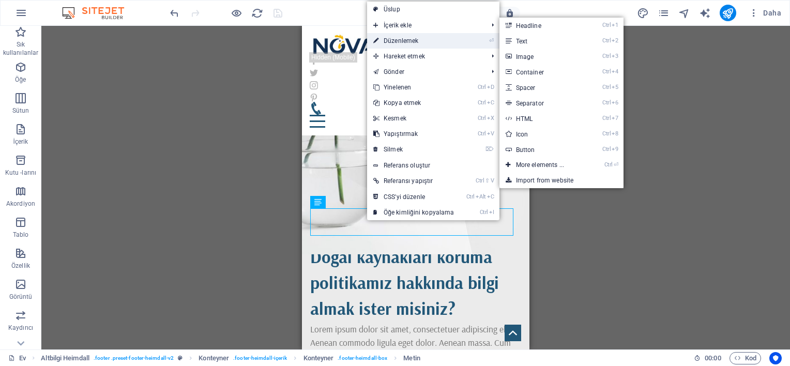
click at [397, 40] on font "Düzenlemek" at bounding box center [401, 40] width 35 height 7
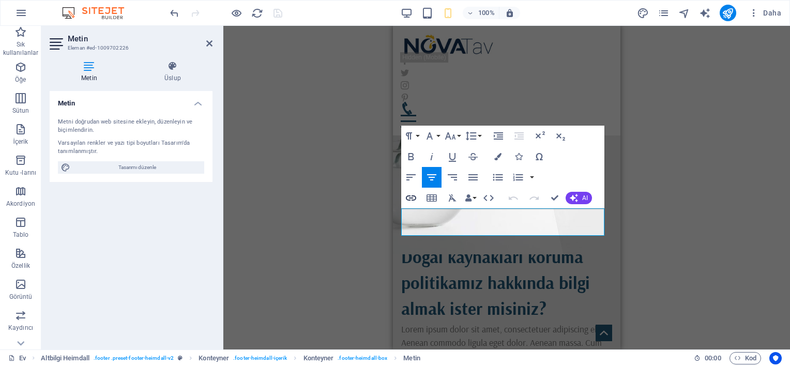
click at [415, 192] on icon "button" at bounding box center [411, 198] width 12 height 12
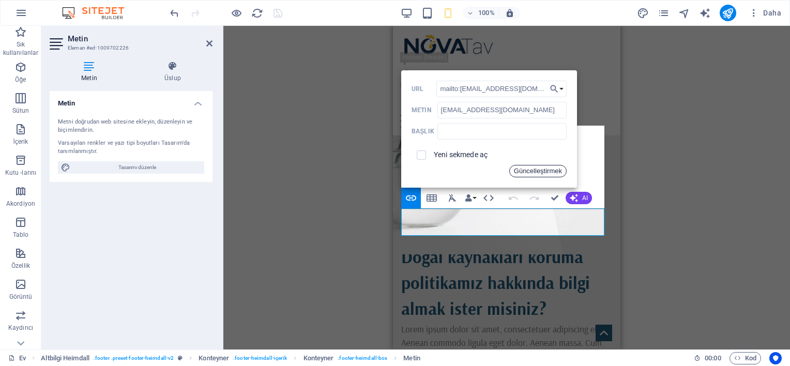
click at [525, 168] on button "Güncelleştirmek" at bounding box center [537, 171] width 57 height 12
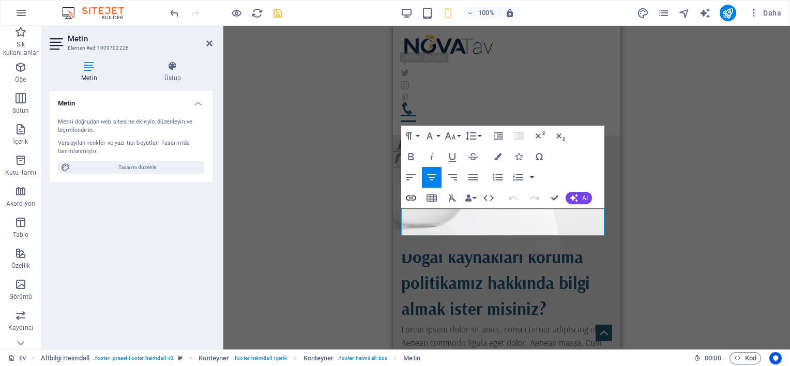
click at [407, 195] on icon "button" at bounding box center [411, 198] width 12 height 12
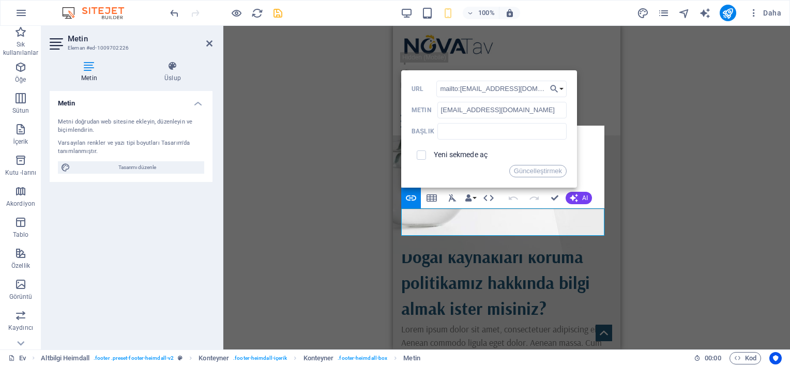
drag, startPoint x: 524, startPoint y: 89, endPoint x: 0, endPoint y: 56, distance: 524.8
click at [372, 82] on div "H1 Alem Banner Konteyner Menü Menü çubuğu Metin Düğme Spacer Logo 3 sütun Düğme…" at bounding box center [506, 188] width 567 height 324
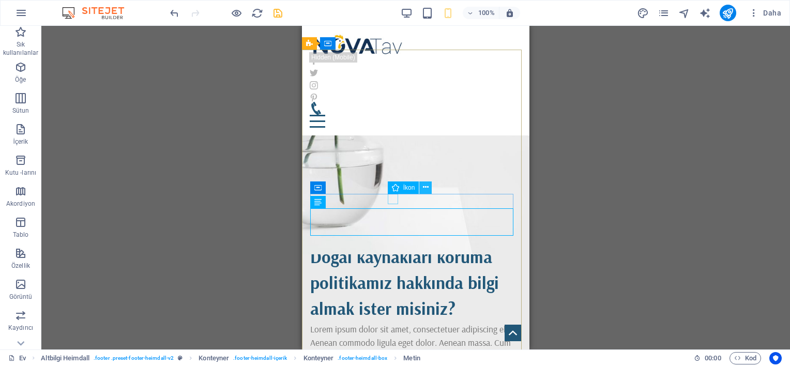
click at [423, 188] on icon at bounding box center [426, 187] width 6 height 11
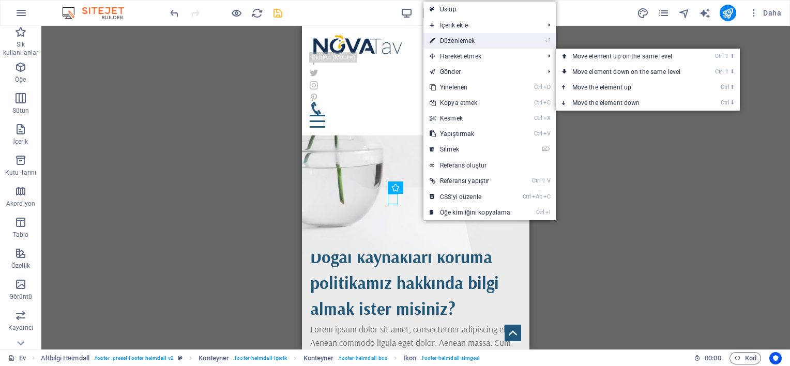
click at [459, 41] on font "Düzenlemek" at bounding box center [457, 40] width 35 height 7
select select "xMidYMid"
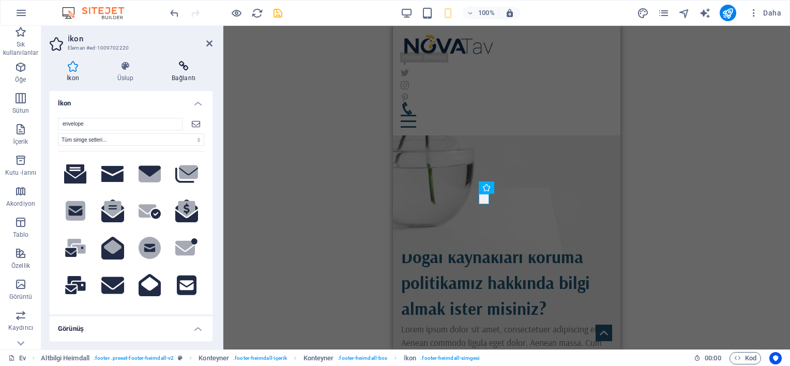
click at [185, 72] on h4 "Bağlantı" at bounding box center [184, 72] width 58 height 22
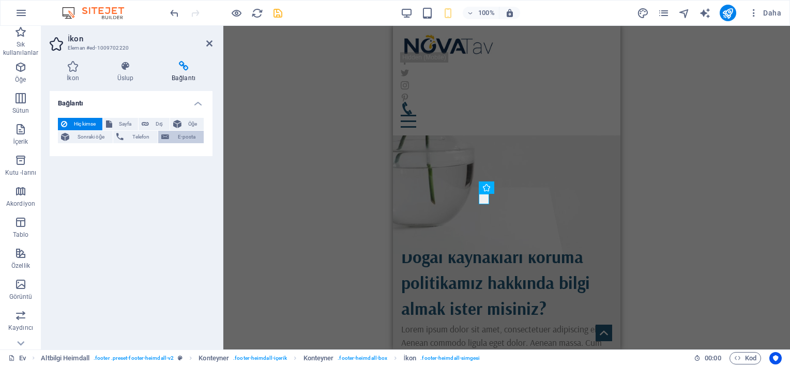
click at [180, 139] on span "E-posta" at bounding box center [186, 137] width 28 height 12
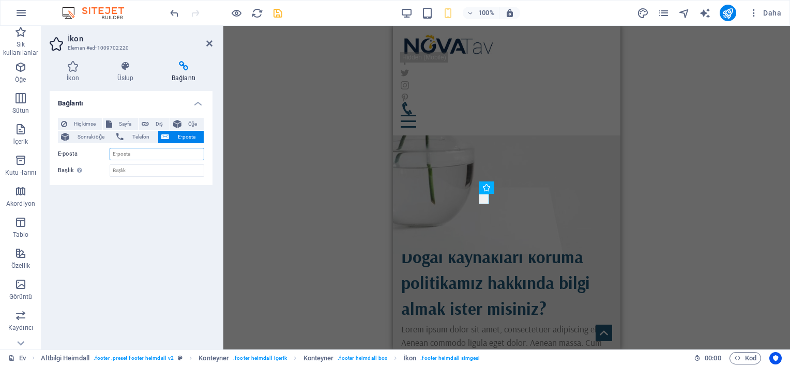
paste input "mailto:info@novatav.com.tr"
drag, startPoint x: 128, startPoint y: 154, endPoint x: 82, endPoint y: 154, distance: 46.5
click at [82, 154] on div "E-posta mailto:info@novatav.com.tr" at bounding box center [131, 154] width 146 height 12
type input "info@novatav.com.tr"
click at [276, 98] on div "H1 Alem Banner Konteyner Menü Menü çubuğu Metin Düğme Spacer Logo 3 sütun Düğme…" at bounding box center [506, 188] width 567 height 324
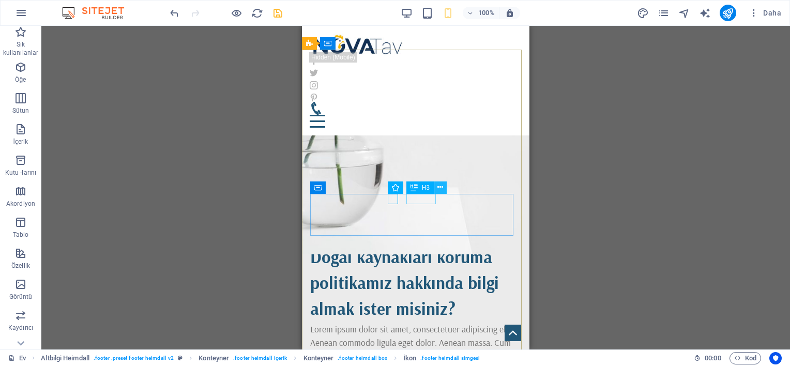
click at [438, 188] on icon at bounding box center [440, 187] width 6 height 11
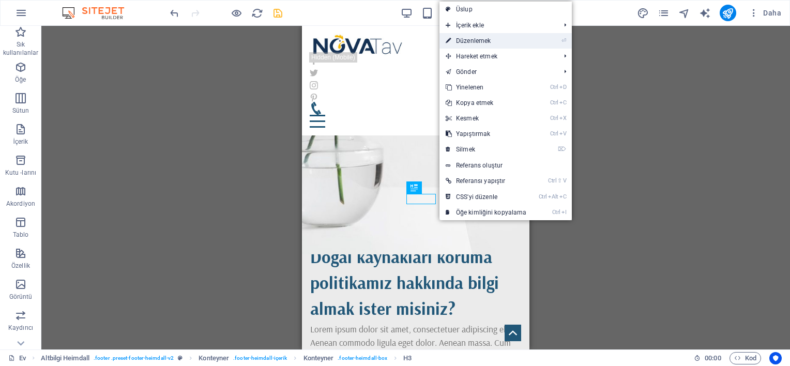
click at [461, 42] on font "Düzenlemek" at bounding box center [473, 40] width 35 height 7
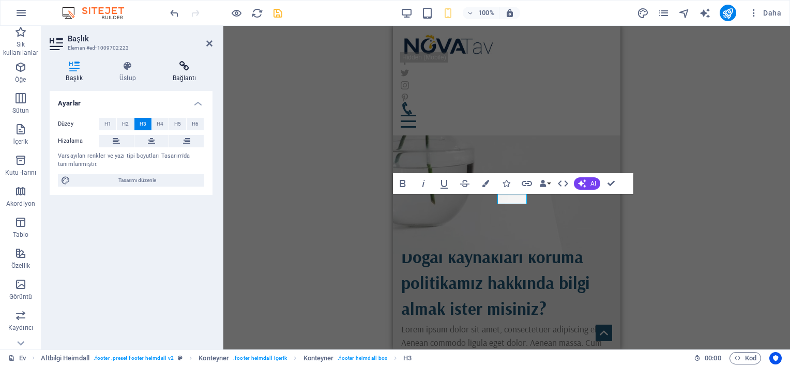
click at [192, 71] on icon at bounding box center [184, 66] width 56 height 10
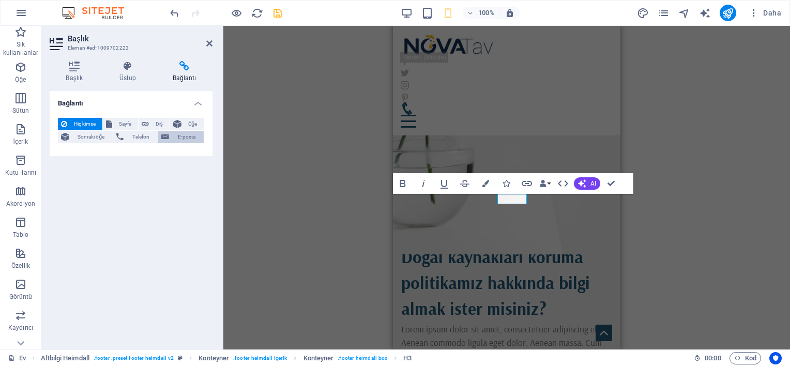
click at [180, 138] on span "E-posta" at bounding box center [186, 137] width 28 height 12
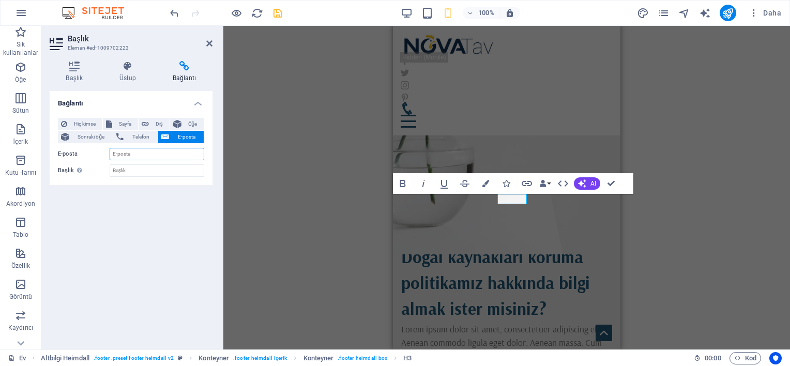
paste input "mailto:info@novatav.com.tr"
drag, startPoint x: 128, startPoint y: 153, endPoint x: 95, endPoint y: 148, distance: 32.9
click at [95, 148] on div "E-posta mailto:info@novatav.com.tr" at bounding box center [131, 154] width 146 height 12
type input "info@novatav.com.tr"
click at [298, 134] on div "H1 Alem Banner Konteyner Menü Menü çubuğu Metin Düğme Spacer Logo 3 sütun Düğme…" at bounding box center [506, 188] width 567 height 324
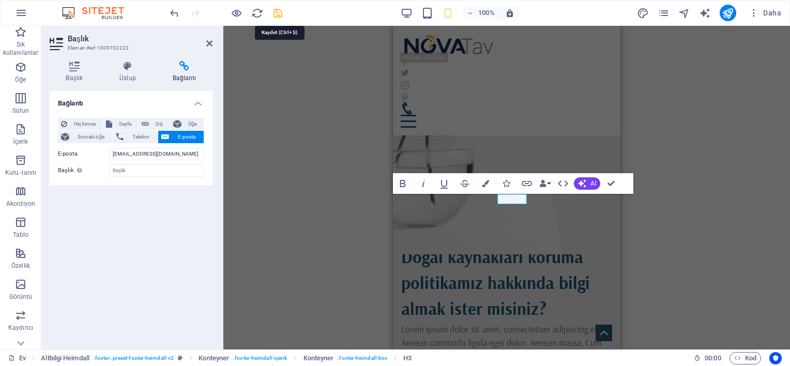
click at [281, 14] on icon "kurtarmak" at bounding box center [278, 13] width 12 height 12
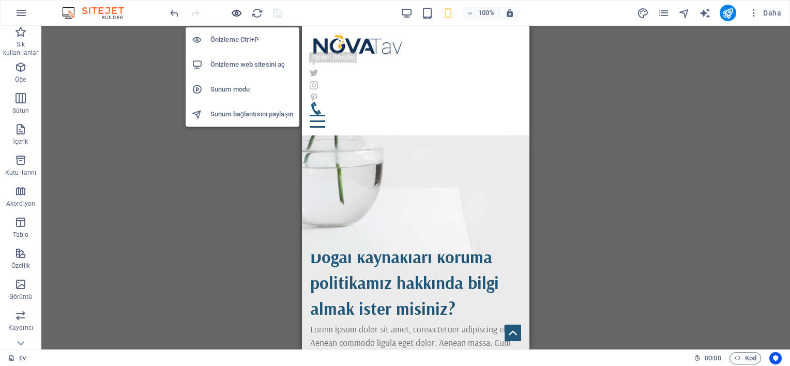
click at [240, 11] on icon "button" at bounding box center [237, 13] width 12 height 12
click at [238, 15] on icon "button" at bounding box center [237, 13] width 12 height 12
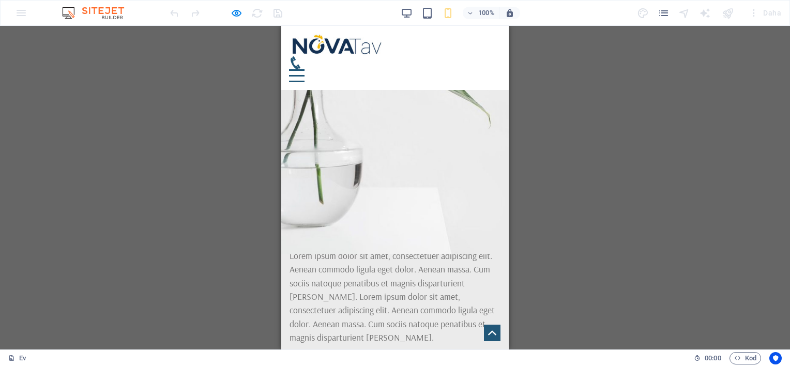
click at [305, 69] on div "Menu" at bounding box center [297, 75] width 16 height 13
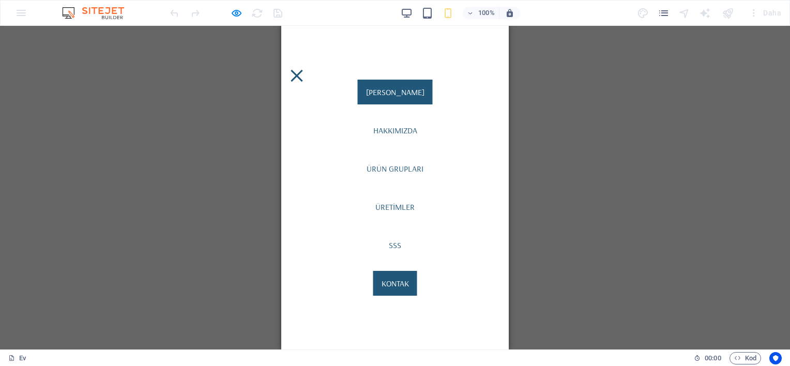
click at [388, 287] on link "kontak" at bounding box center [395, 283] width 44 height 25
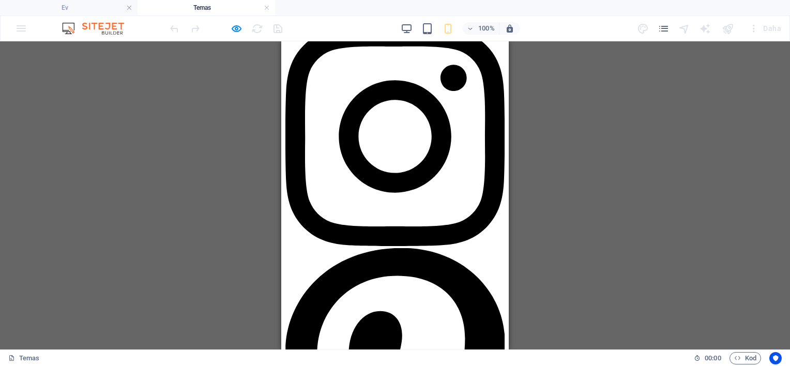
scroll to position [738, 0]
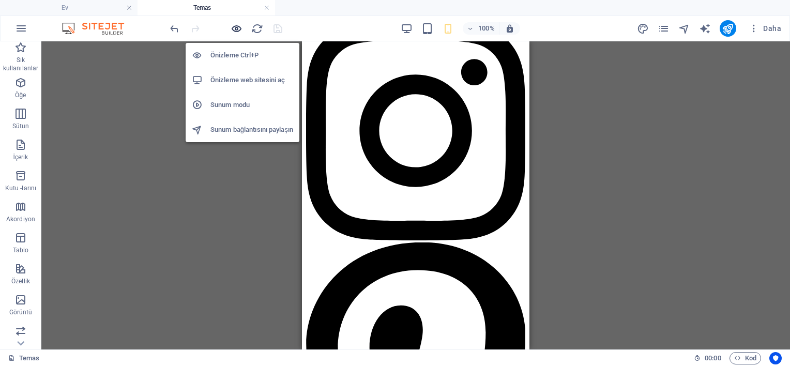
click at [235, 24] on icon "button" at bounding box center [237, 29] width 12 height 12
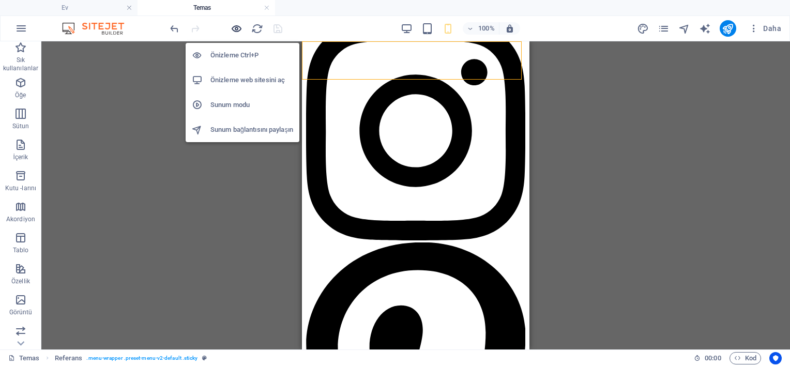
click at [238, 30] on icon "button" at bounding box center [237, 29] width 12 height 12
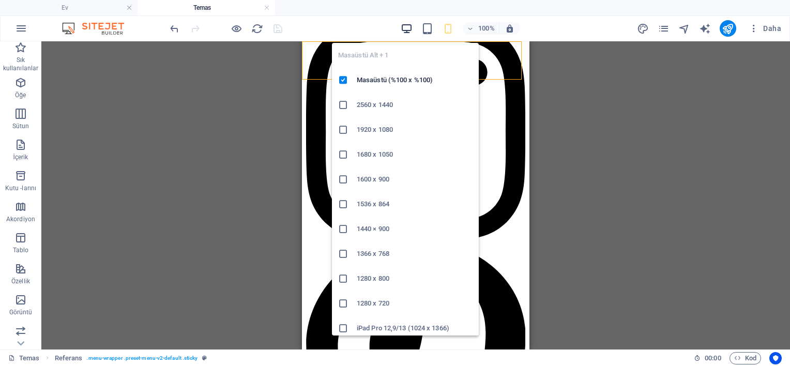
click at [401, 27] on icon "button" at bounding box center [407, 29] width 12 height 12
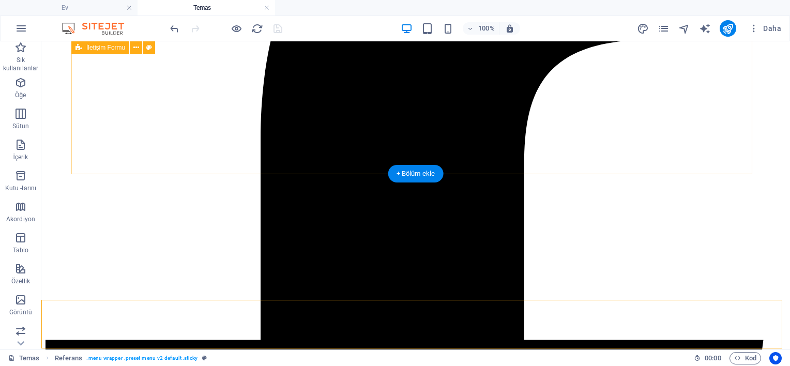
scroll to position [0, 0]
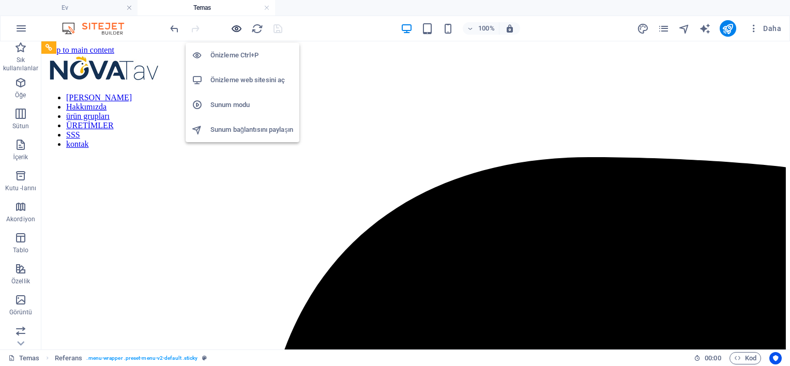
click at [240, 31] on icon "button" at bounding box center [237, 29] width 12 height 12
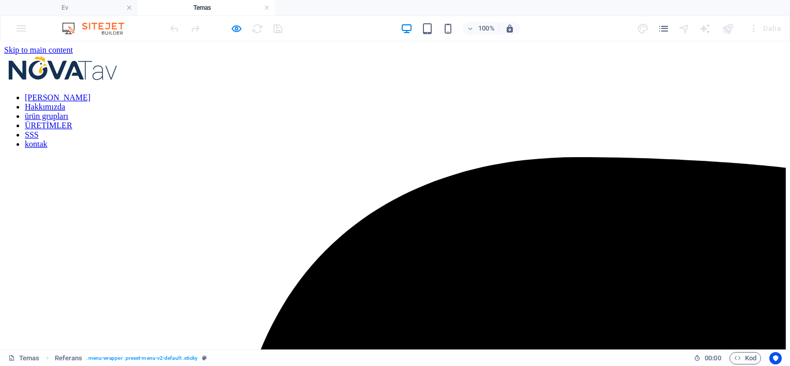
click at [90, 93] on link "Ana Sayfa" at bounding box center [58, 97] width 66 height 9
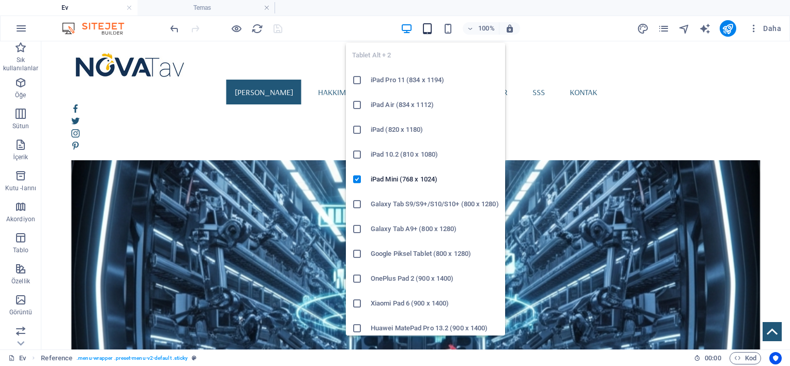
click at [426, 30] on icon "button" at bounding box center [427, 29] width 12 height 12
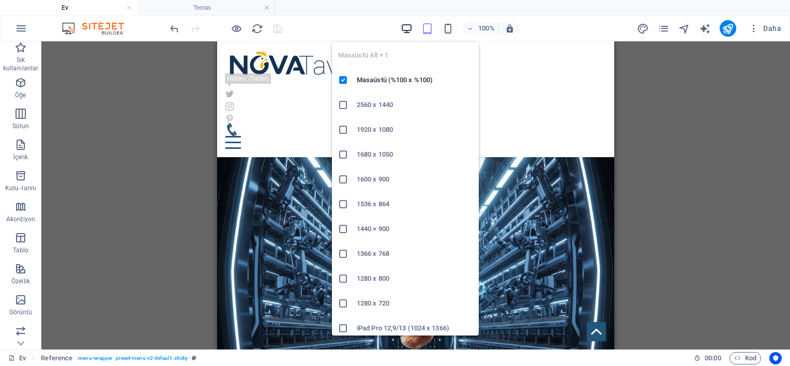
click at [411, 27] on icon "button" at bounding box center [407, 29] width 12 height 12
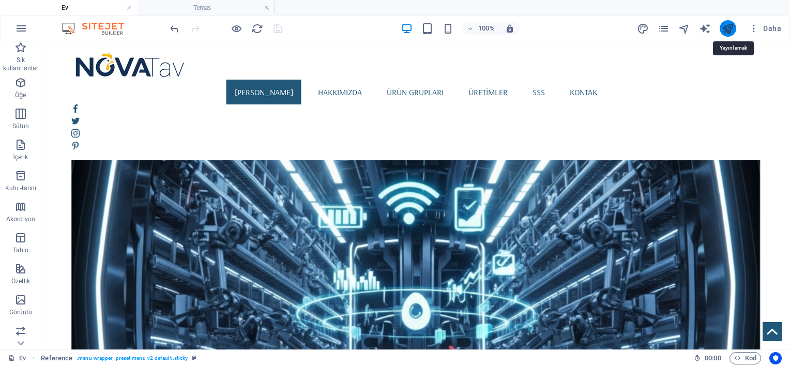
click at [734, 24] on button "yayınlamak" at bounding box center [728, 28] width 17 height 17
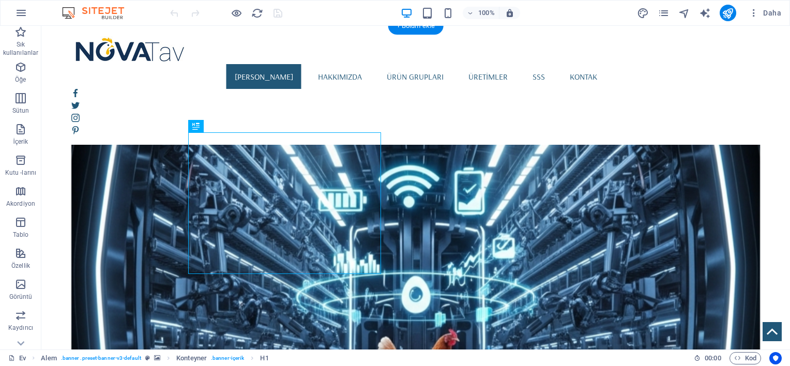
click at [329, 99] on figure at bounding box center [415, 278] width 689 height 408
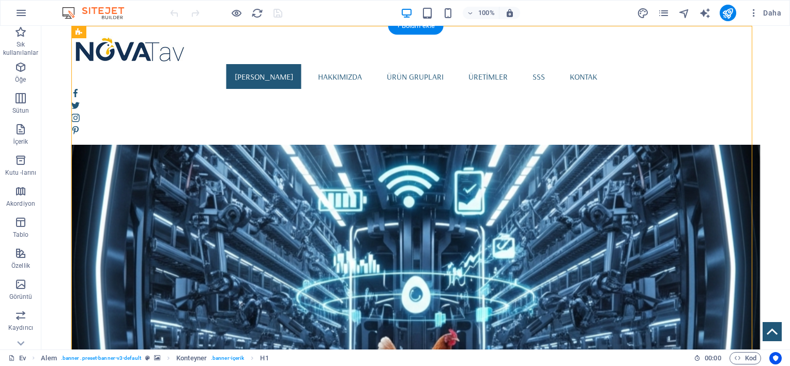
click at [329, 99] on figure at bounding box center [415, 278] width 689 height 408
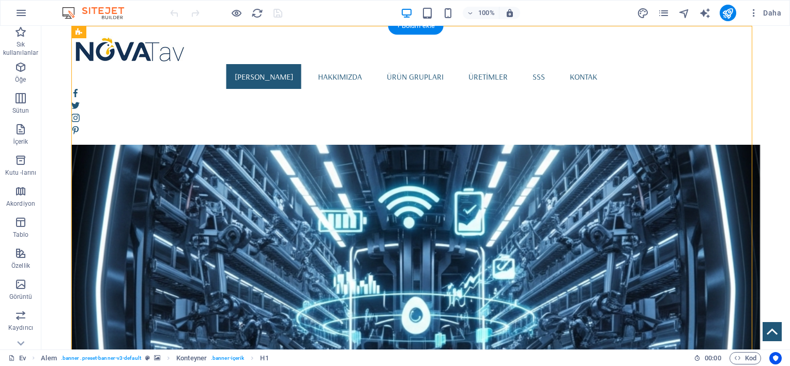
select select "vh"
select select "banner"
select select "%"
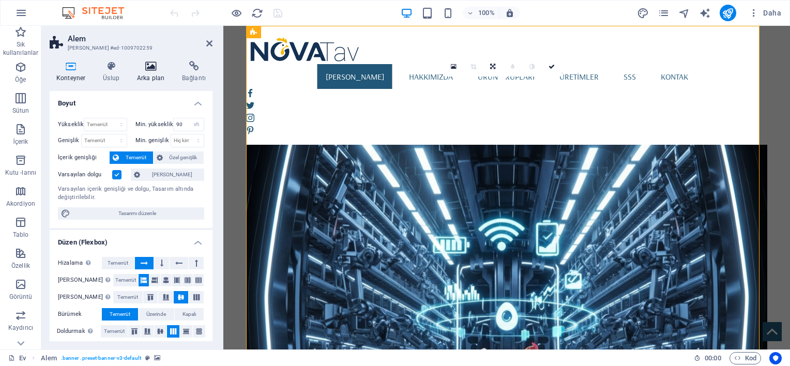
click at [156, 72] on h4 "Arka plan" at bounding box center [152, 72] width 45 height 22
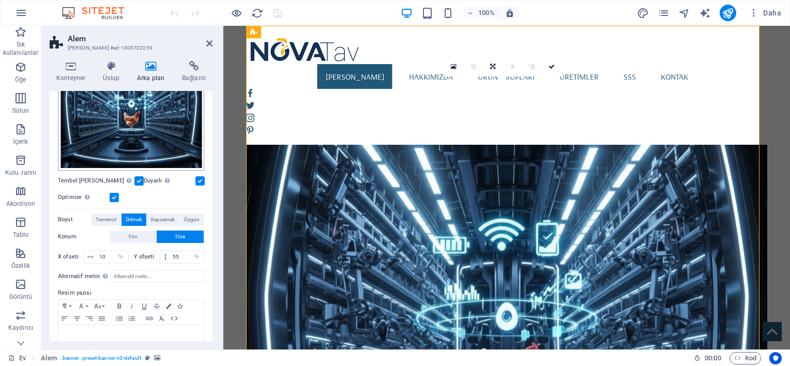
scroll to position [172, 0]
click at [109, 213] on span "Temerrüt" at bounding box center [106, 218] width 21 height 12
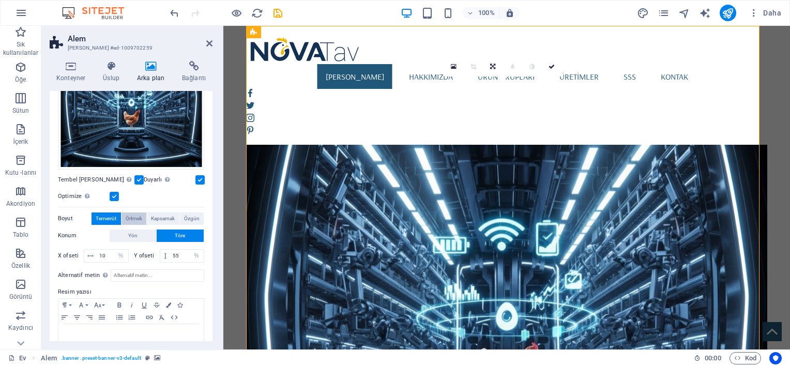
click at [130, 213] on span "Örtmek" at bounding box center [134, 218] width 17 height 12
click at [158, 214] on span "Kapsamak" at bounding box center [163, 218] width 24 height 12
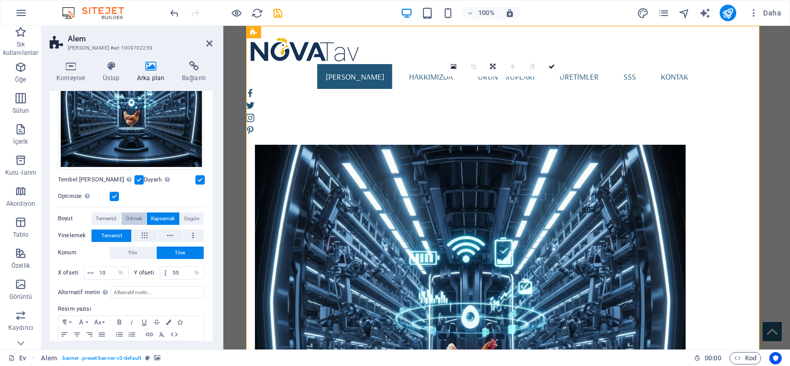
click at [134, 216] on span "Örtmek" at bounding box center [134, 218] width 17 height 12
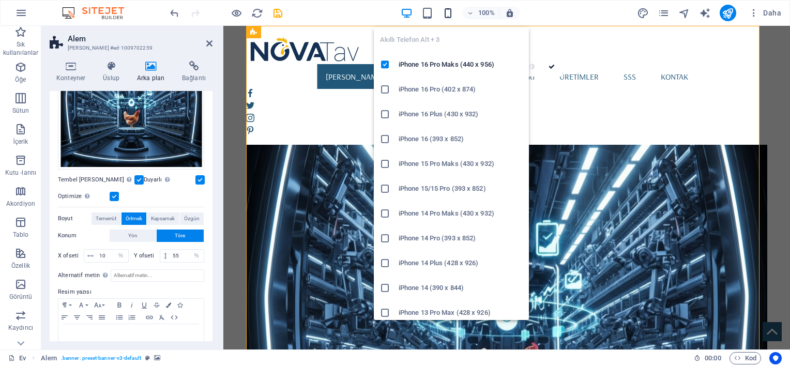
click at [446, 8] on icon "button" at bounding box center [448, 13] width 12 height 12
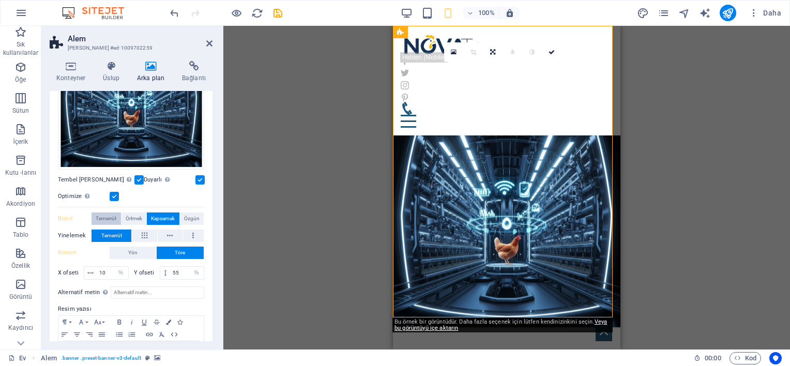
click at [109, 215] on span "Temerrüt" at bounding box center [106, 218] width 21 height 12
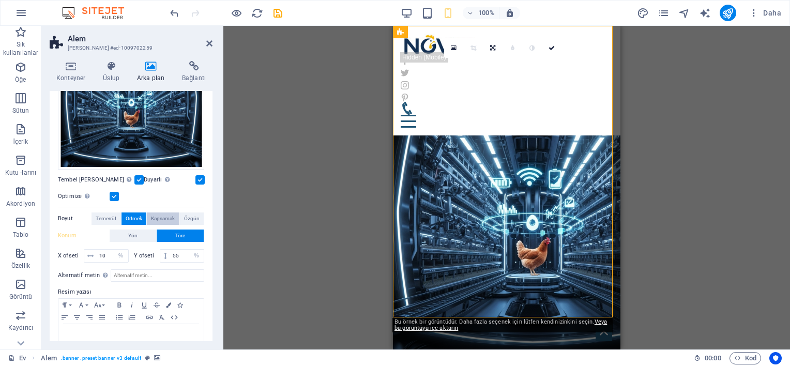
click at [152, 214] on span "Kapsamak" at bounding box center [163, 218] width 24 height 12
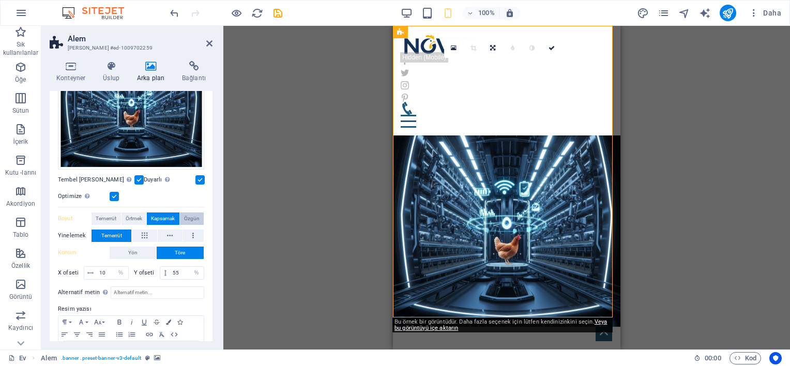
click at [186, 212] on span "Özgün" at bounding box center [192, 218] width 16 height 12
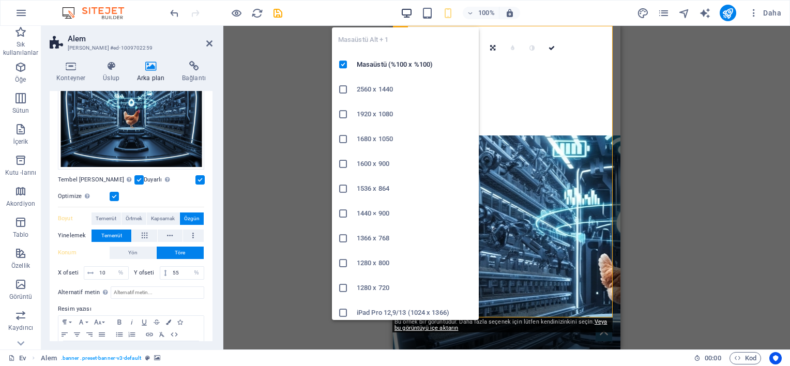
click at [403, 11] on icon "button" at bounding box center [407, 13] width 12 height 12
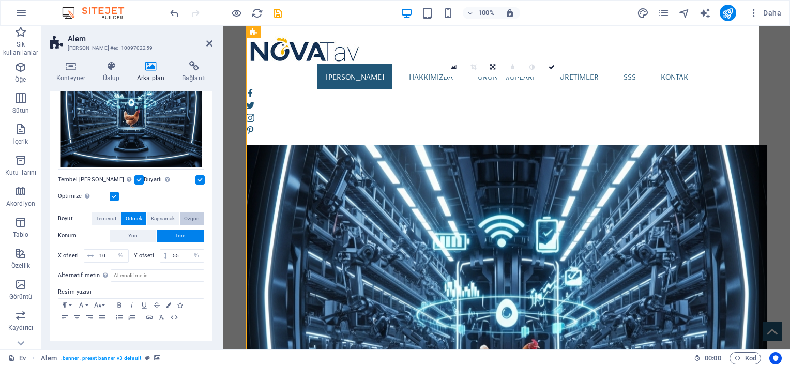
click at [185, 212] on span "Özgün" at bounding box center [192, 218] width 16 height 12
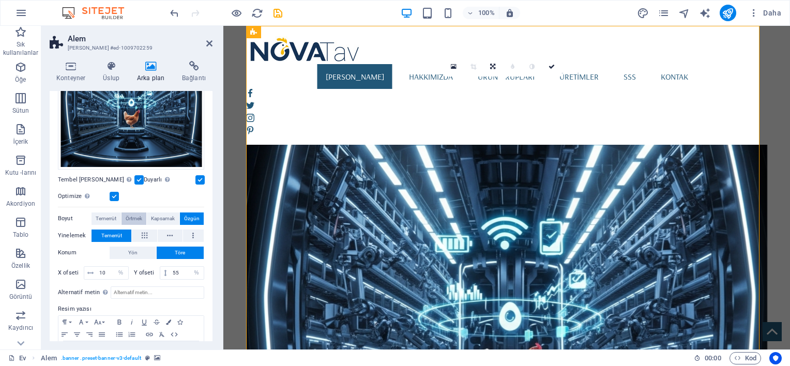
click at [126, 214] on span "Örtmek" at bounding box center [134, 218] width 17 height 12
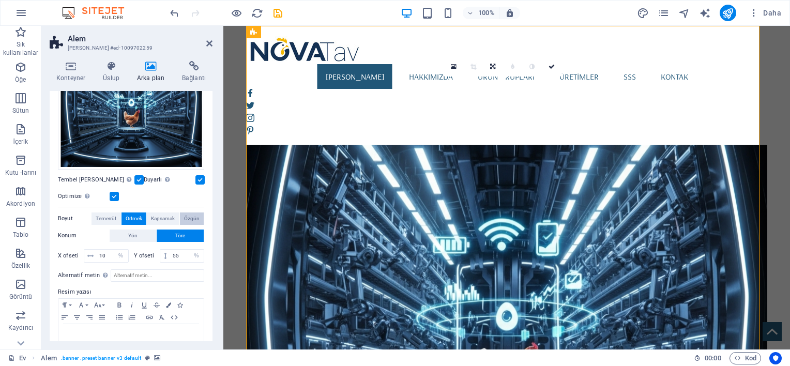
click at [190, 215] on span "Özgün" at bounding box center [192, 218] width 16 height 12
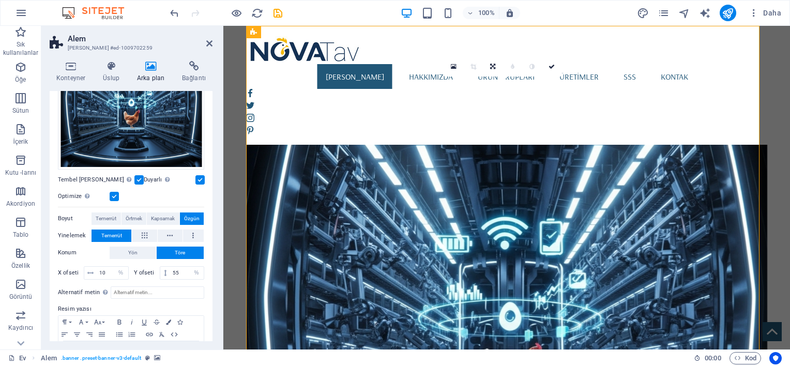
click at [453, 2] on div "100% Daha" at bounding box center [395, 13] width 789 height 25
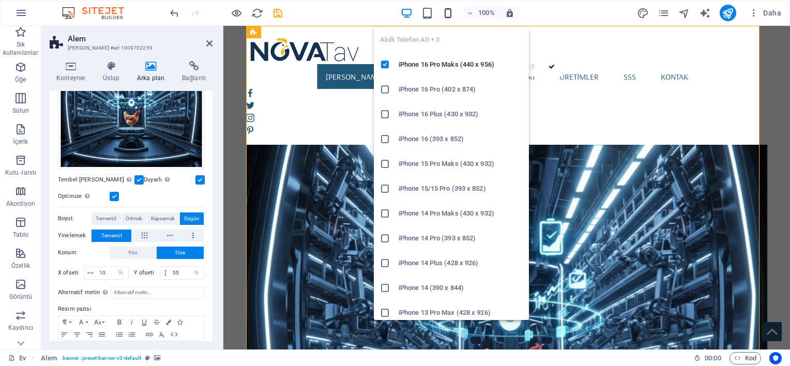
click at [450, 11] on icon "button" at bounding box center [448, 13] width 12 height 12
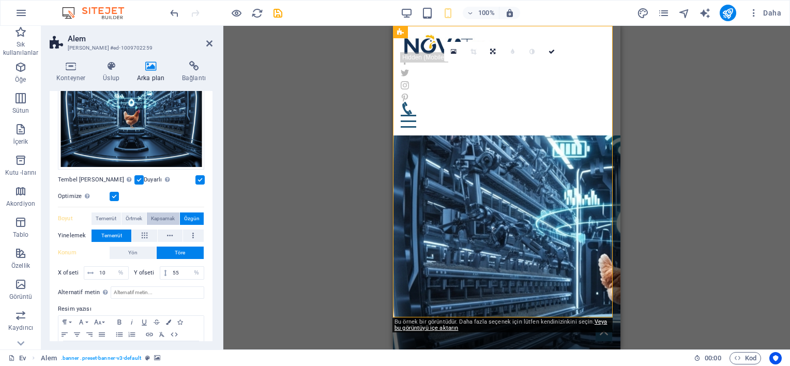
click at [155, 213] on span "Kapsamak" at bounding box center [163, 218] width 24 height 12
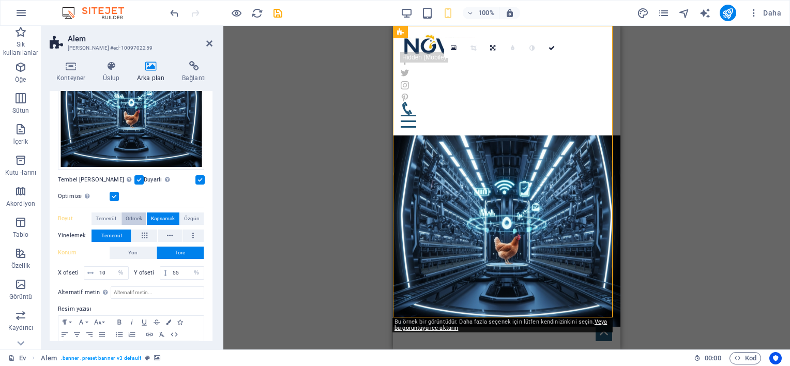
click at [131, 214] on span "Örtmek" at bounding box center [134, 218] width 17 height 12
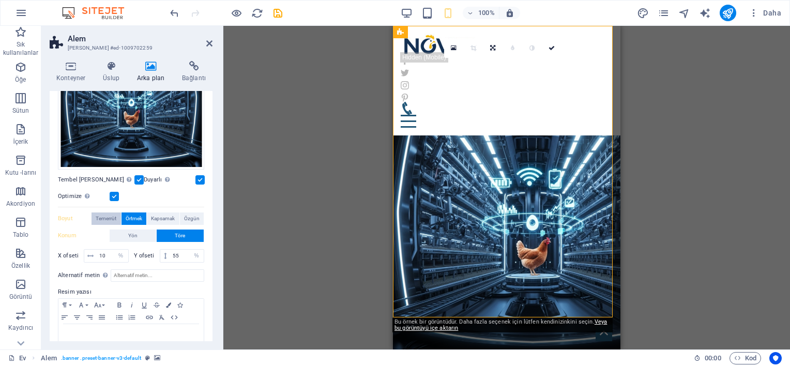
click at [111, 213] on span "Temerrüt" at bounding box center [106, 218] width 21 height 12
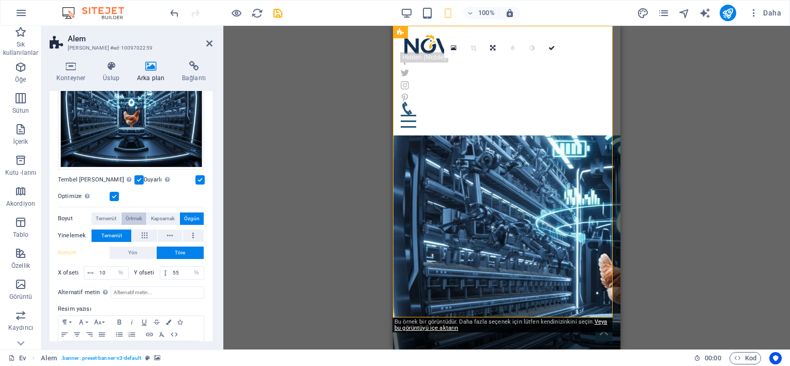
click at [129, 213] on span "Örtmek" at bounding box center [134, 218] width 17 height 12
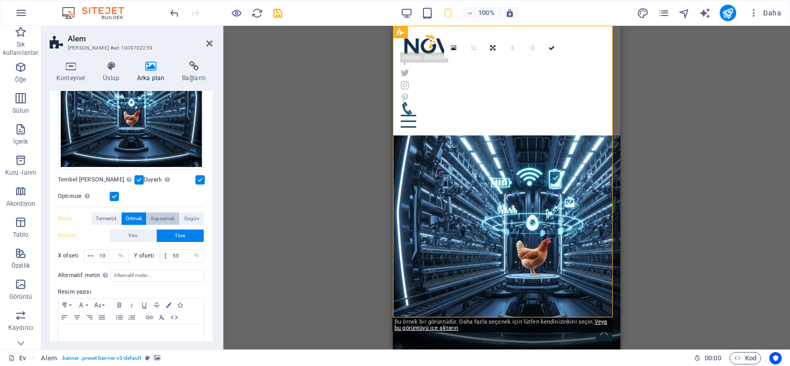
scroll to position [192, 0]
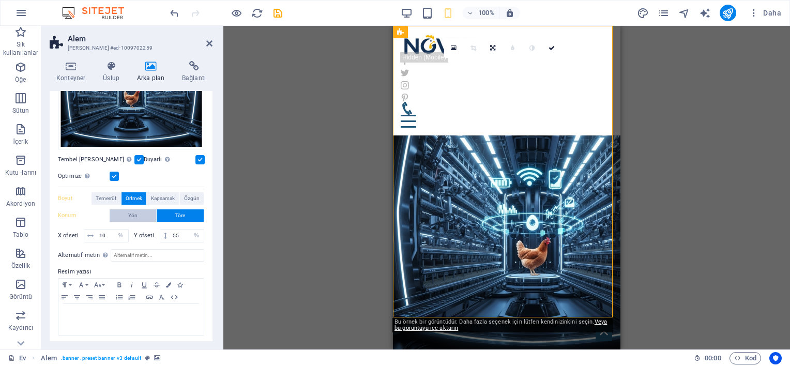
click at [125, 212] on button "Yön" at bounding box center [133, 215] width 47 height 12
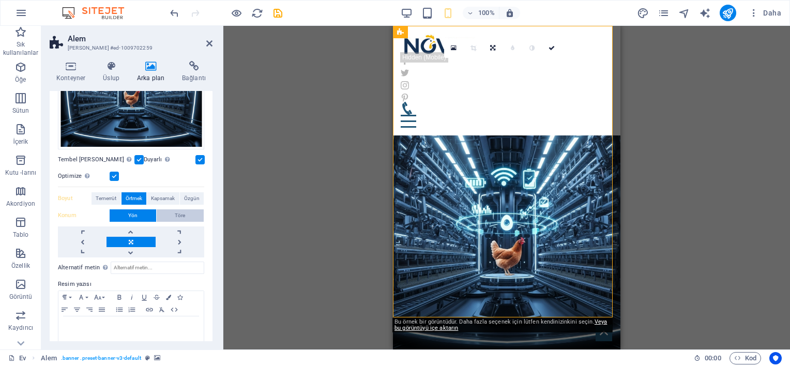
click at [175, 210] on span "Töre" at bounding box center [180, 215] width 10 height 12
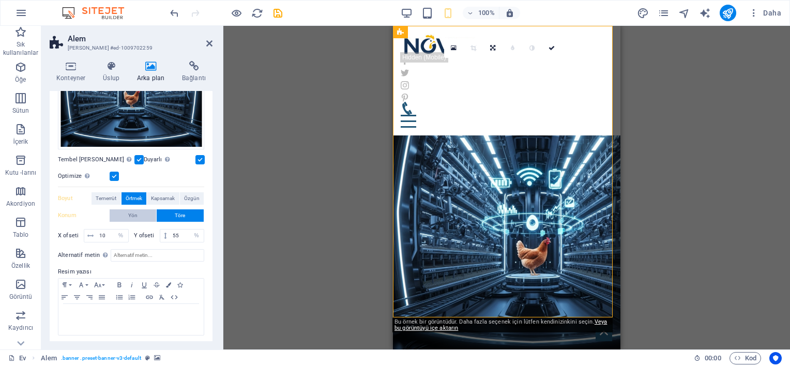
click at [143, 211] on button "Yön" at bounding box center [133, 215] width 47 height 12
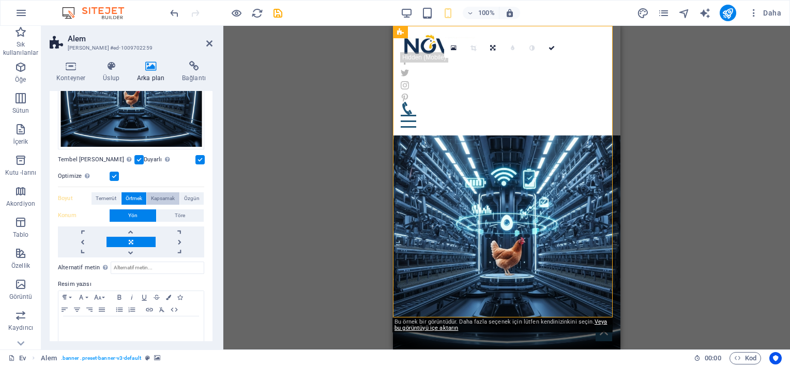
click at [157, 195] on span "Kapsamak" at bounding box center [163, 198] width 24 height 12
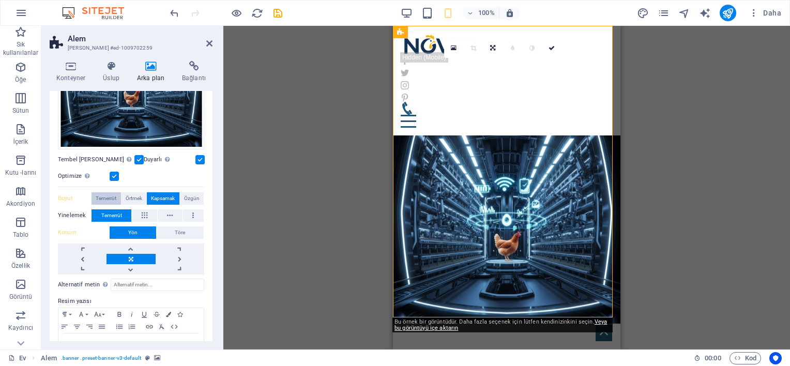
click at [115, 195] on span "Temerrüt" at bounding box center [106, 198] width 21 height 12
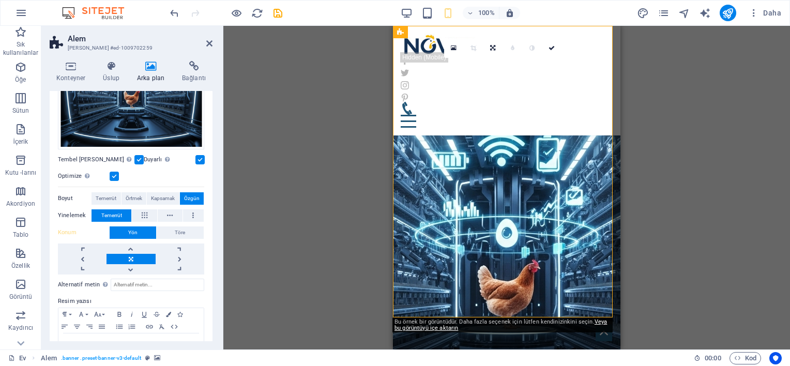
click at [185, 194] on span "Özgün" at bounding box center [192, 198] width 16 height 12
click at [187, 194] on span "Özgün" at bounding box center [192, 198] width 16 height 12
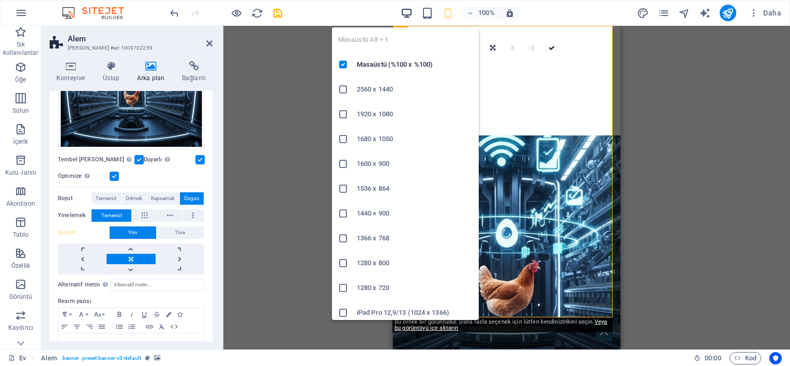
click at [409, 10] on icon "button" at bounding box center [407, 13] width 12 height 12
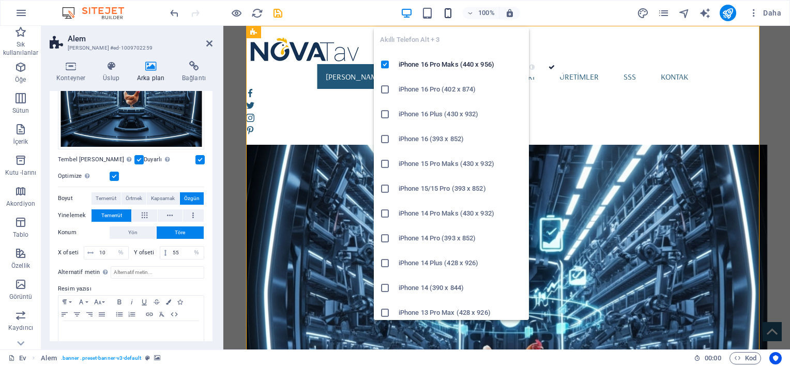
click at [450, 11] on icon "button" at bounding box center [448, 13] width 12 height 12
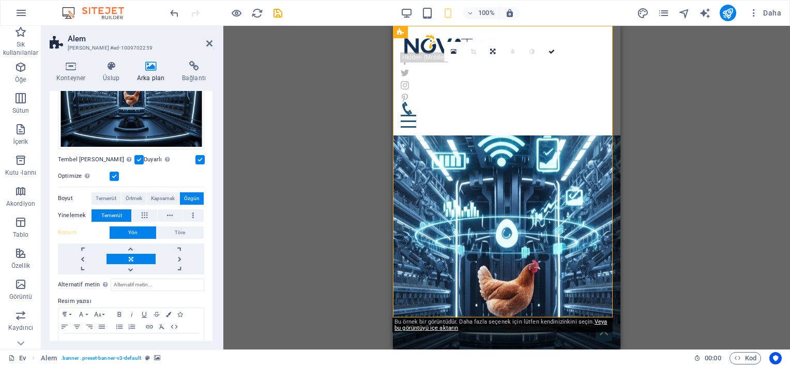
click at [399, 14] on div "100% Daha" at bounding box center [476, 13] width 617 height 17
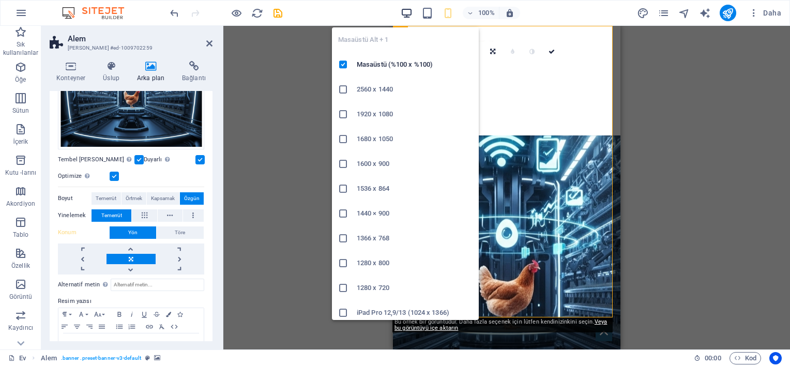
click at [407, 13] on icon "button" at bounding box center [407, 13] width 12 height 12
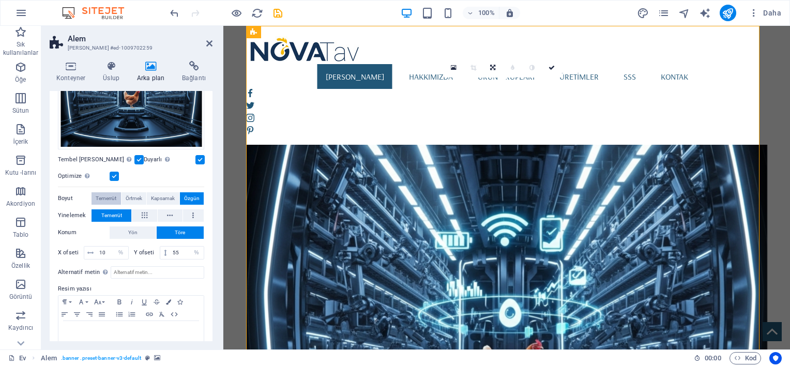
click at [111, 193] on span "Temerrüt" at bounding box center [106, 198] width 21 height 12
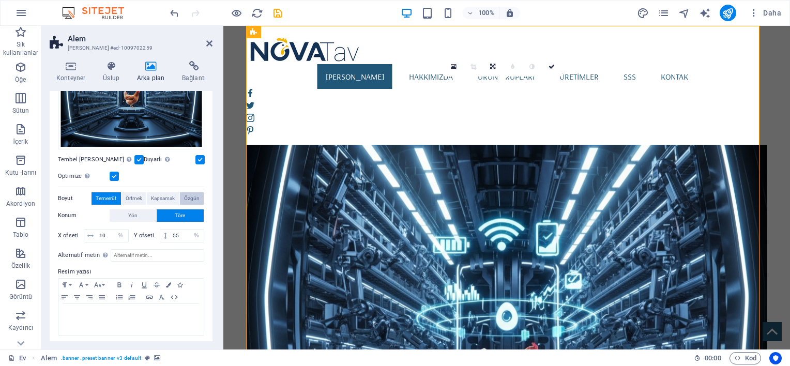
click at [185, 193] on span "Özgün" at bounding box center [192, 198] width 16 height 12
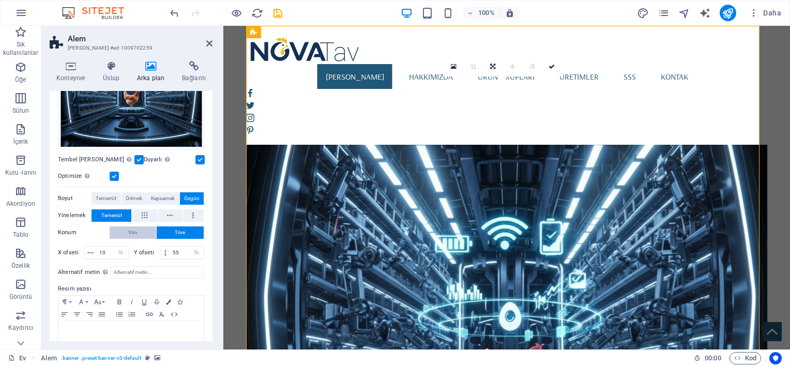
click at [128, 229] on span "Yön" at bounding box center [132, 232] width 9 height 12
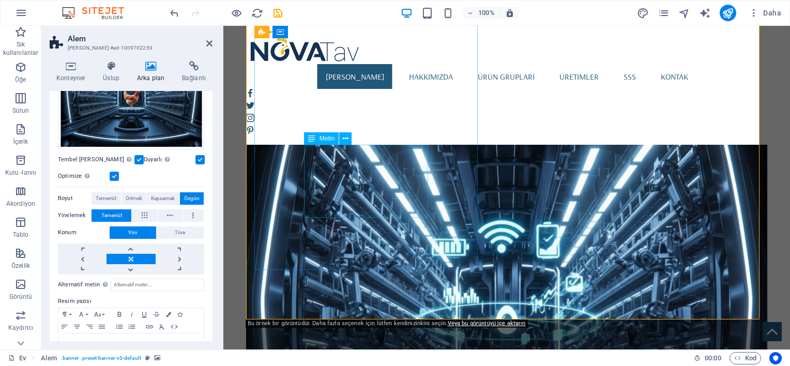
scroll to position [0, 0]
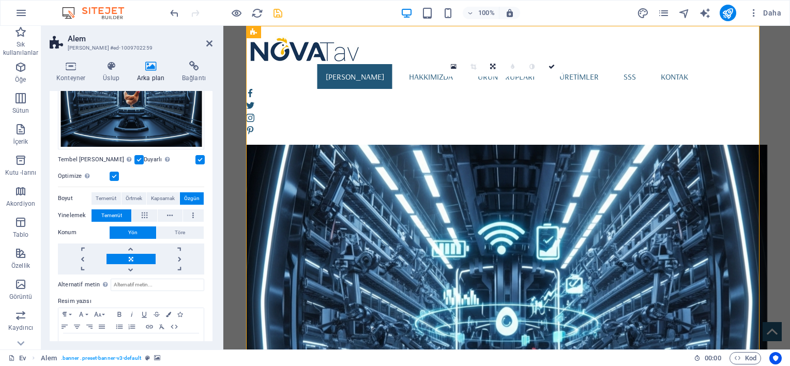
click at [276, 10] on icon "kurtarmak" at bounding box center [278, 13] width 12 height 12
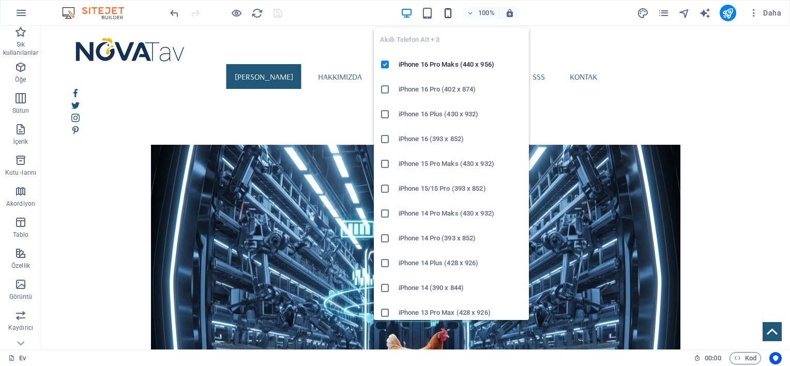
click at [447, 11] on icon "button" at bounding box center [448, 13] width 12 height 12
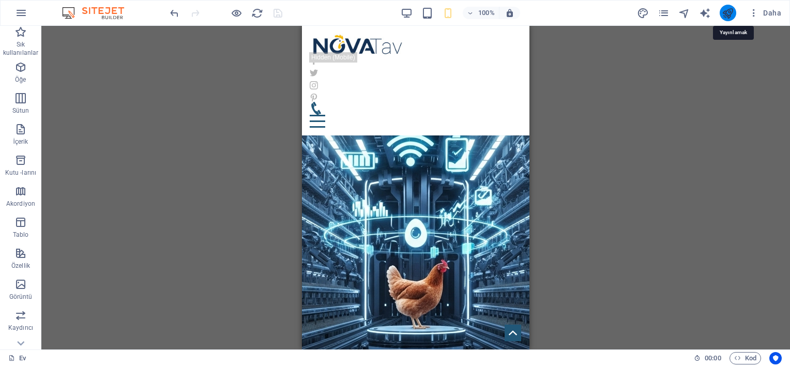
click at [727, 9] on icon "yayınlamak" at bounding box center [728, 13] width 12 height 12
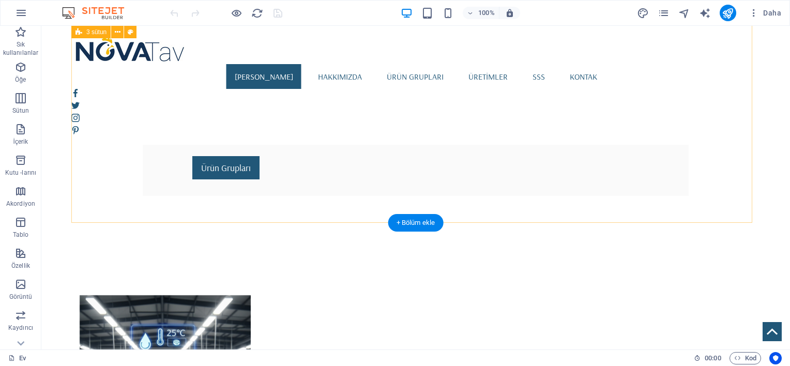
scroll to position [344, 0]
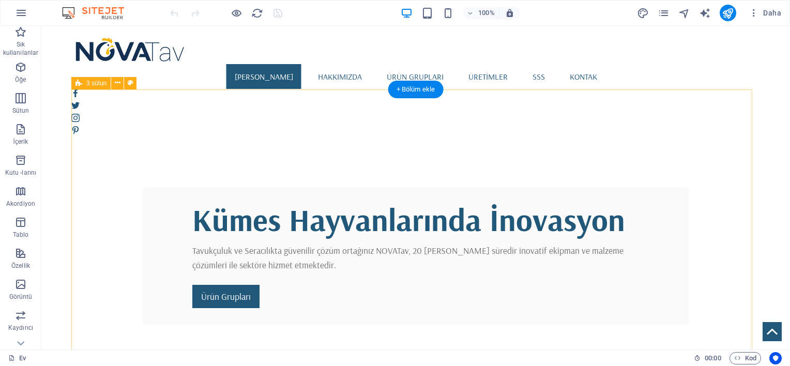
click at [112, 83] on button at bounding box center [117, 83] width 12 height 12
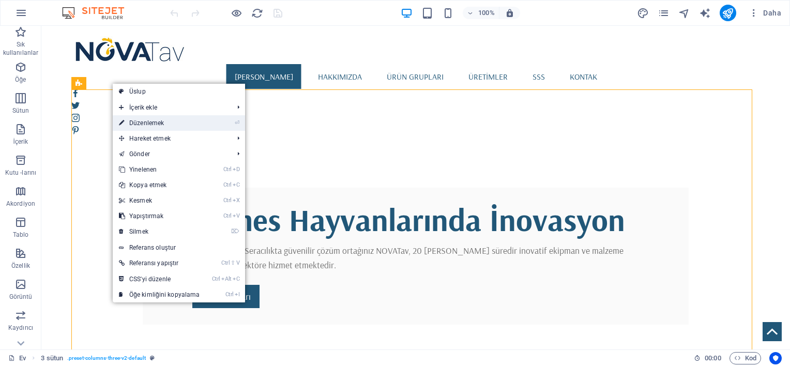
click at [138, 117] on link "⏎ Düzenlemek" at bounding box center [160, 123] width 94 height 16
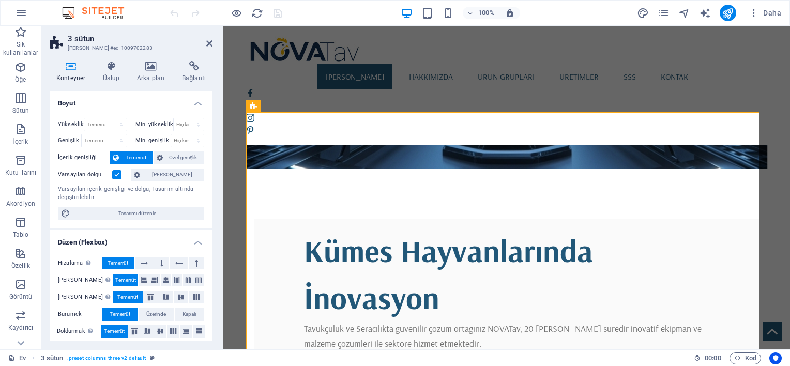
click at [120, 281] on span "Temerrüt" at bounding box center [125, 280] width 21 height 12
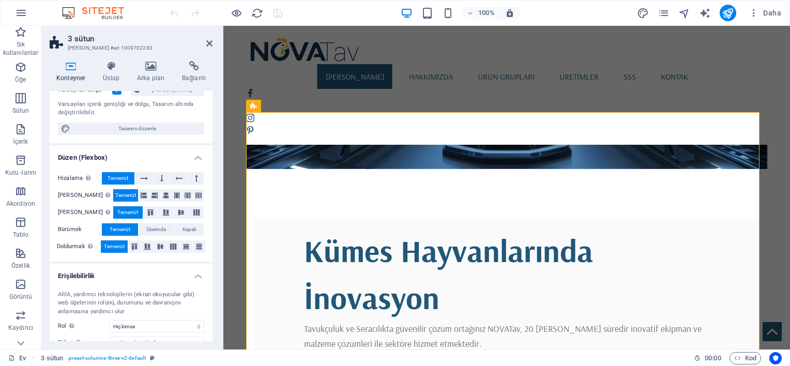
scroll to position [86, 0]
click at [163, 192] on icon at bounding box center [166, 194] width 6 height 12
click at [115, 196] on span "Temerrüt" at bounding box center [125, 194] width 21 height 12
click at [174, 214] on button at bounding box center [181, 211] width 15 height 12
click at [126, 214] on span "Temerrüt" at bounding box center [127, 211] width 21 height 12
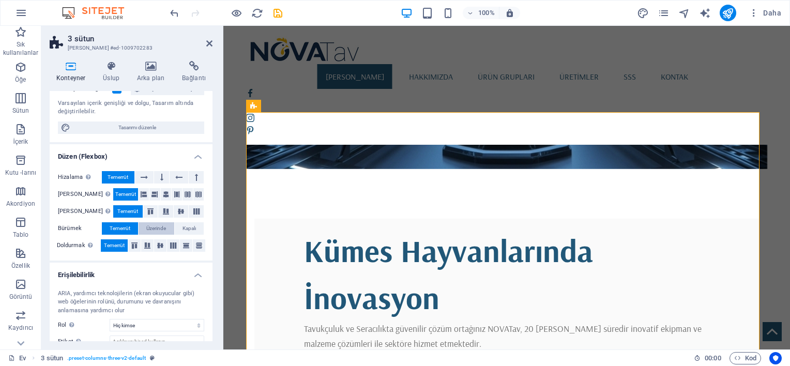
click at [142, 230] on button "Üzerinde" at bounding box center [156, 228] width 35 height 12
click at [118, 229] on span "Temerrüt" at bounding box center [120, 228] width 21 height 12
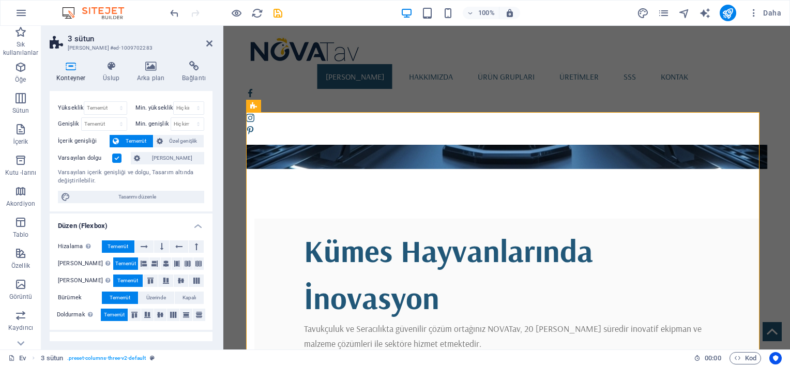
scroll to position [0, 0]
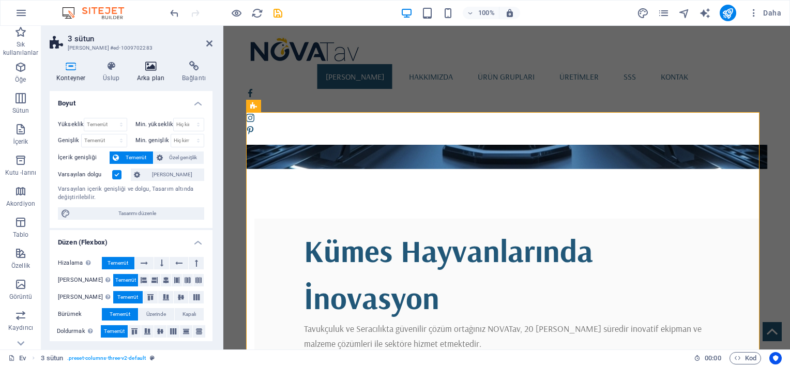
click at [143, 73] on h4 "Arka plan" at bounding box center [152, 72] width 45 height 22
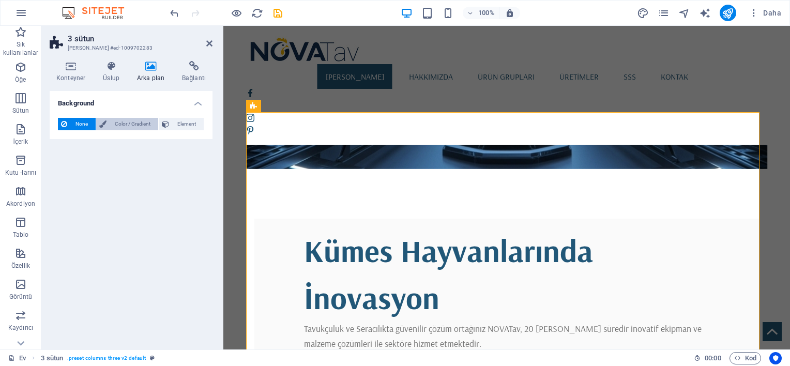
click at [116, 126] on span "Color / Gradient" at bounding box center [132, 124] width 45 height 12
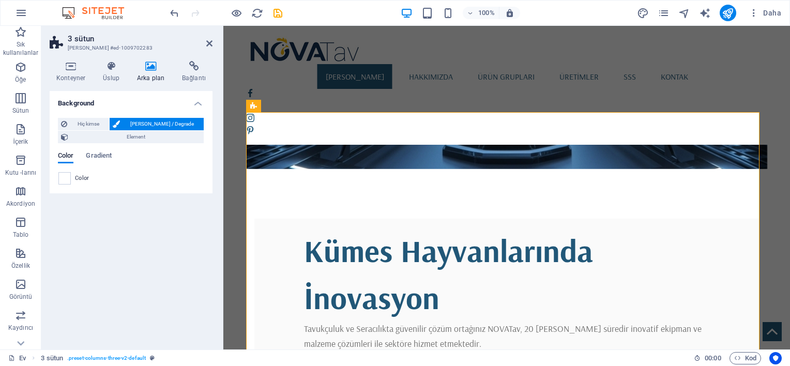
click at [81, 115] on div "Hiç kimse Renk / Degrade Element Stretch background to full-width Color overlay…" at bounding box center [131, 152] width 163 height 84
click at [83, 120] on span "Hiç kimse" at bounding box center [88, 124] width 36 height 12
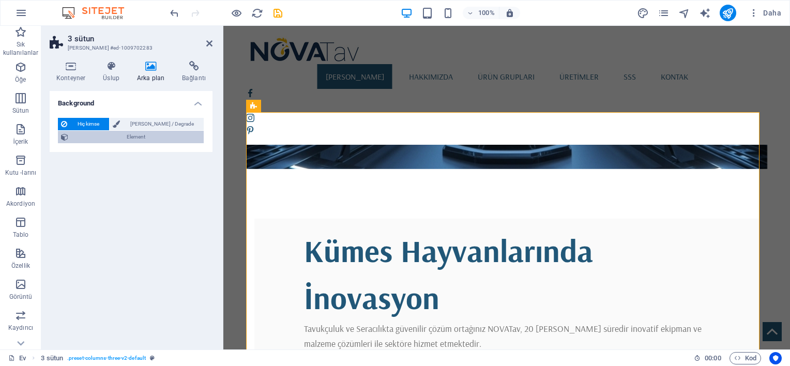
click at [163, 131] on button "Element" at bounding box center [131, 137] width 146 height 12
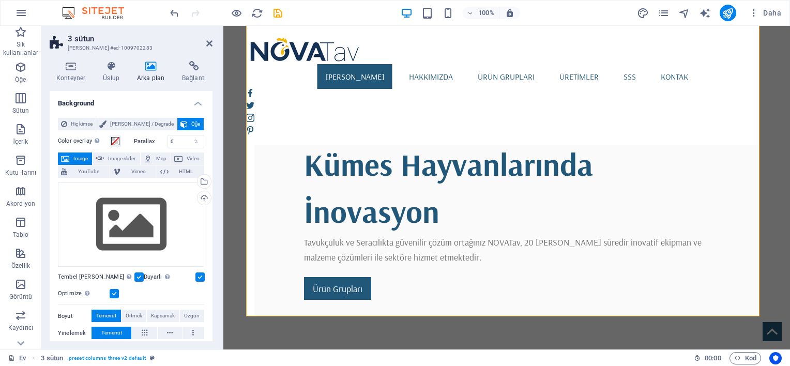
scroll to position [517, 0]
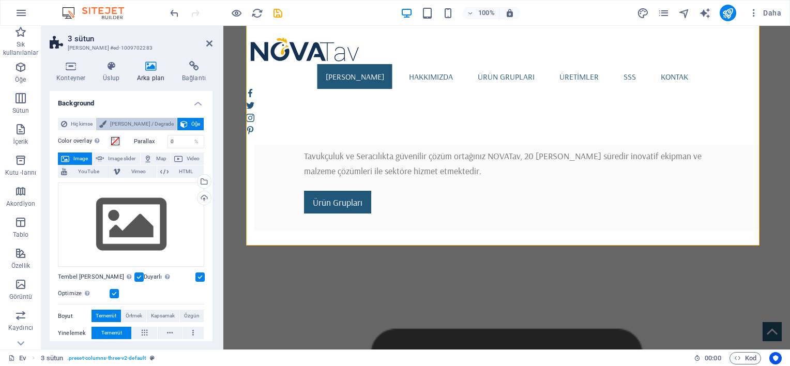
click at [136, 124] on span "Renk / Degrade" at bounding box center [142, 124] width 64 height 12
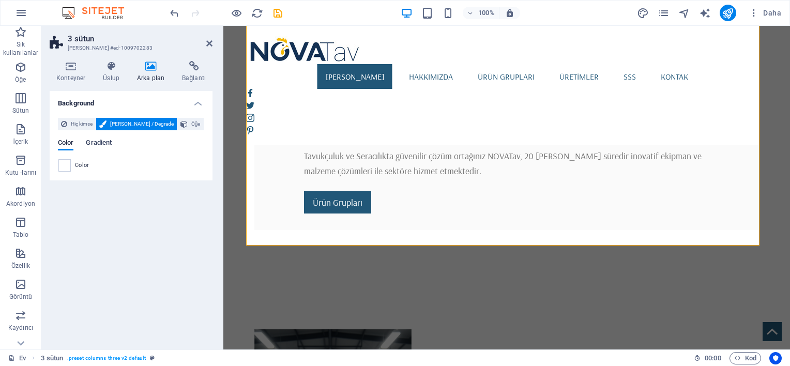
click at [93, 145] on span "Gradient" at bounding box center [99, 143] width 26 height 14
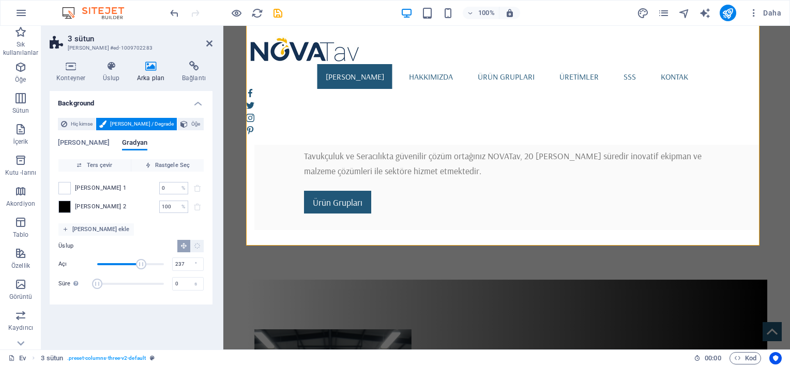
drag, startPoint x: 111, startPoint y: 262, endPoint x: 142, endPoint y: 265, distance: 31.2
click at [142, 265] on span "Açı" at bounding box center [141, 264] width 10 height 10
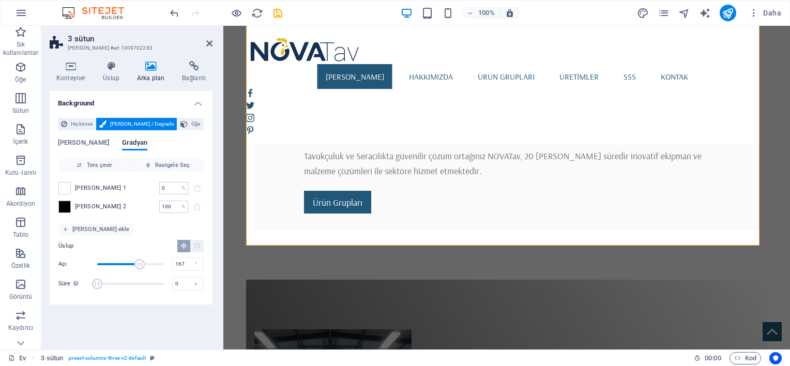
type input "164"
drag, startPoint x: 140, startPoint y: 265, endPoint x: 128, endPoint y: 263, distance: 12.1
click at [128, 263] on span "Açı" at bounding box center [128, 264] width 10 height 10
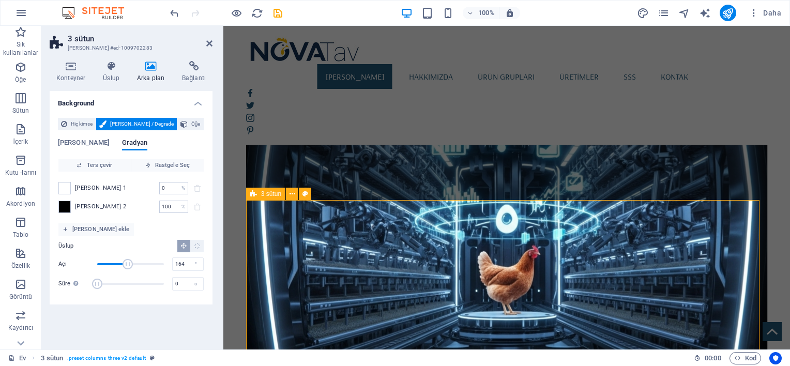
scroll to position [344, 0]
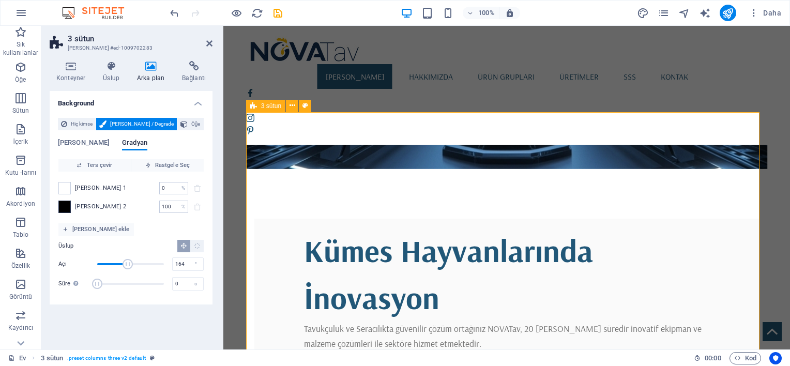
click at [62, 210] on span at bounding box center [64, 206] width 11 height 11
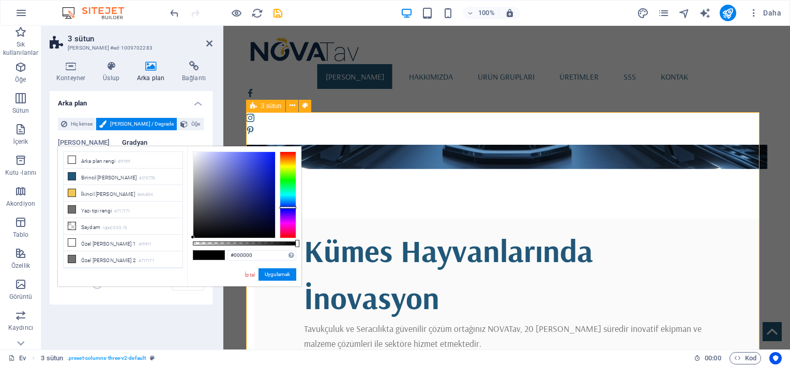
click at [290, 207] on div at bounding box center [288, 194] width 17 height 87
click at [262, 183] on div at bounding box center [234, 195] width 82 height 86
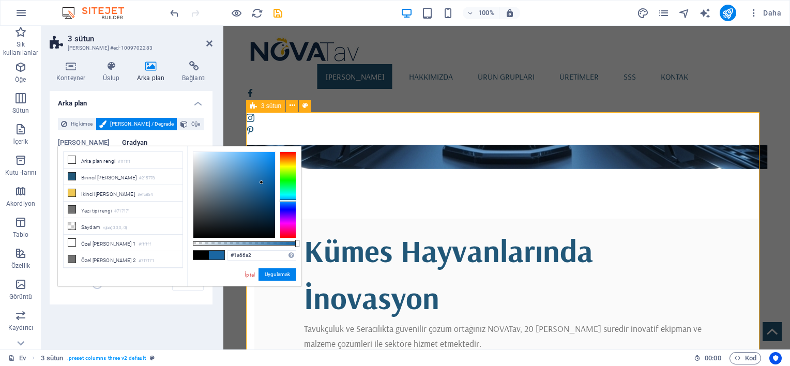
click at [291, 201] on div at bounding box center [288, 194] width 17 height 87
click at [255, 187] on div at bounding box center [234, 195] width 82 height 86
click at [253, 196] on div at bounding box center [234, 195] width 82 height 86
click at [253, 199] on div at bounding box center [234, 195] width 82 height 86
type input "#19405f"
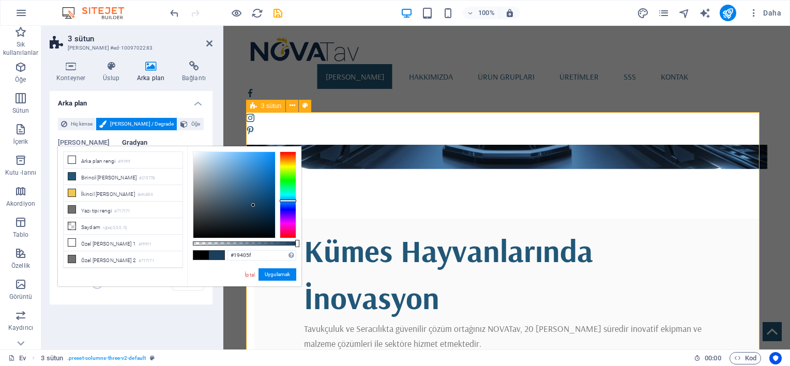
click at [253, 205] on div at bounding box center [234, 195] width 82 height 86
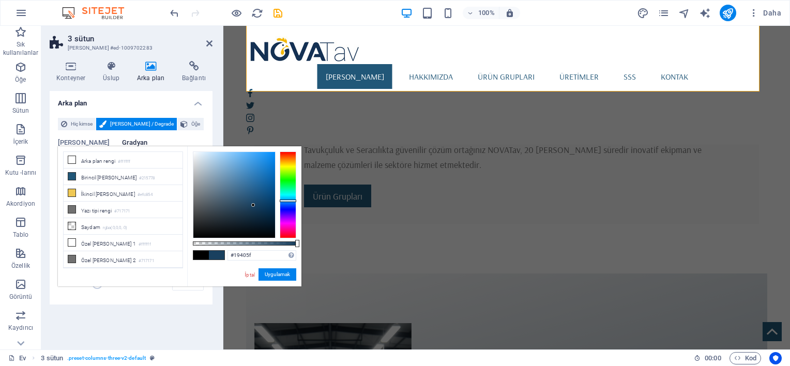
scroll to position [517, 0]
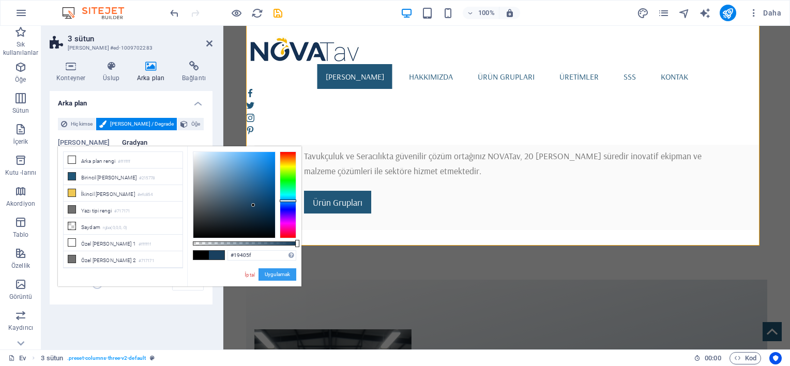
click at [264, 274] on button "Uygulamak" at bounding box center [278, 274] width 38 height 12
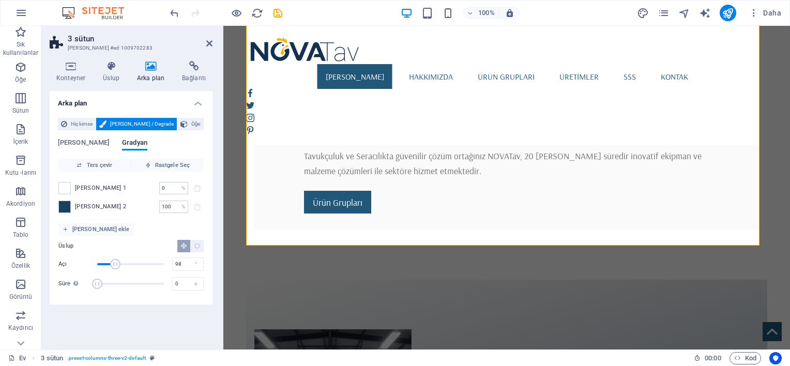
drag, startPoint x: 127, startPoint y: 265, endPoint x: 115, endPoint y: 263, distance: 11.6
click at [115, 263] on span "Açı" at bounding box center [115, 264] width 10 height 10
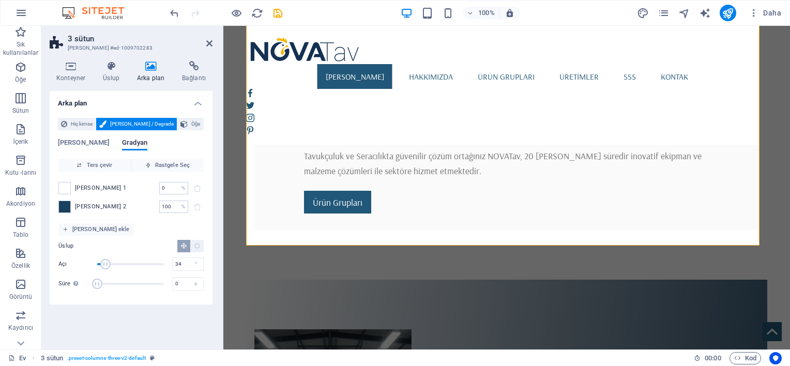
type input "31"
drag, startPoint x: 118, startPoint y: 262, endPoint x: 103, endPoint y: 260, distance: 15.1
click at [103, 260] on span "Açı" at bounding box center [103, 264] width 10 height 10
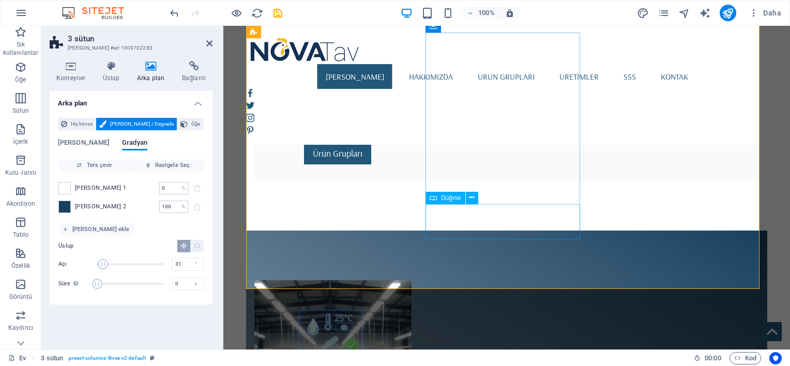
scroll to position [603, 0]
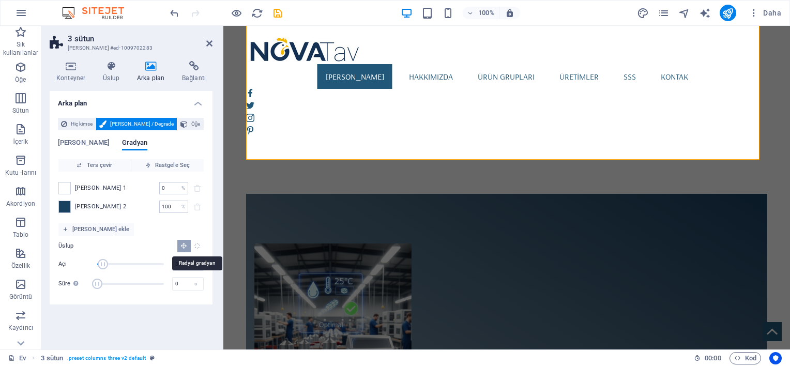
click at [194, 244] on icon "Radyal gradyan" at bounding box center [197, 245] width 7 height 7
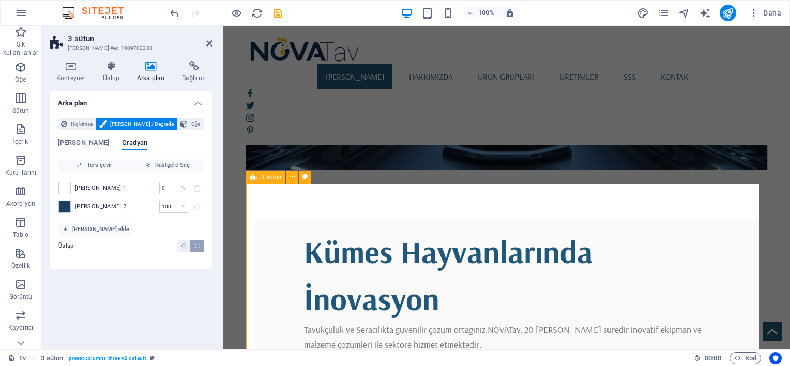
scroll to position [344, 0]
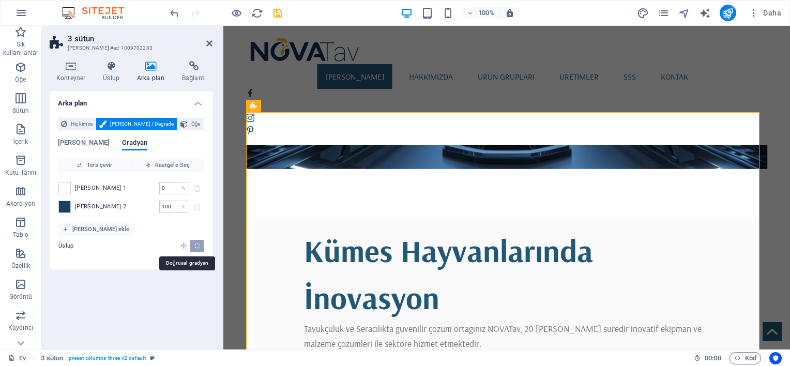
click at [183, 243] on icon "Doğrusal gradyan" at bounding box center [183, 245] width 7 height 7
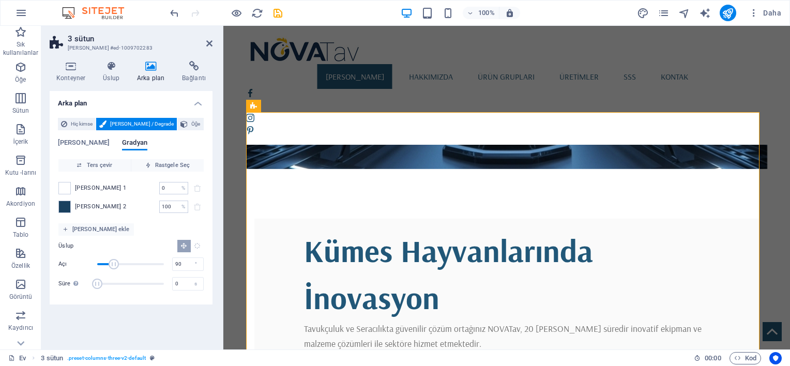
click at [198, 248] on icon "Radyal gradyan" at bounding box center [197, 245] width 7 height 7
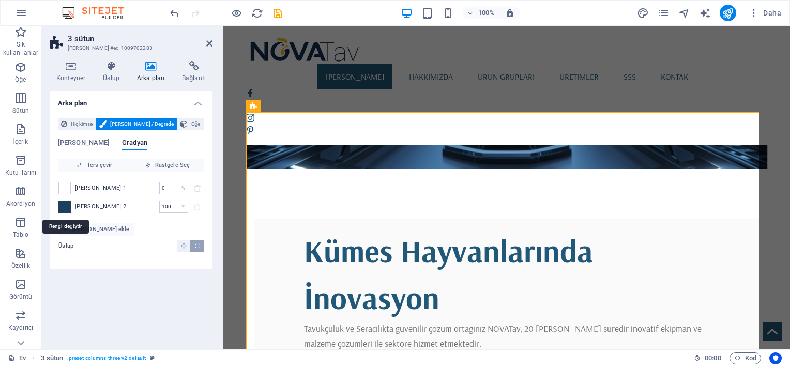
click at [67, 208] on span at bounding box center [64, 206] width 11 height 11
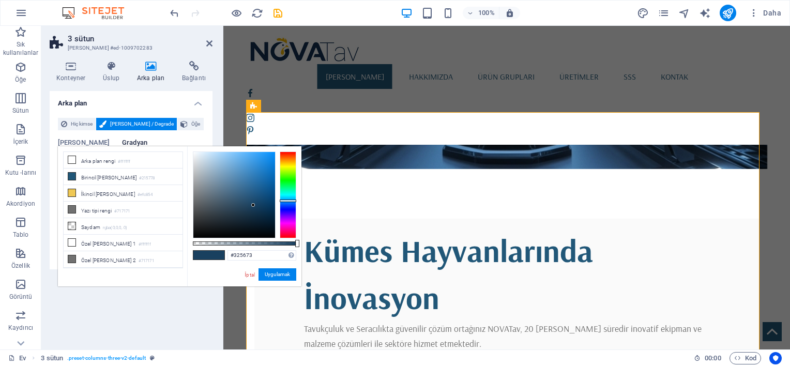
click at [239, 199] on div at bounding box center [234, 195] width 82 height 86
click at [241, 206] on div at bounding box center [234, 195] width 82 height 86
click at [267, 211] on div at bounding box center [234, 195] width 82 height 86
click at [285, 209] on div at bounding box center [288, 194] width 17 height 87
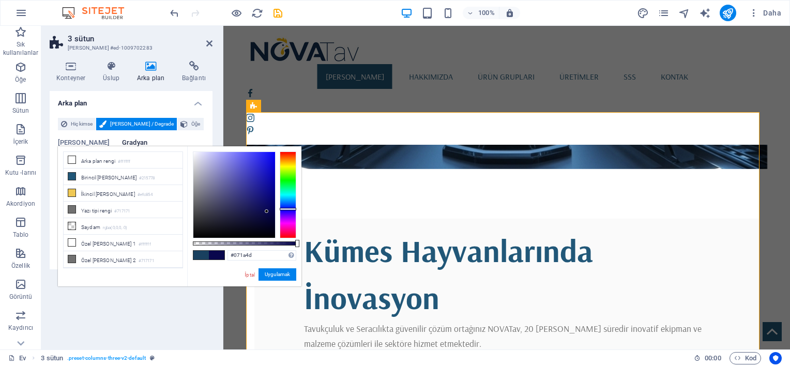
click at [283, 205] on div at bounding box center [288, 194] width 17 height 87
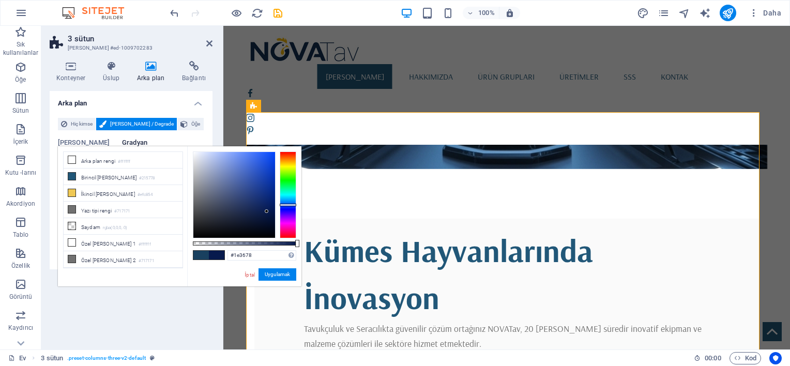
click at [254, 197] on div at bounding box center [234, 195] width 82 height 86
click at [256, 185] on div at bounding box center [234, 195] width 82 height 86
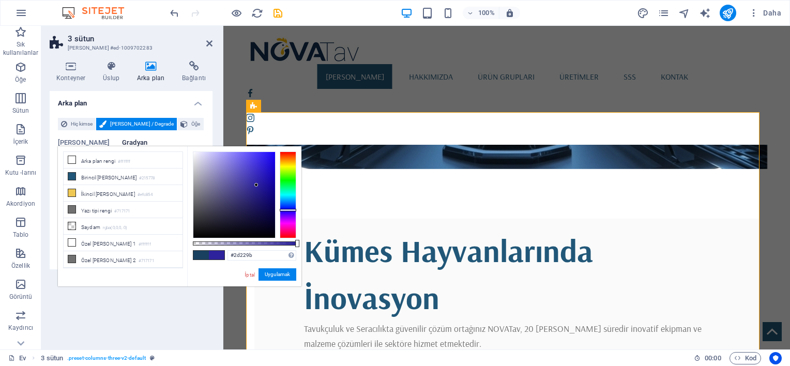
drag, startPoint x: 292, startPoint y: 204, endPoint x: 292, endPoint y: 210, distance: 6.2
click at [292, 210] on div at bounding box center [288, 210] width 17 height 3
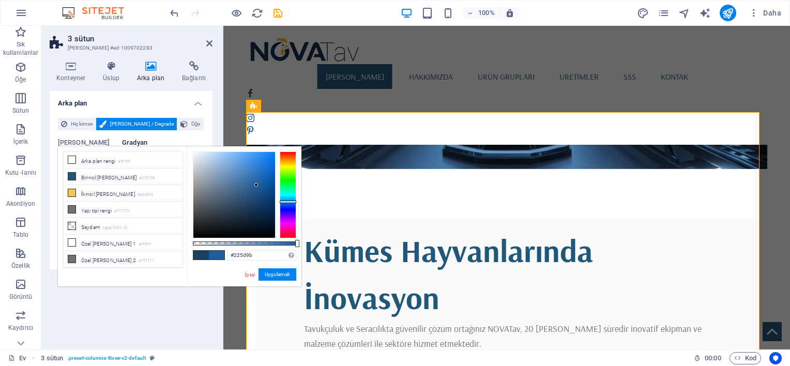
drag, startPoint x: 290, startPoint y: 209, endPoint x: 292, endPoint y: 202, distance: 8.0
click at [292, 202] on div at bounding box center [288, 202] width 17 height 3
click at [269, 184] on div at bounding box center [234, 195] width 82 height 86
click at [267, 198] on div at bounding box center [234, 195] width 82 height 86
click at [267, 209] on div at bounding box center [234, 195] width 82 height 86
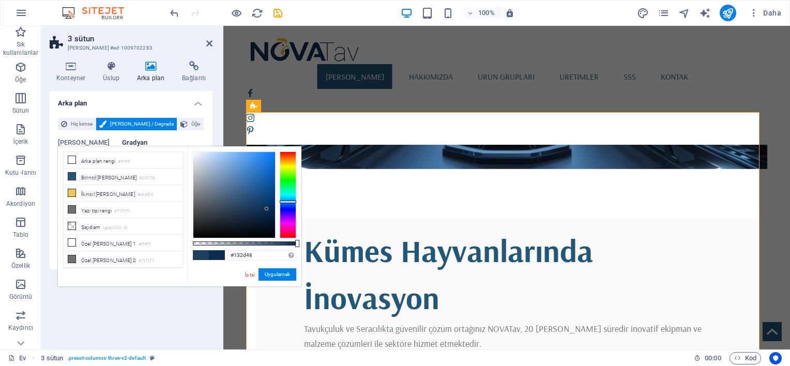
click at [253, 213] on div at bounding box center [234, 195] width 82 height 86
click at [254, 219] on div at bounding box center [234, 195] width 82 height 86
click at [270, 217] on div at bounding box center [234, 195] width 82 height 86
click at [266, 270] on button "Uygulamak" at bounding box center [278, 274] width 38 height 12
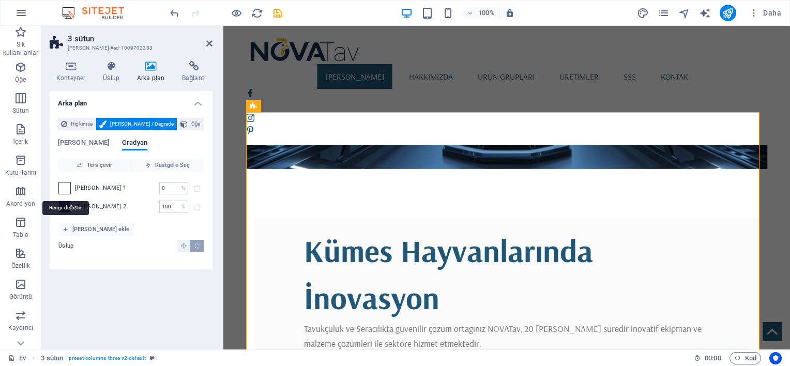
click at [60, 188] on span at bounding box center [64, 188] width 11 height 11
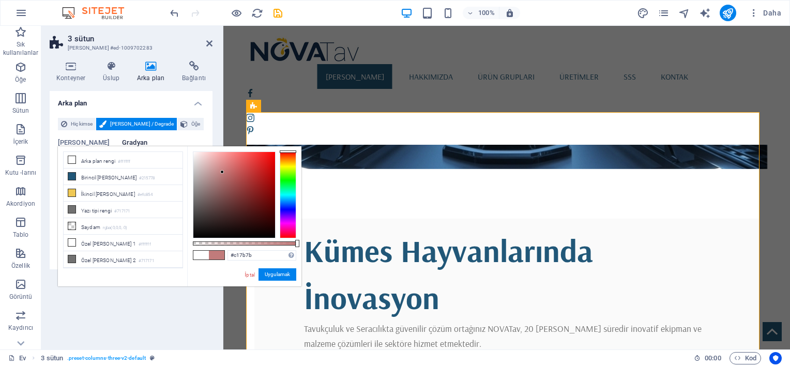
click at [222, 172] on div at bounding box center [234, 195] width 82 height 86
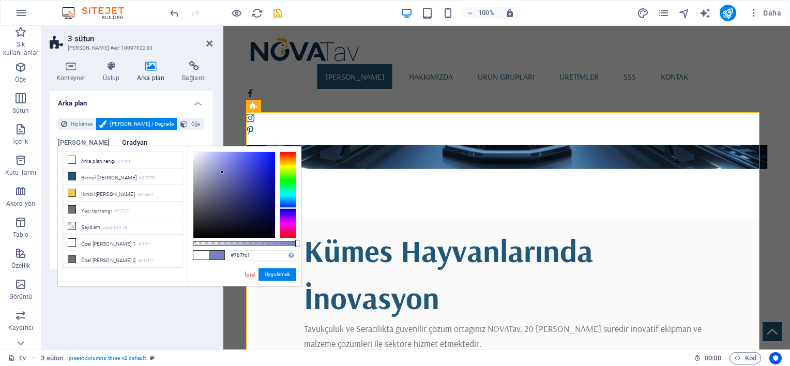
click at [287, 208] on div at bounding box center [288, 194] width 17 height 87
click at [256, 173] on div at bounding box center [234, 195] width 82 height 86
click at [245, 166] on div at bounding box center [234, 195] width 82 height 86
click at [236, 161] on div at bounding box center [234, 195] width 82 height 86
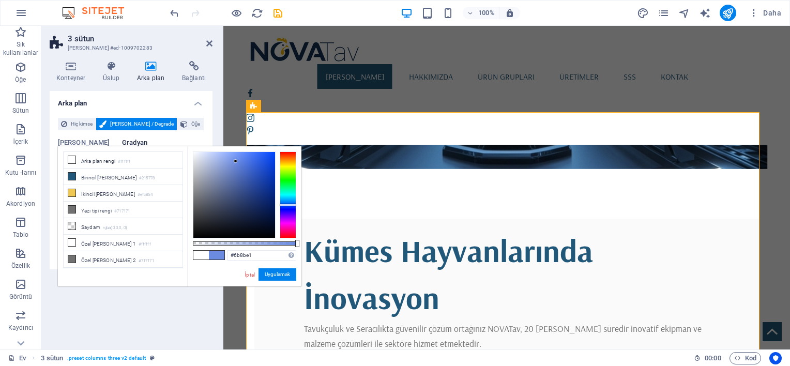
click at [285, 205] on div at bounding box center [288, 194] width 17 height 87
click at [257, 173] on div at bounding box center [234, 195] width 82 height 86
click at [247, 165] on div at bounding box center [234, 195] width 82 height 86
click at [241, 157] on div at bounding box center [234, 195] width 82 height 86
click at [241, 241] on div at bounding box center [244, 243] width 103 height 4
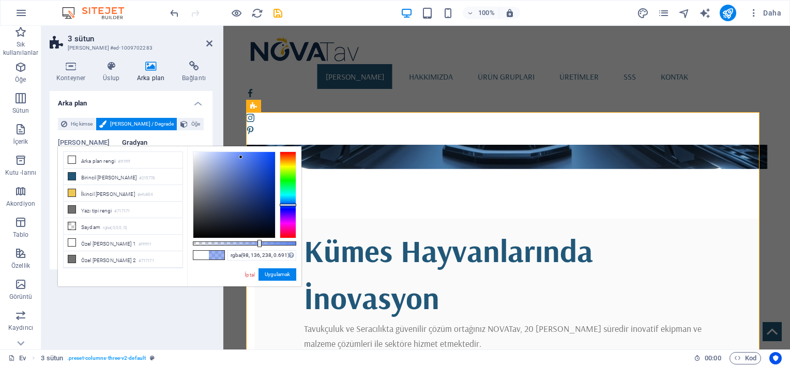
type input "rgba(98, 136, 238, 0.696)"
drag, startPoint x: 241, startPoint y: 241, endPoint x: 265, endPoint y: 241, distance: 23.8
click at [265, 241] on div at bounding box center [266, 243] width 4 height 7
click at [274, 271] on button "Uygulamak" at bounding box center [278, 274] width 38 height 12
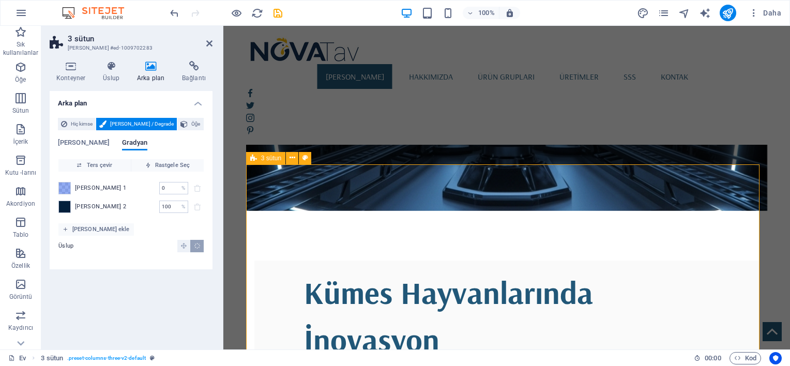
scroll to position [259, 0]
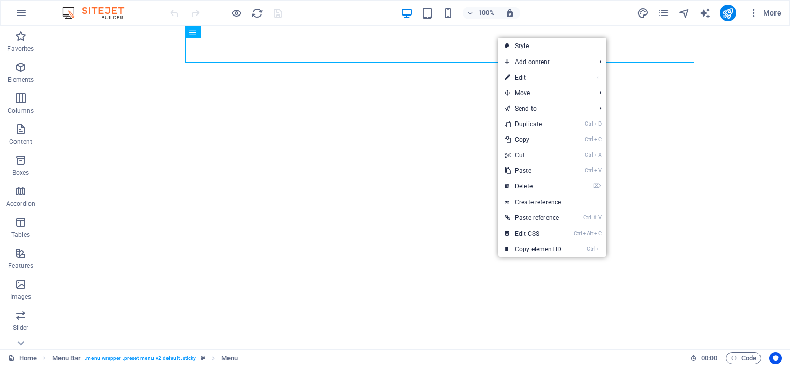
click at [560, 13] on div "100% More" at bounding box center [476, 13] width 617 height 17
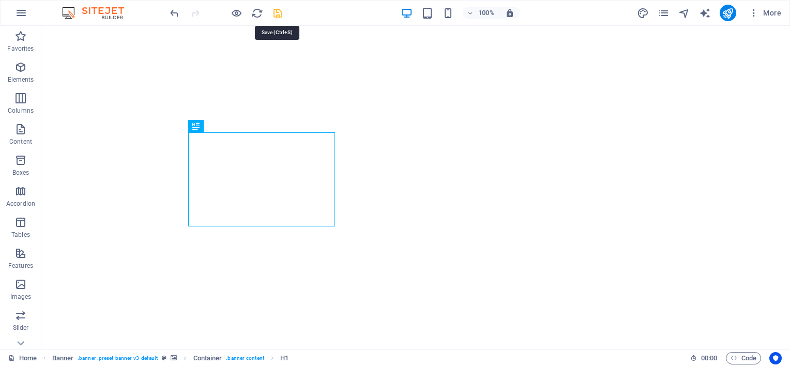
click at [278, 13] on icon "save" at bounding box center [278, 13] width 12 height 12
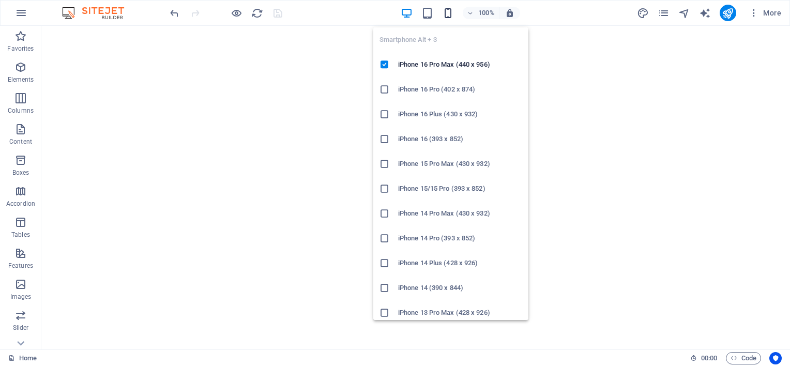
click at [448, 18] on icon "button" at bounding box center [448, 13] width 12 height 12
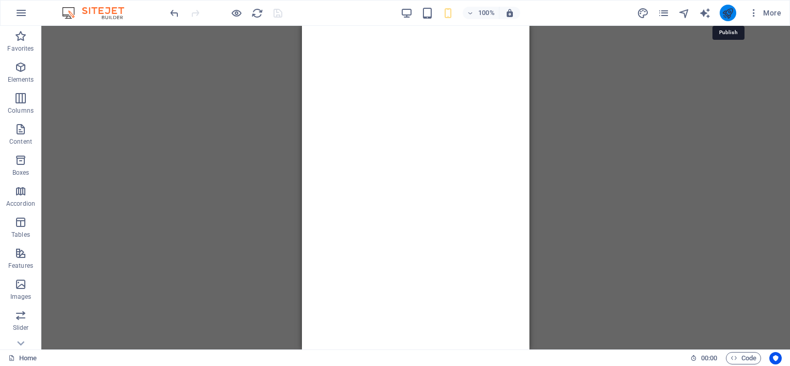
click at [728, 8] on icon "publish" at bounding box center [728, 13] width 12 height 12
